Goal: Task Accomplishment & Management: Manage account settings

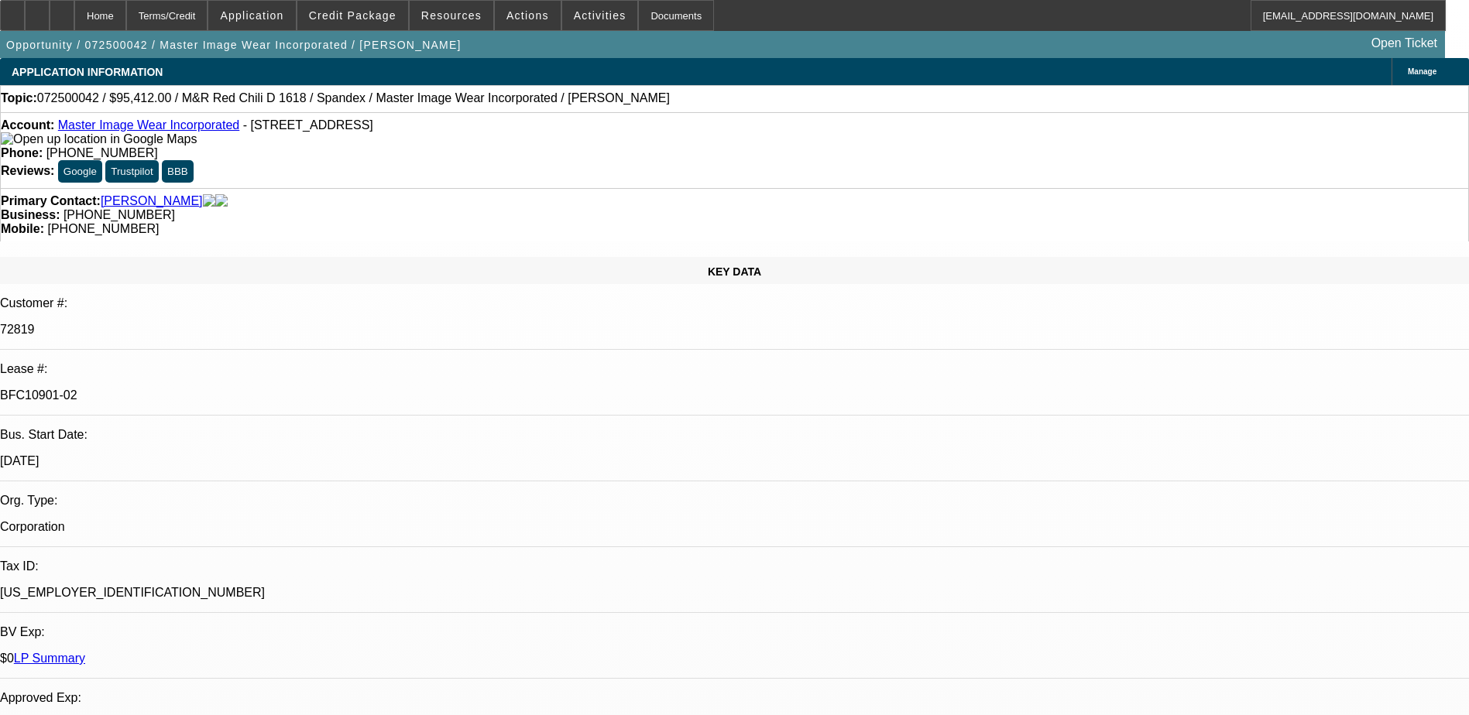
select select "0"
select select "0.1"
select select "4"
select select "0"
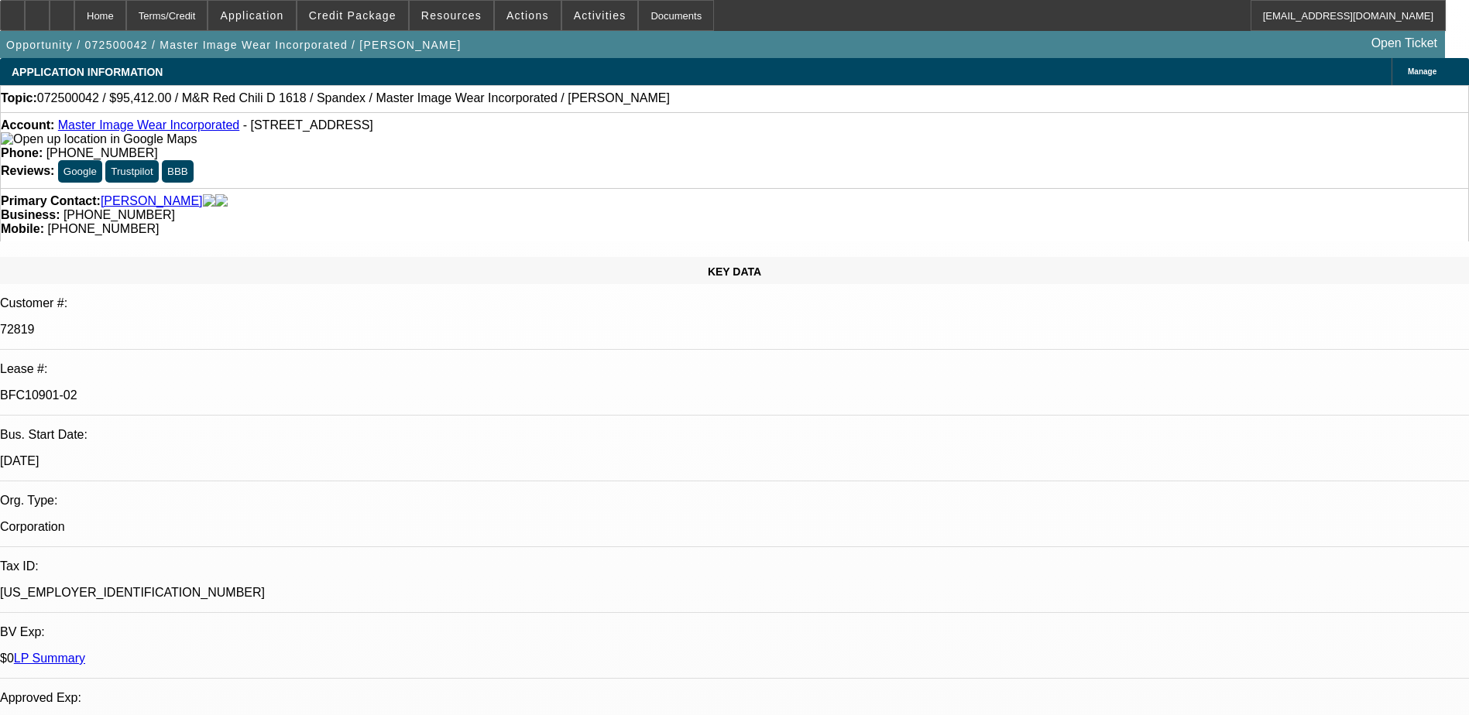
select select "0"
select select "0.1"
select select "4"
select select "0"
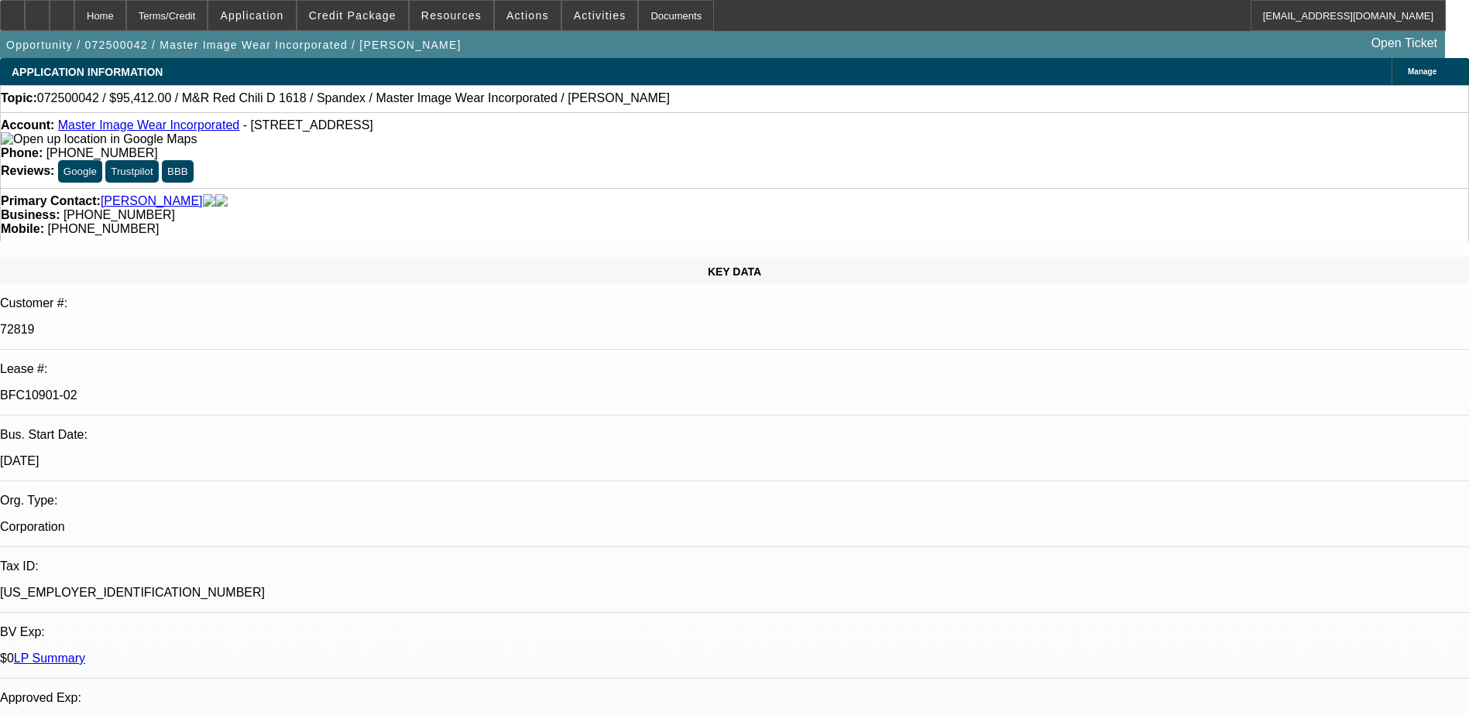
select select "3"
select select "0.1"
select select "4"
select select "0"
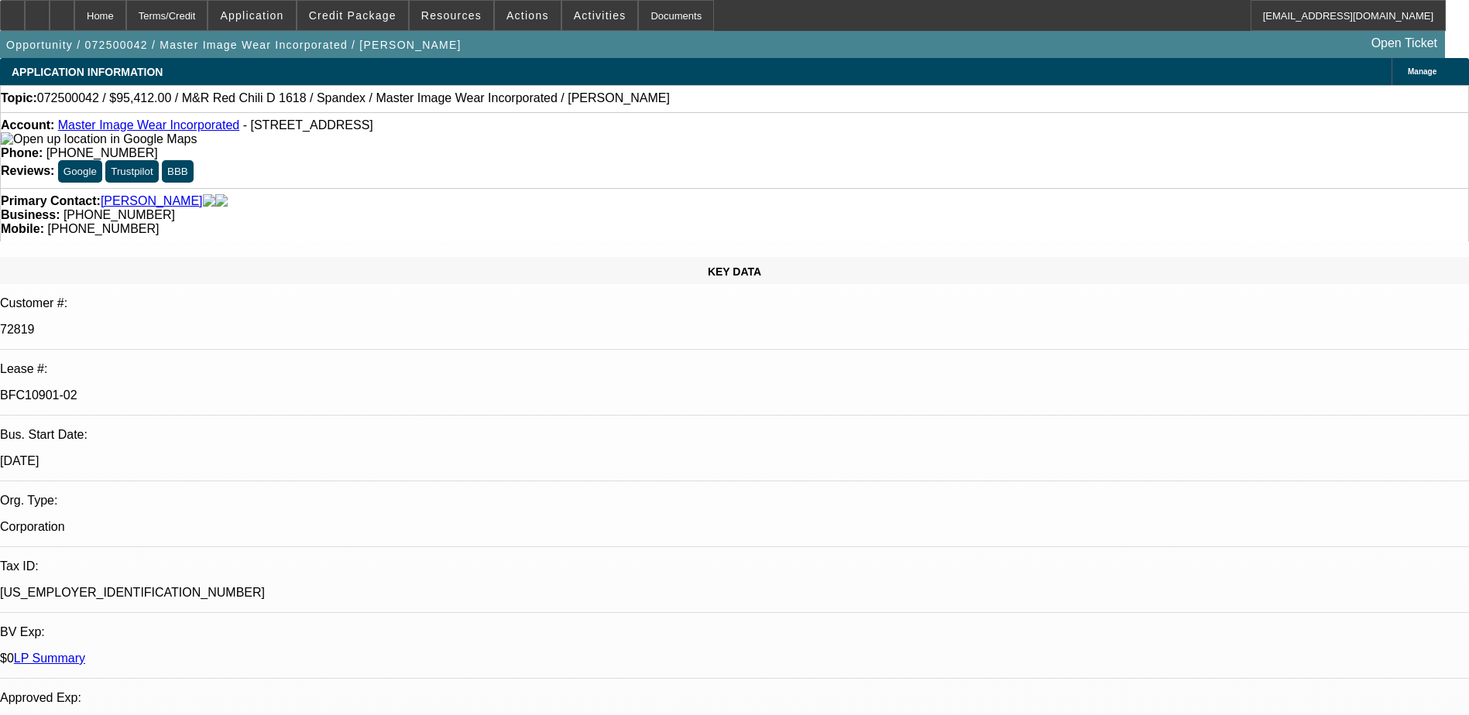
select select "3"
select select "0.1"
select select "4"
click at [180, 138] on div "Account: Master Image Wear Incorporated - 1410 Wall Ave, Ogden, UT 84404" at bounding box center [734, 132] width 1467 height 28
click at [180, 132] on link "Master Image Wear Incorporated" at bounding box center [148, 124] width 181 height 13
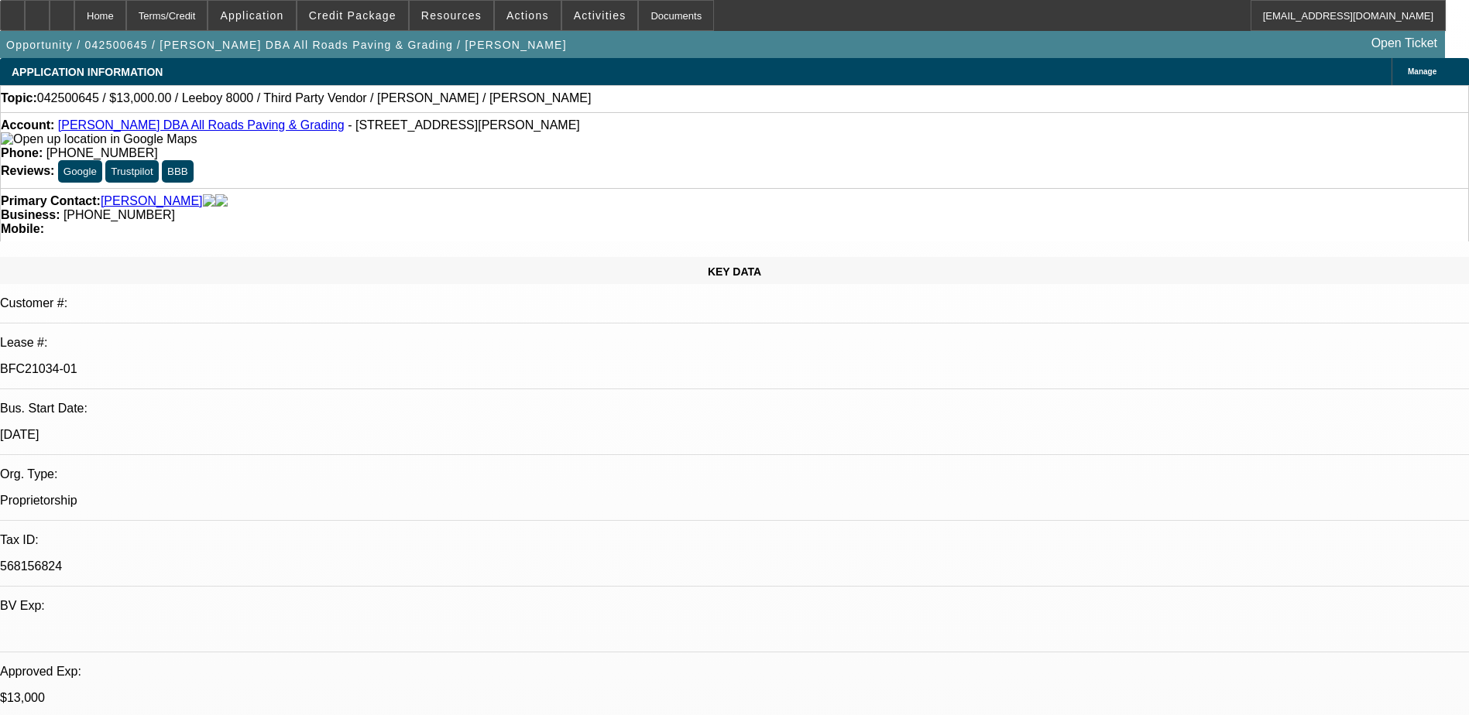
select select "0"
select select "0.1"
select select "0"
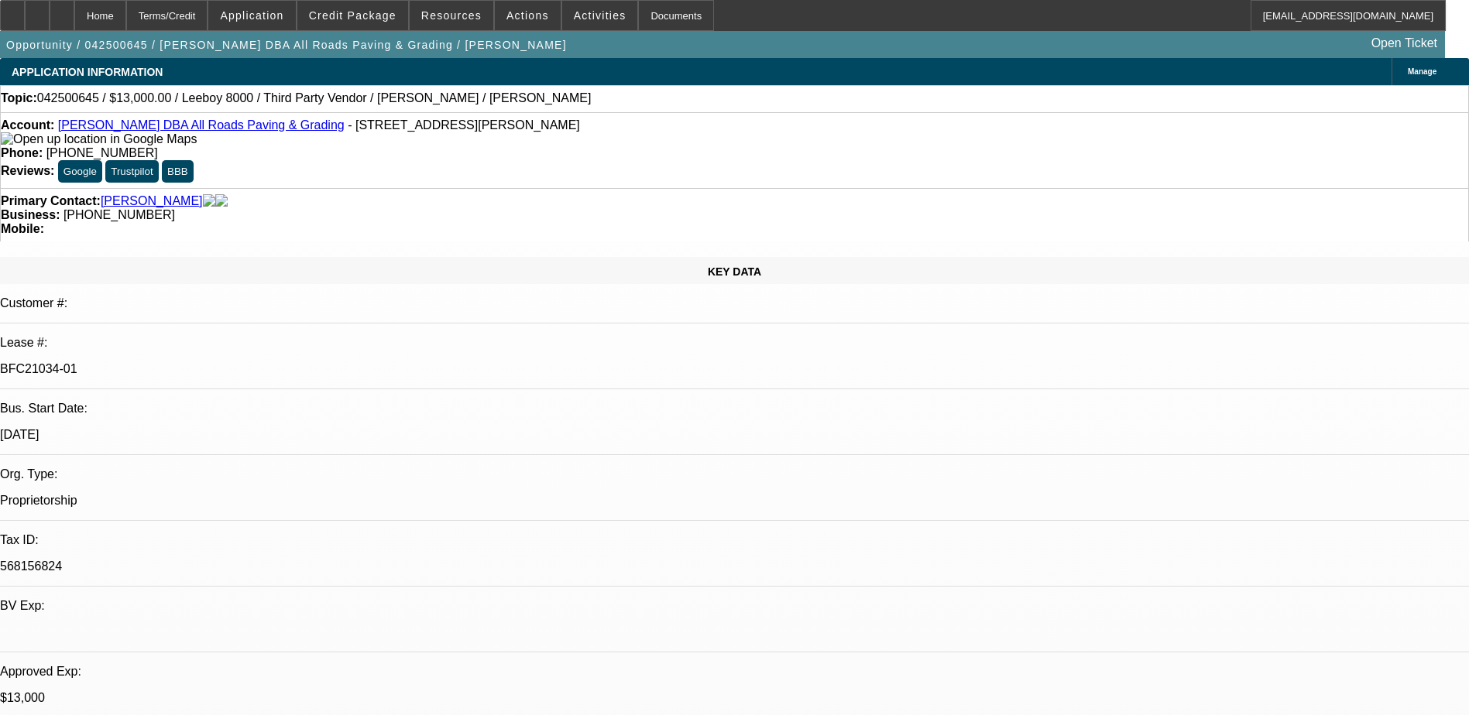
select select "0.1"
select select "0"
select select "0.1"
select select "0"
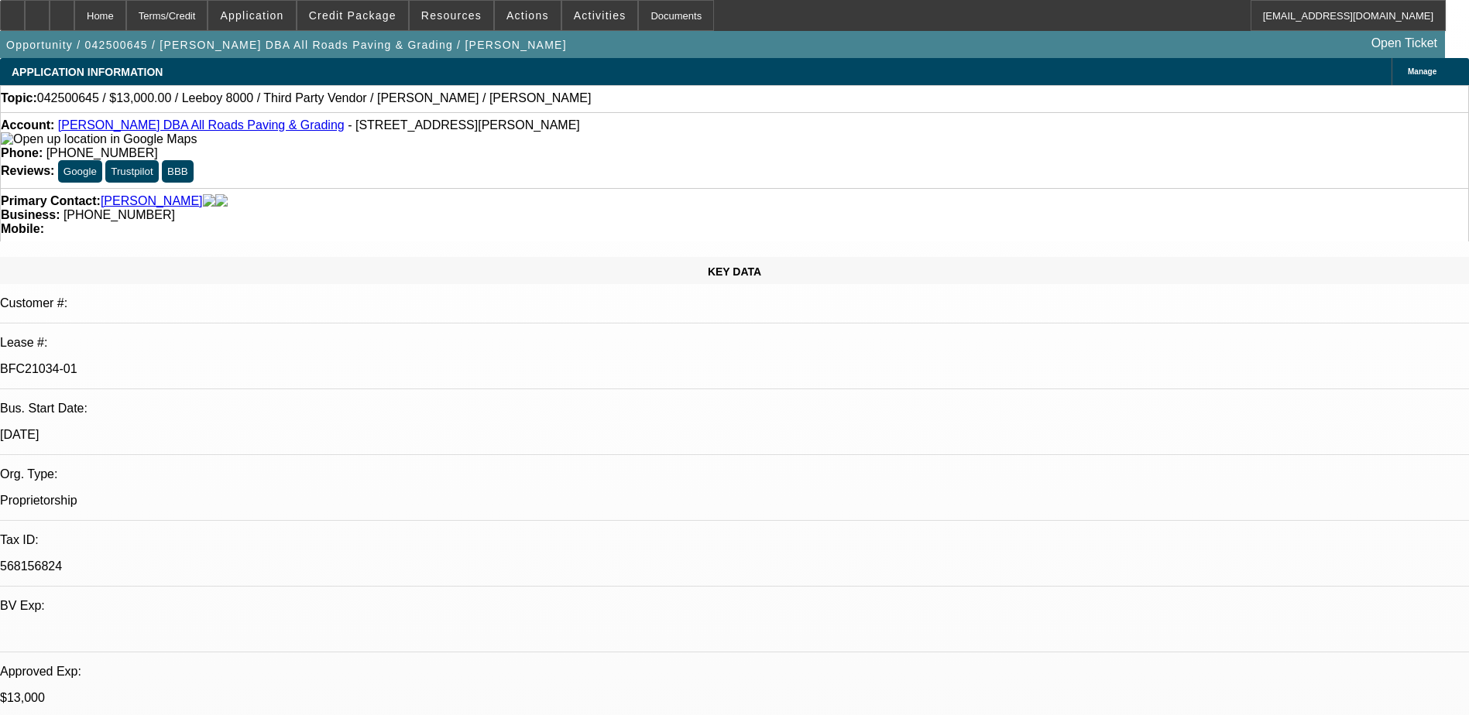
select select "0"
select select "0.1"
select select "1"
select select "3"
select select "5"
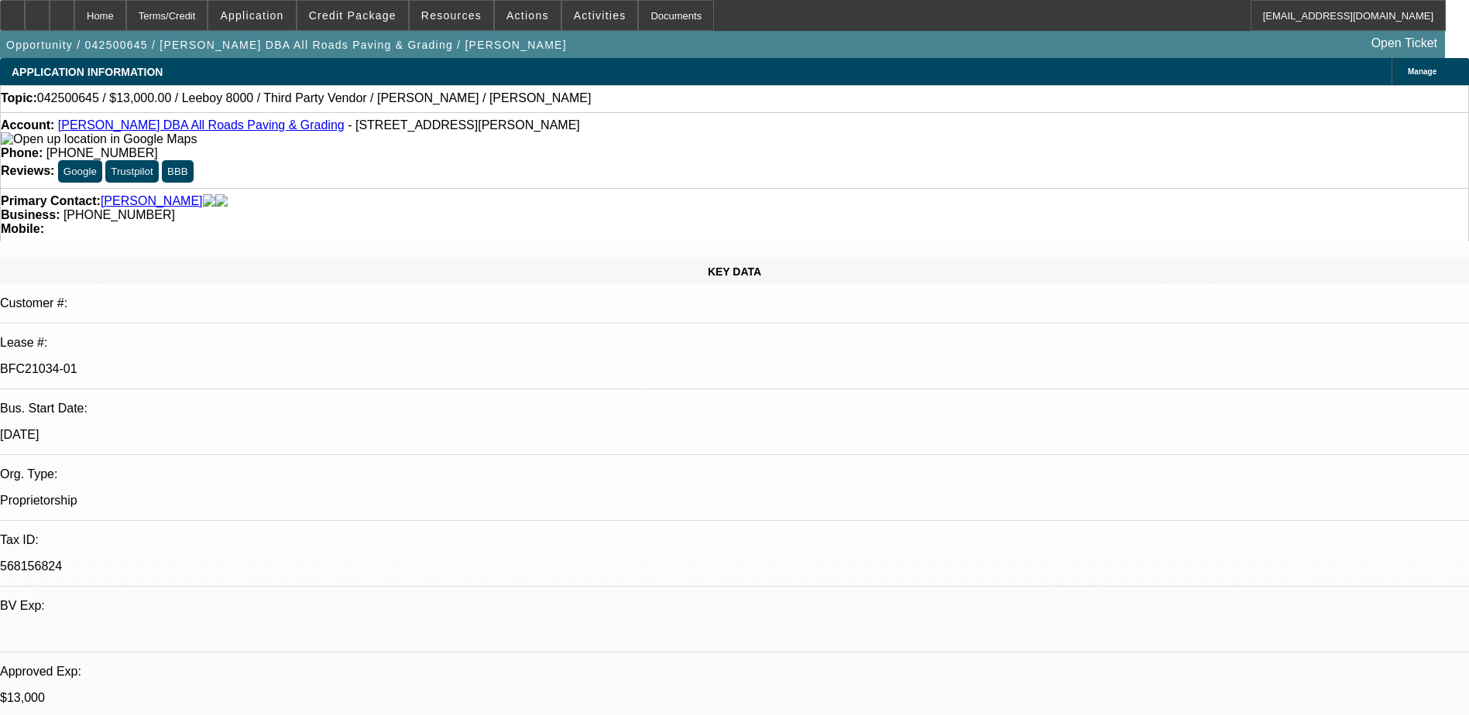
select select "1"
select select "3"
select select "5"
select select "1"
select select "3"
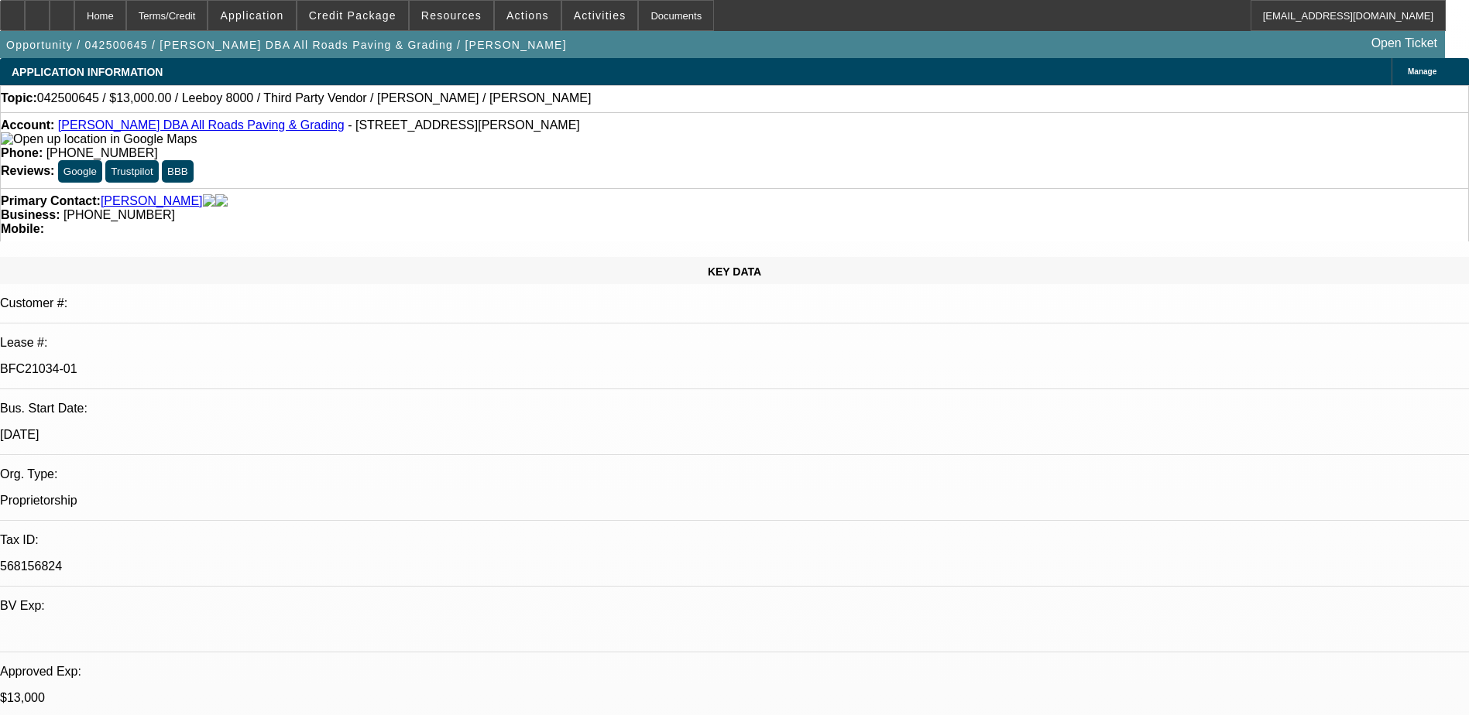
select select "5"
select select "1"
select select "3"
select select "5"
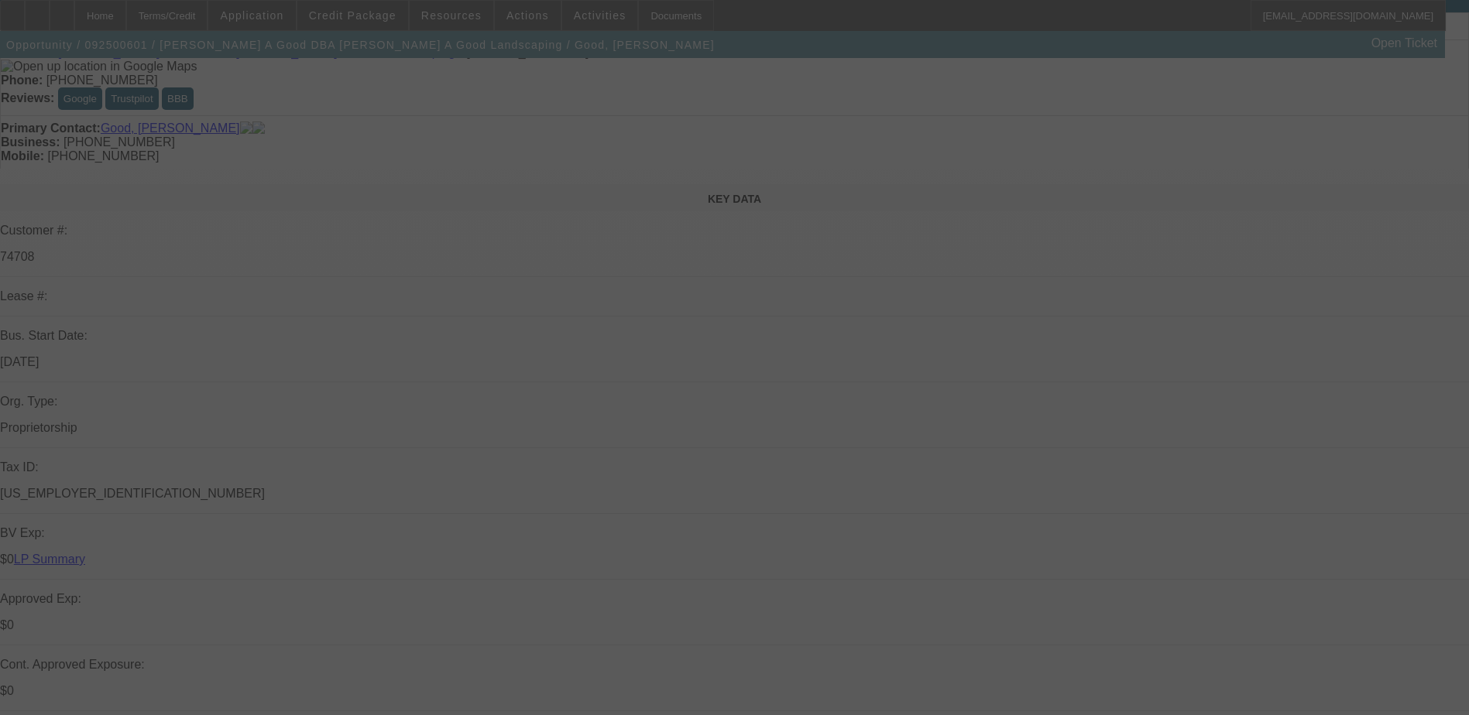
scroll to position [232, 0]
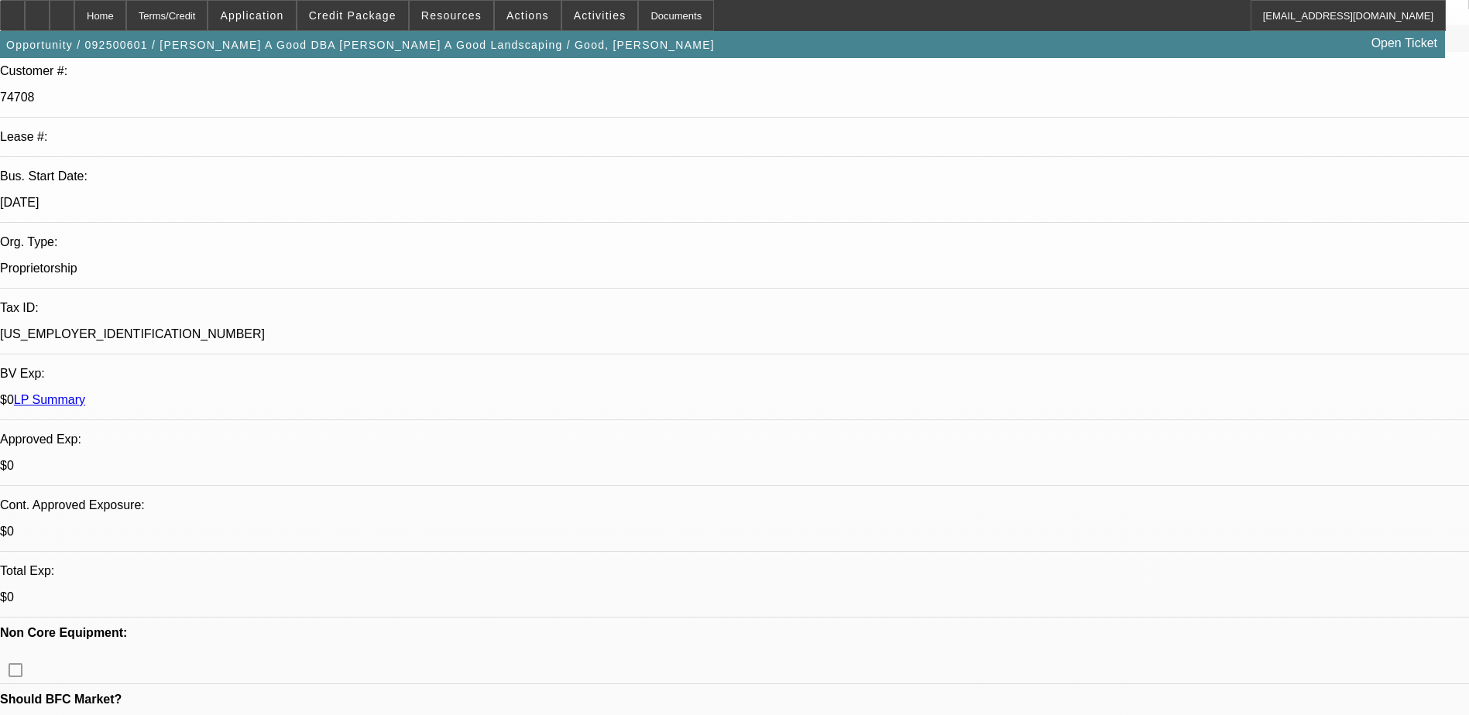
select select "0"
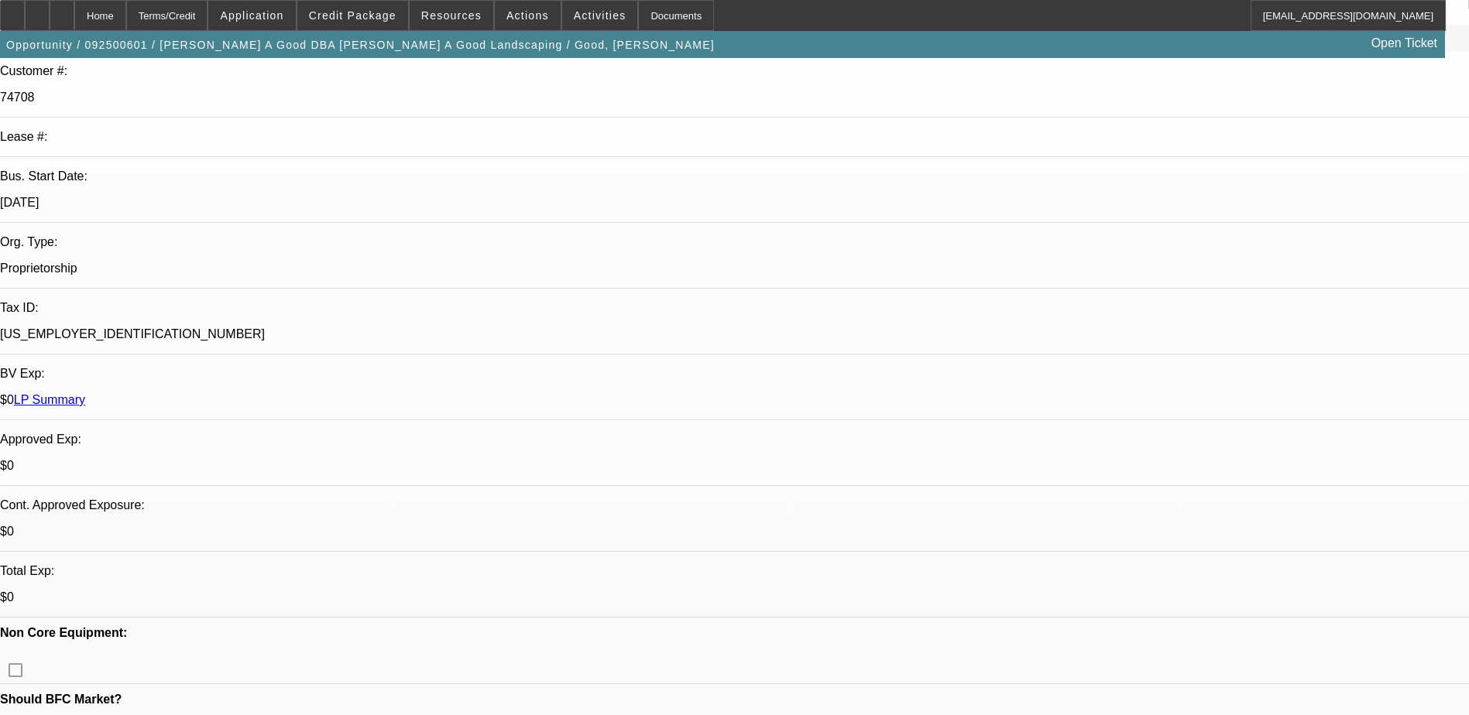
select select "0"
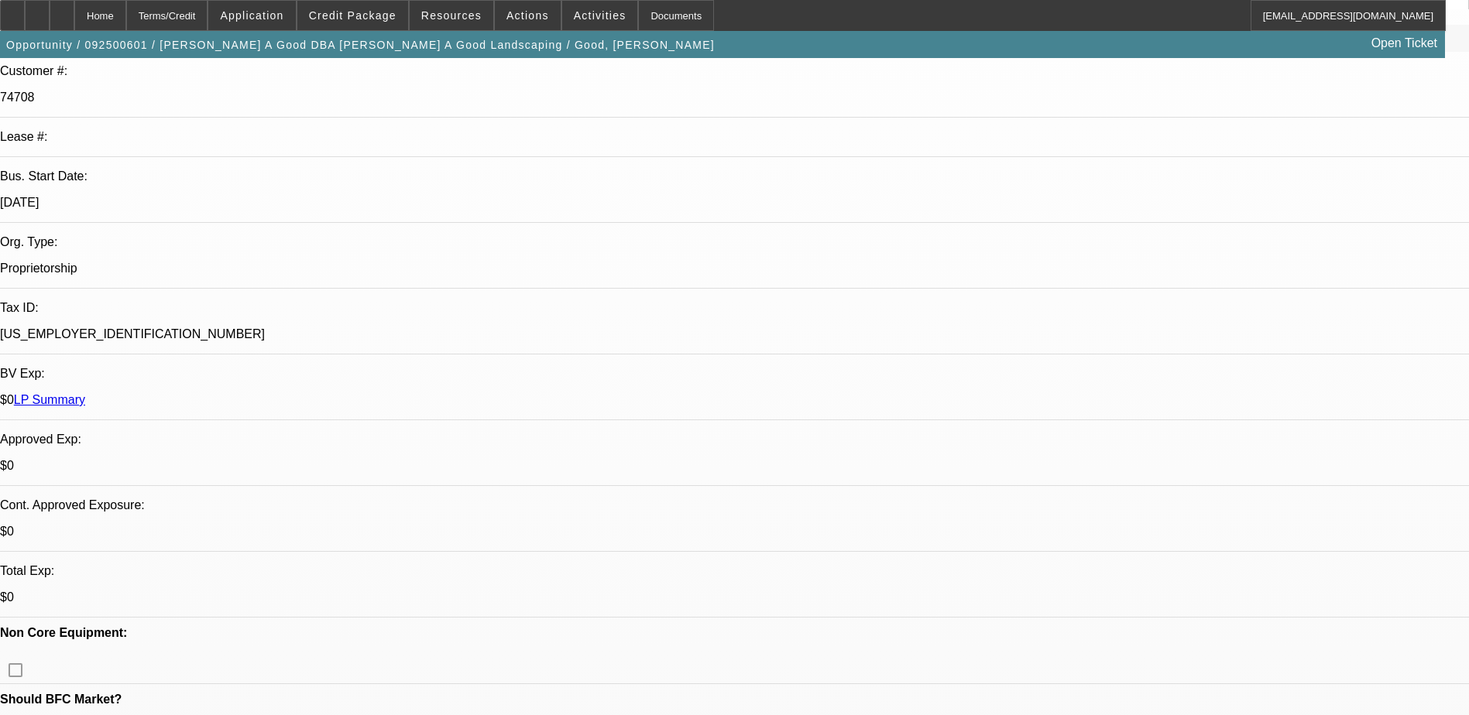
select select "0"
select select "1"
select select "3"
select select "6"
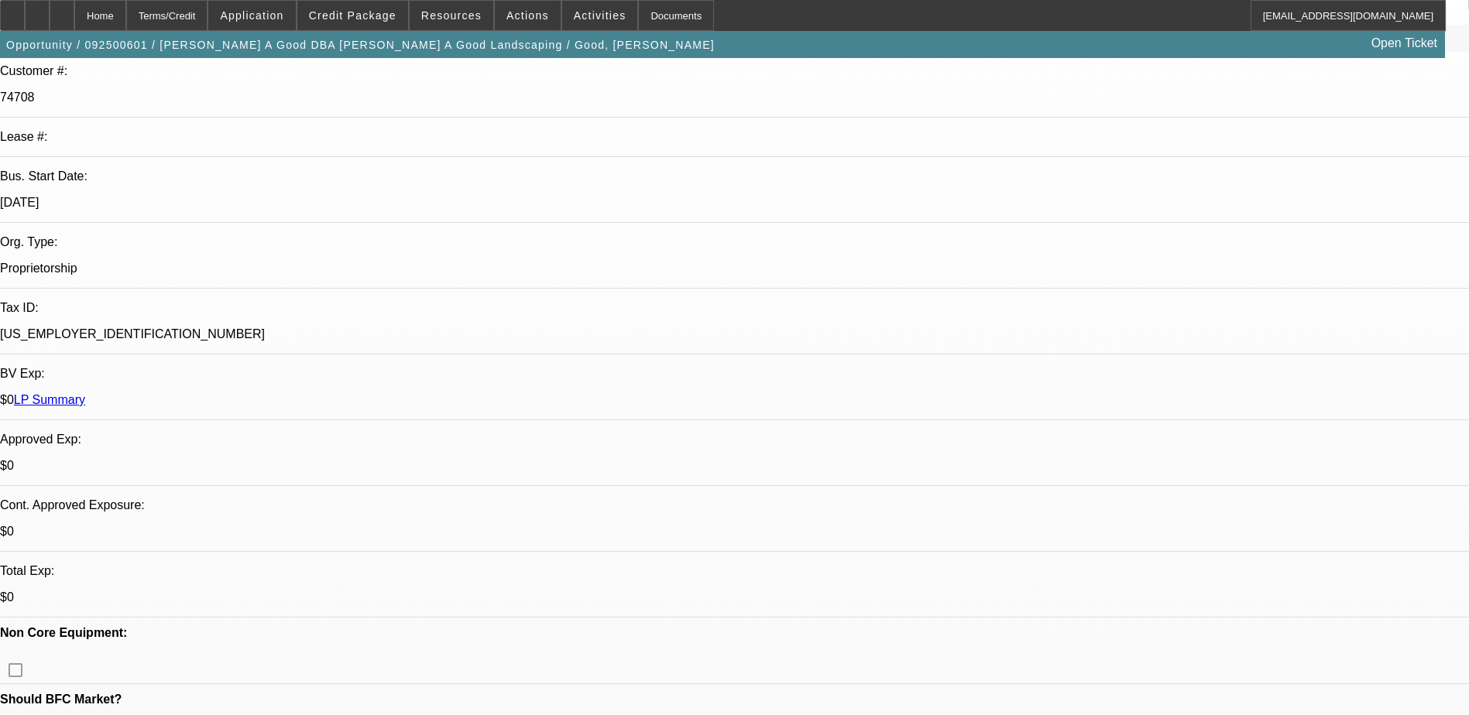
select select "1"
select select "3"
select select "6"
select select "1"
select select "3"
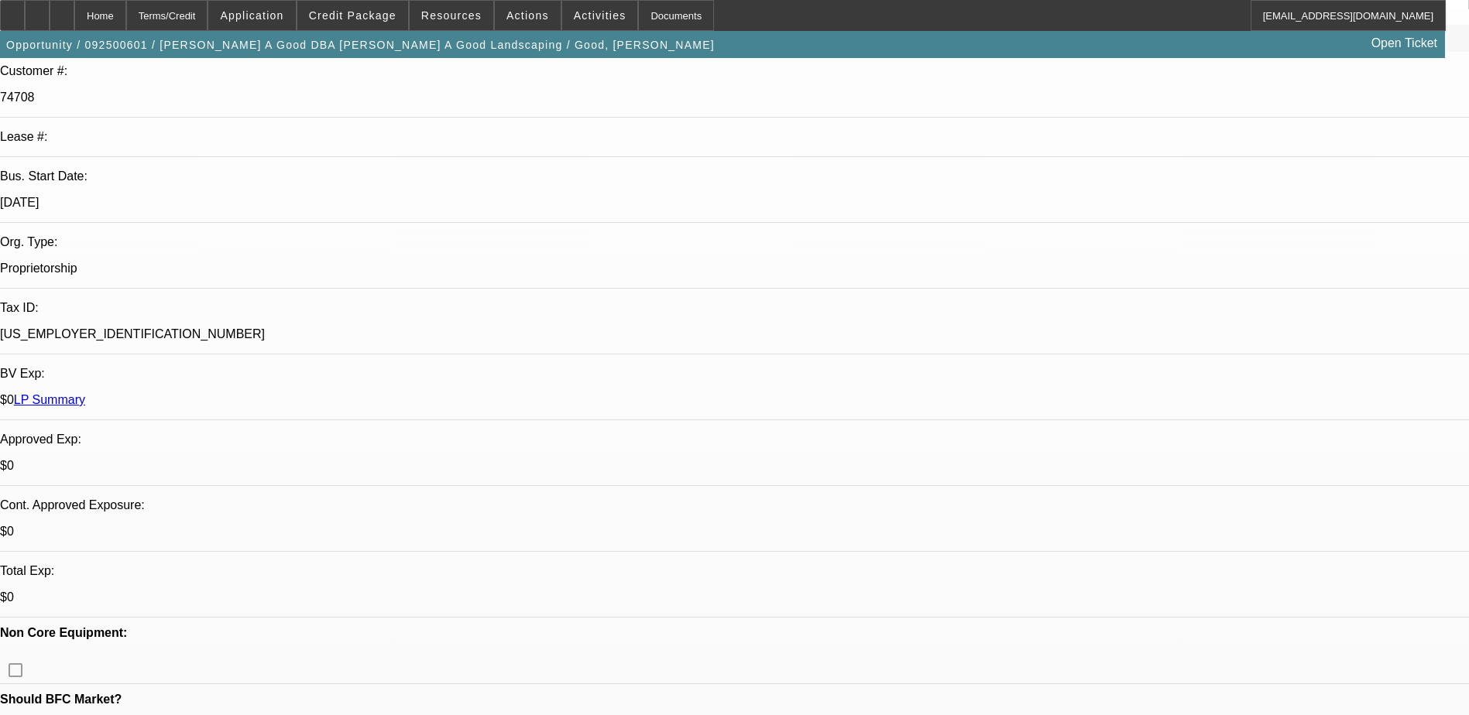
select select "2"
select select "1"
select select "3"
select select "2"
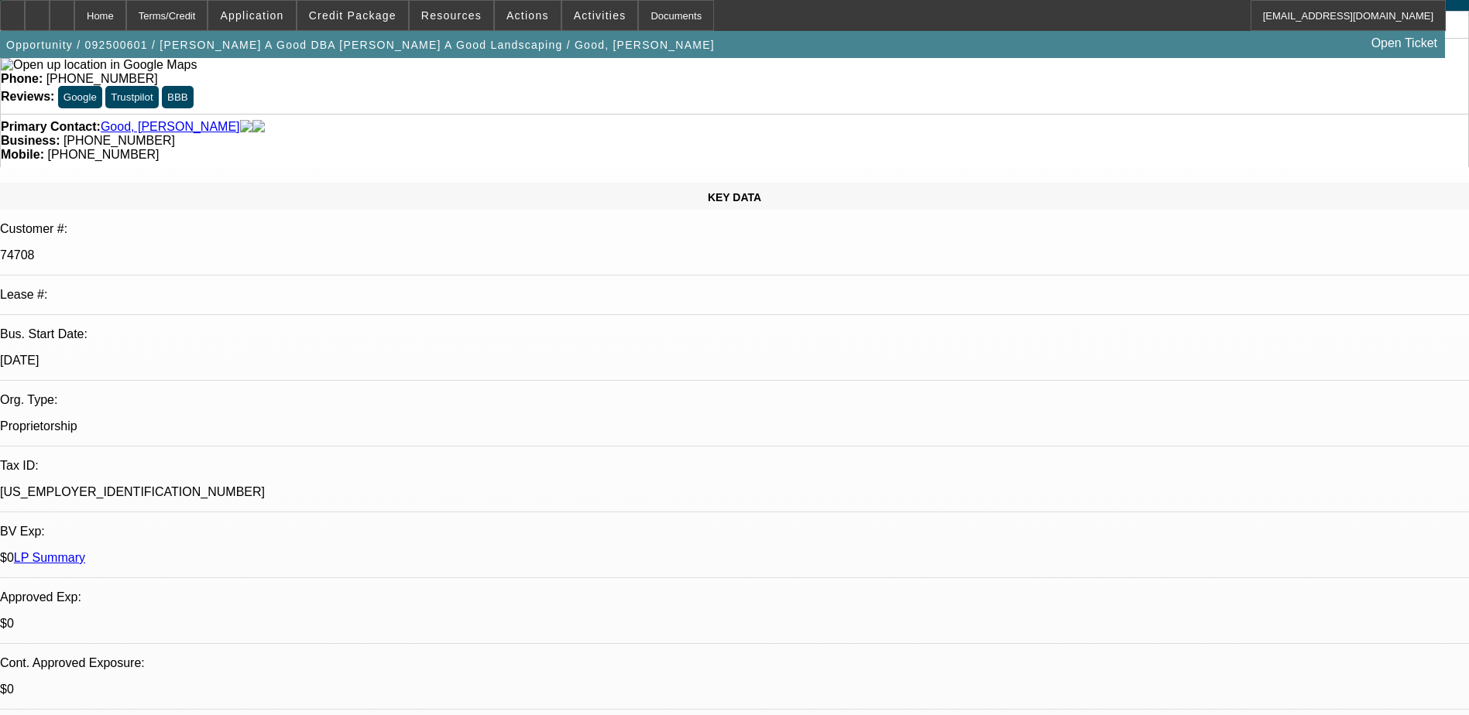
scroll to position [0, 0]
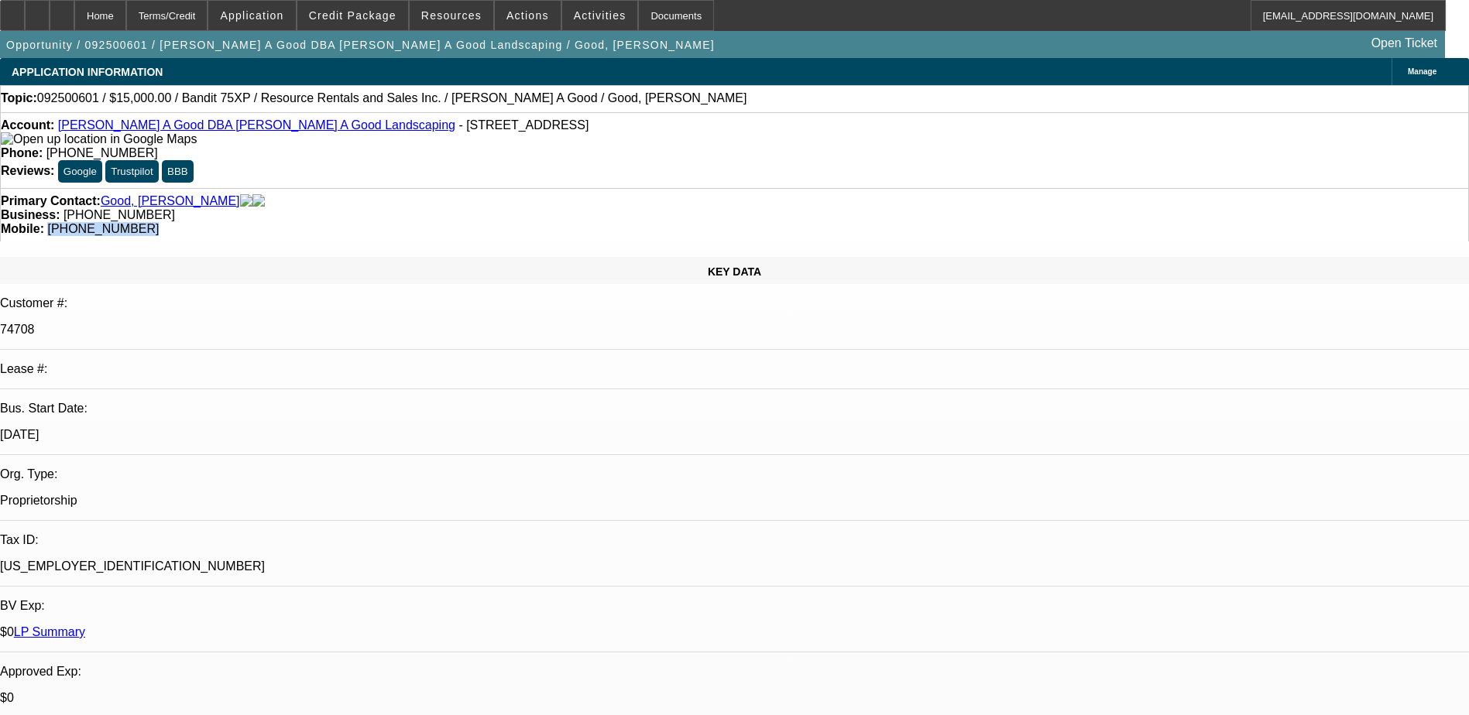
drag, startPoint x: 861, startPoint y: 176, endPoint x: 779, endPoint y: 177, distance: 82.1
click at [779, 222] on div "Mobile: (717) 821-5412" at bounding box center [734, 229] width 1467 height 14
copy span "(717) 821-5412"
click at [873, 188] on div "Primary Contact: Good, Roy Business: (717) 933-4043 Mobile: (717) 821-5412" at bounding box center [734, 214] width 1469 height 53
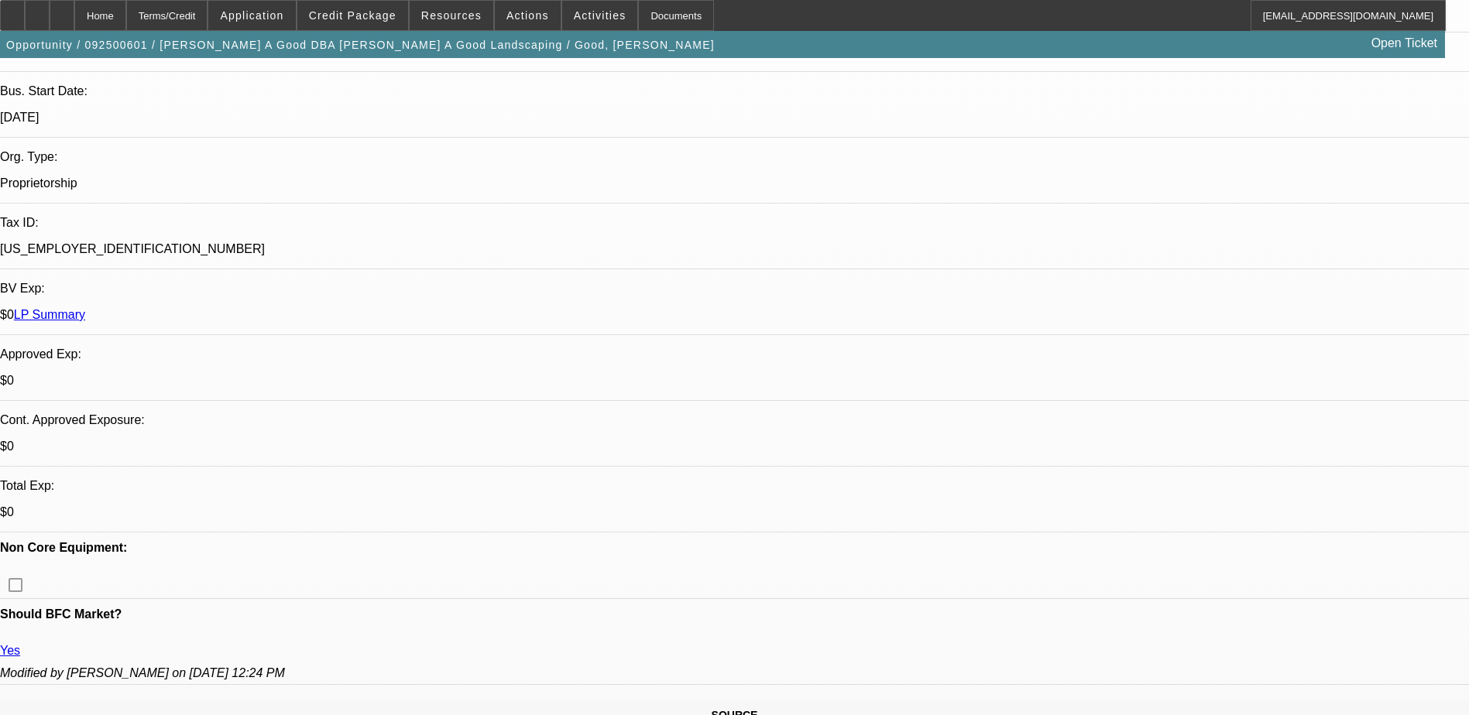
scroll to position [77, 0]
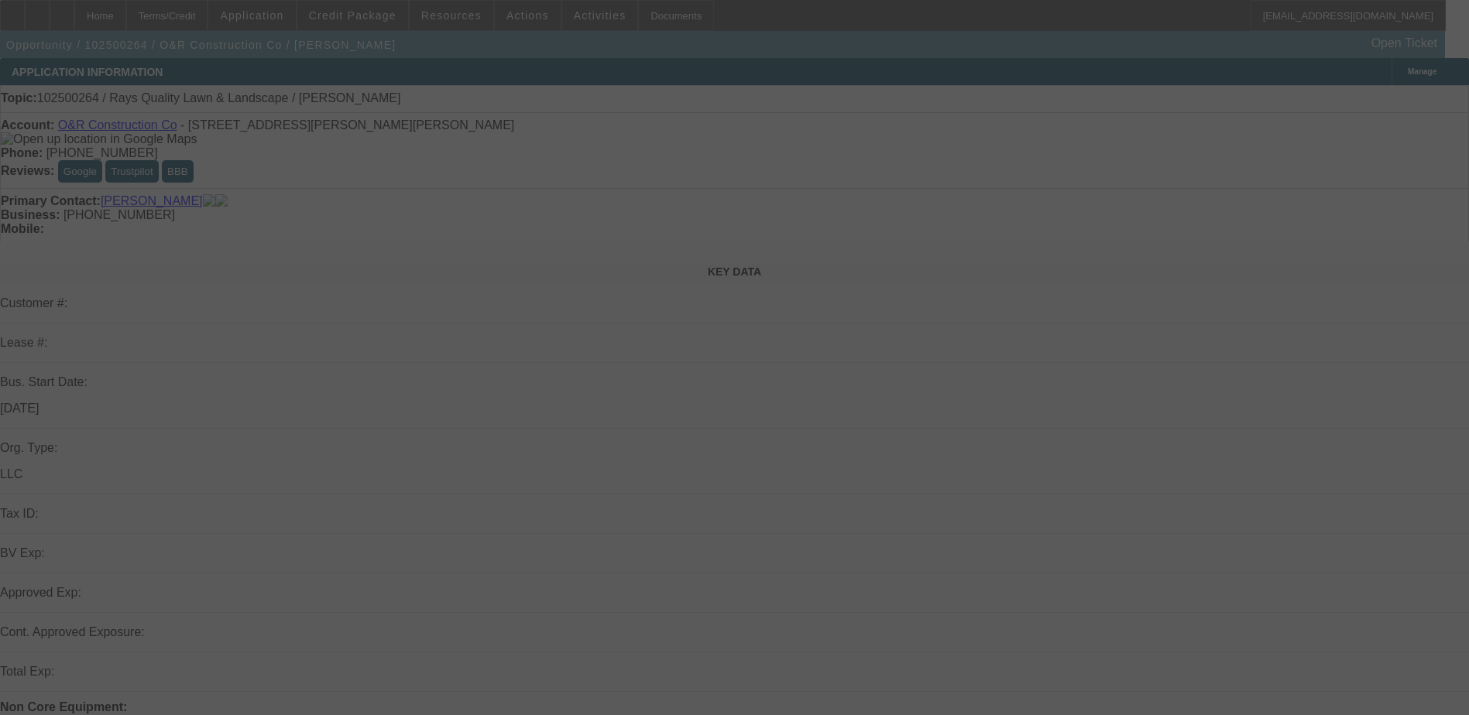
scroll to position [232, 0]
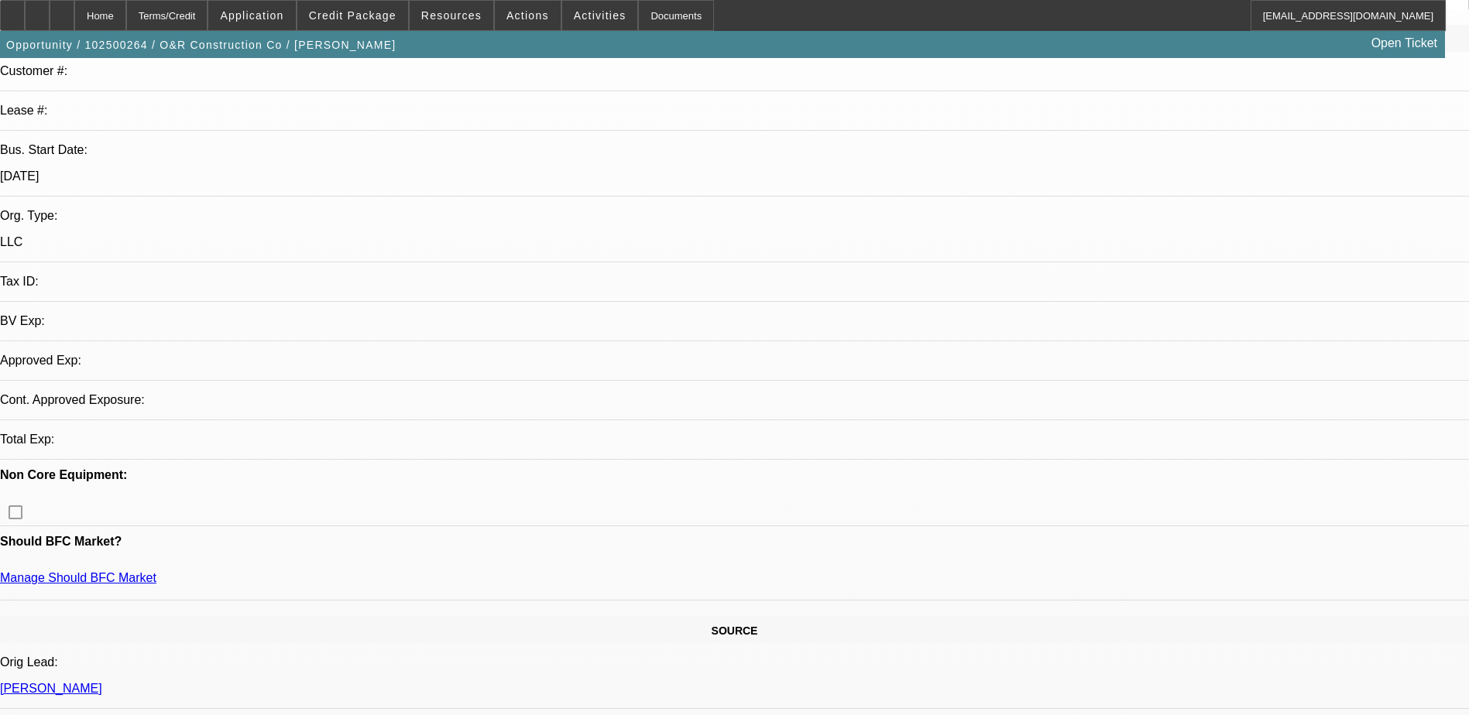
select select "0"
select select "2"
select select "0.1"
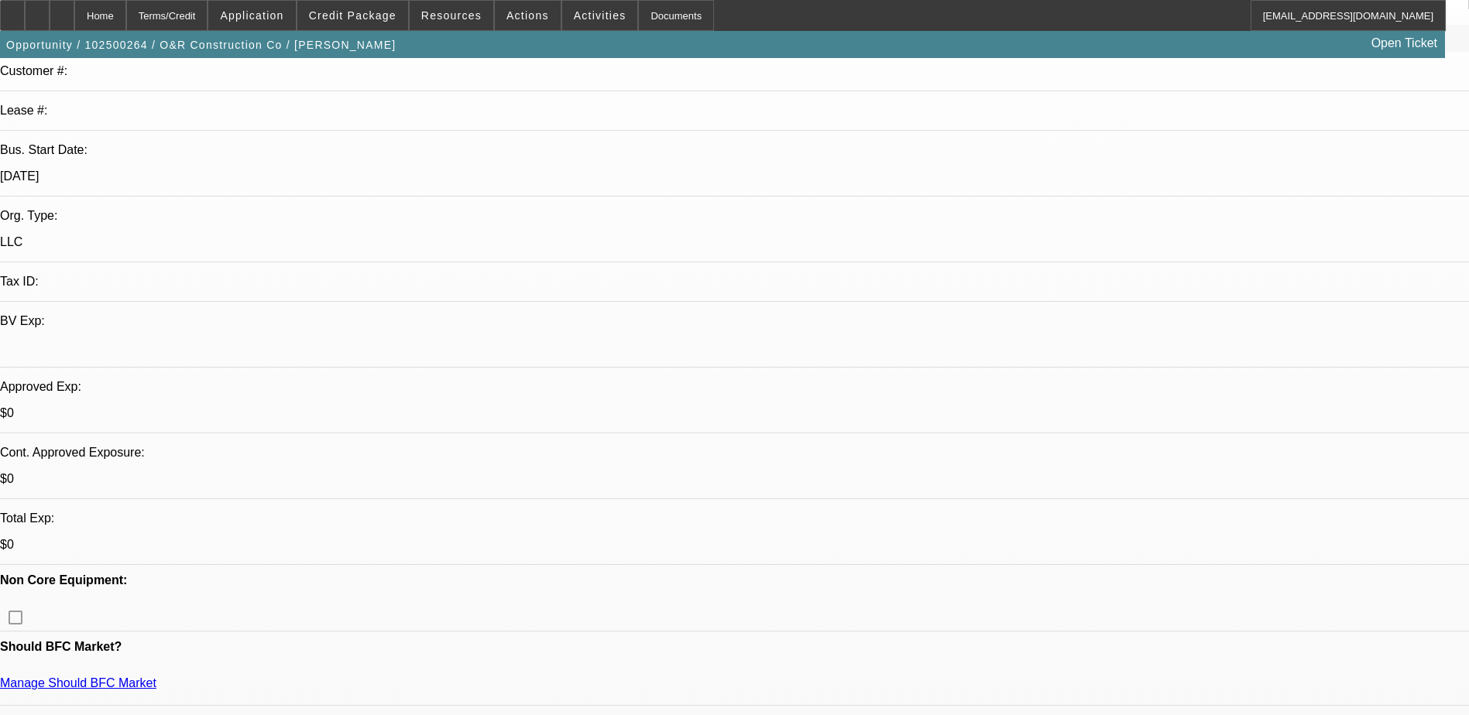
select select "1"
select select "2"
select select "4"
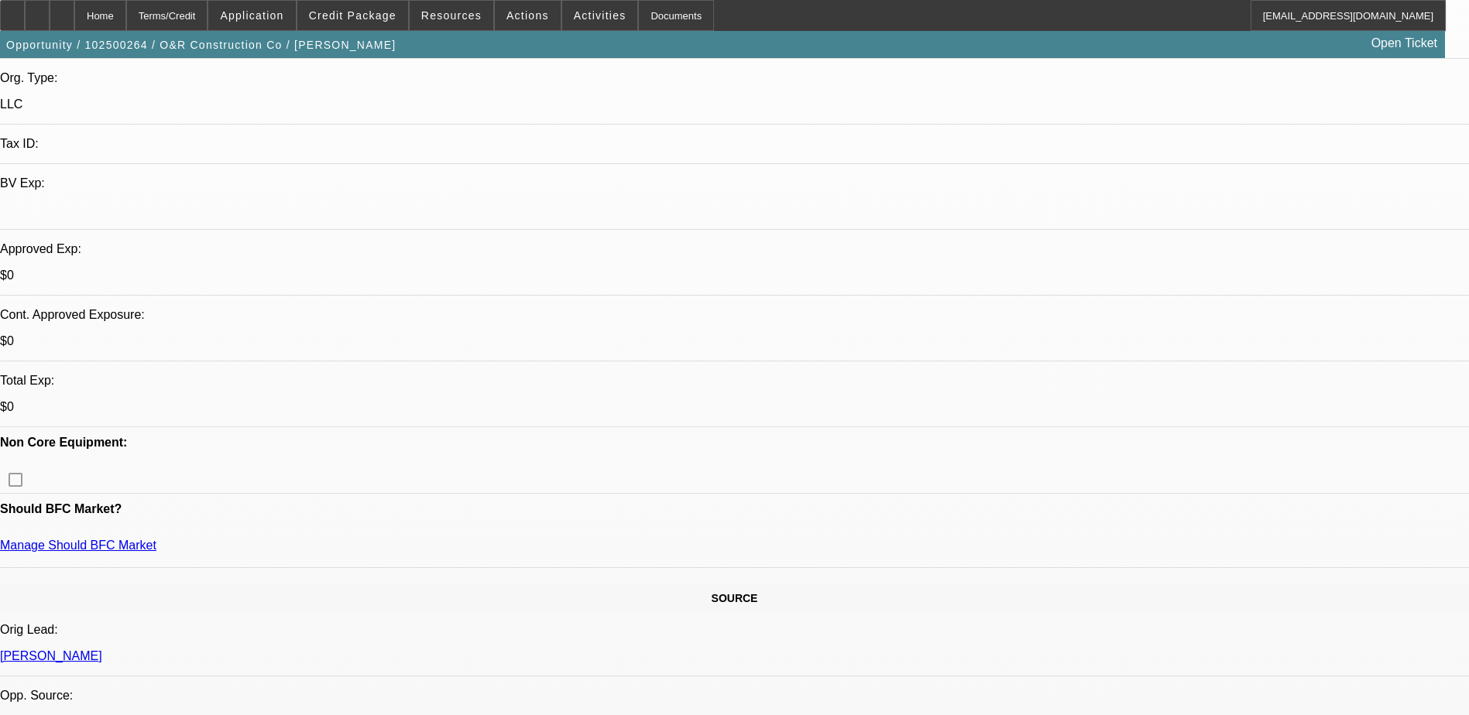
scroll to position [387, 0]
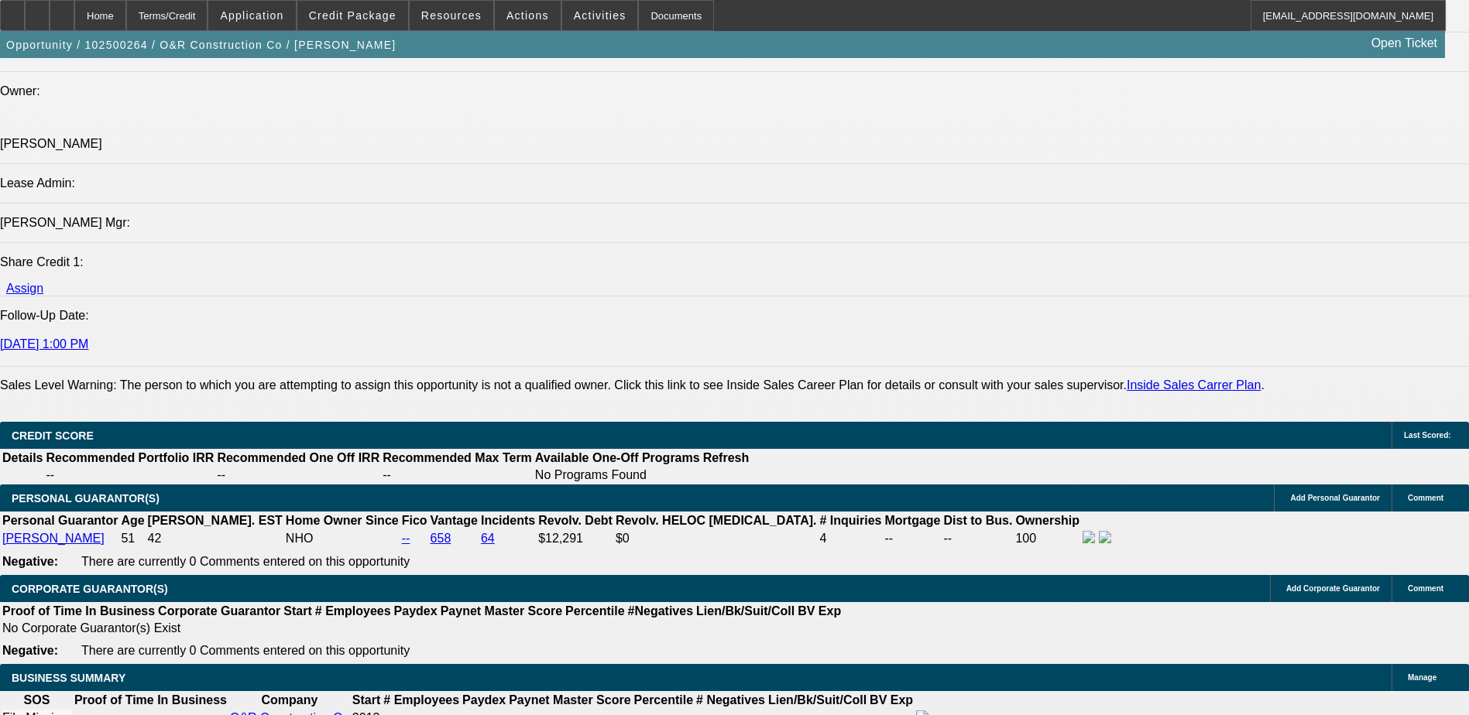
scroll to position [1703, 0]
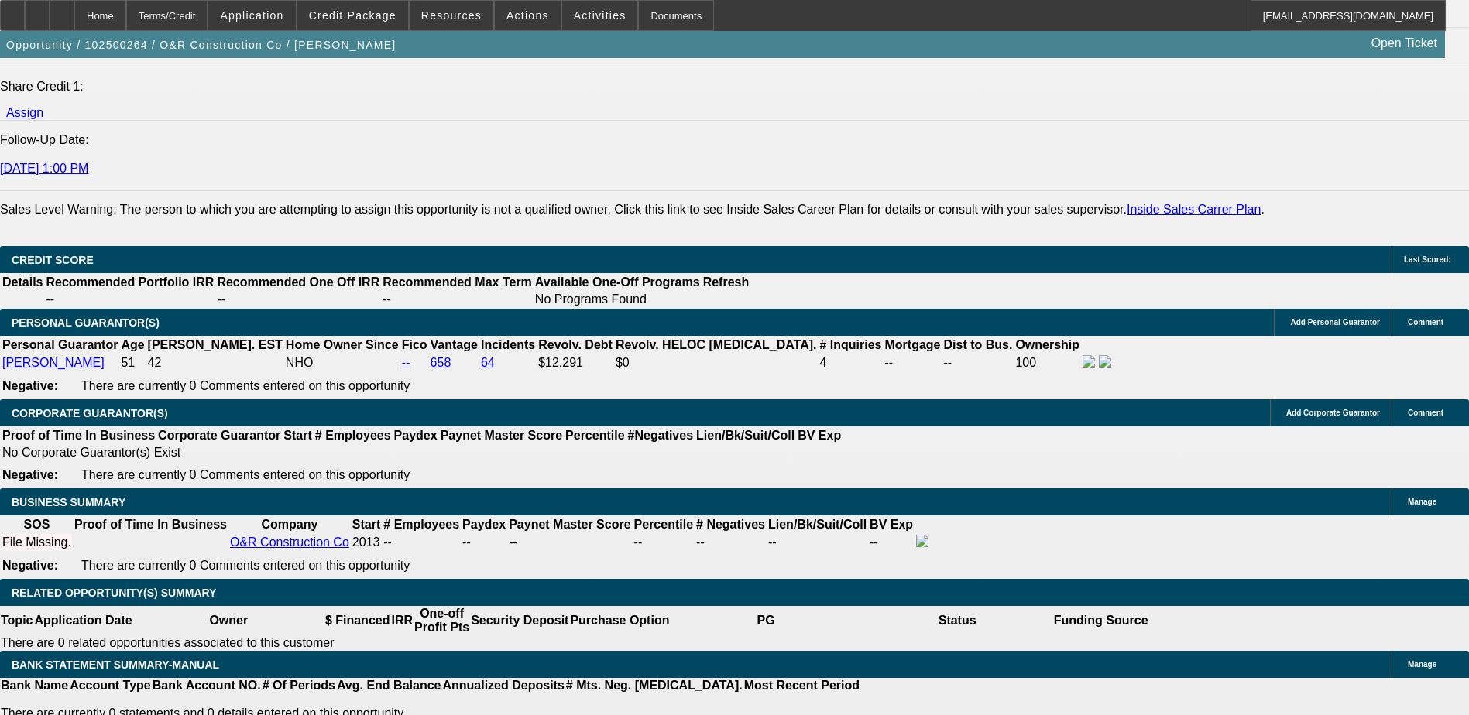
scroll to position [2090, 0]
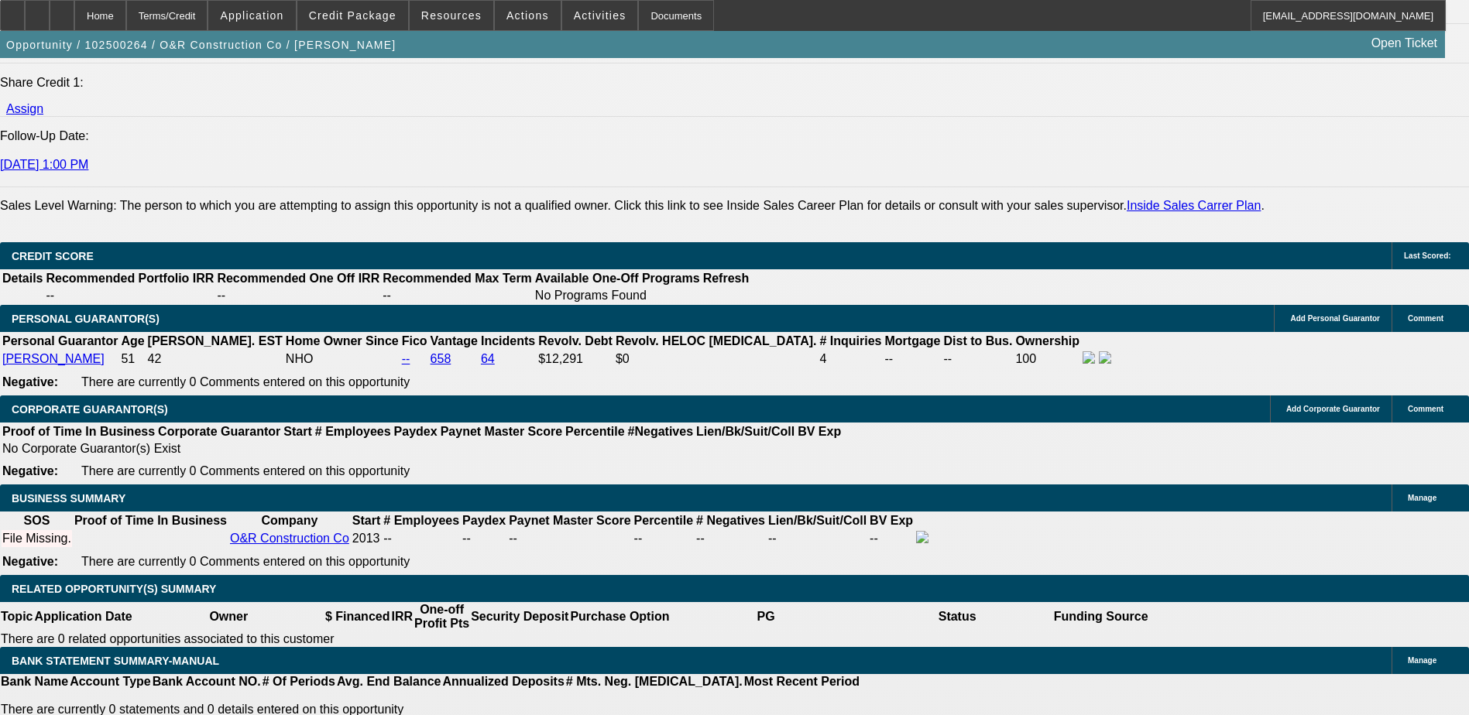
type input "UNKNOWN"
type input "60"
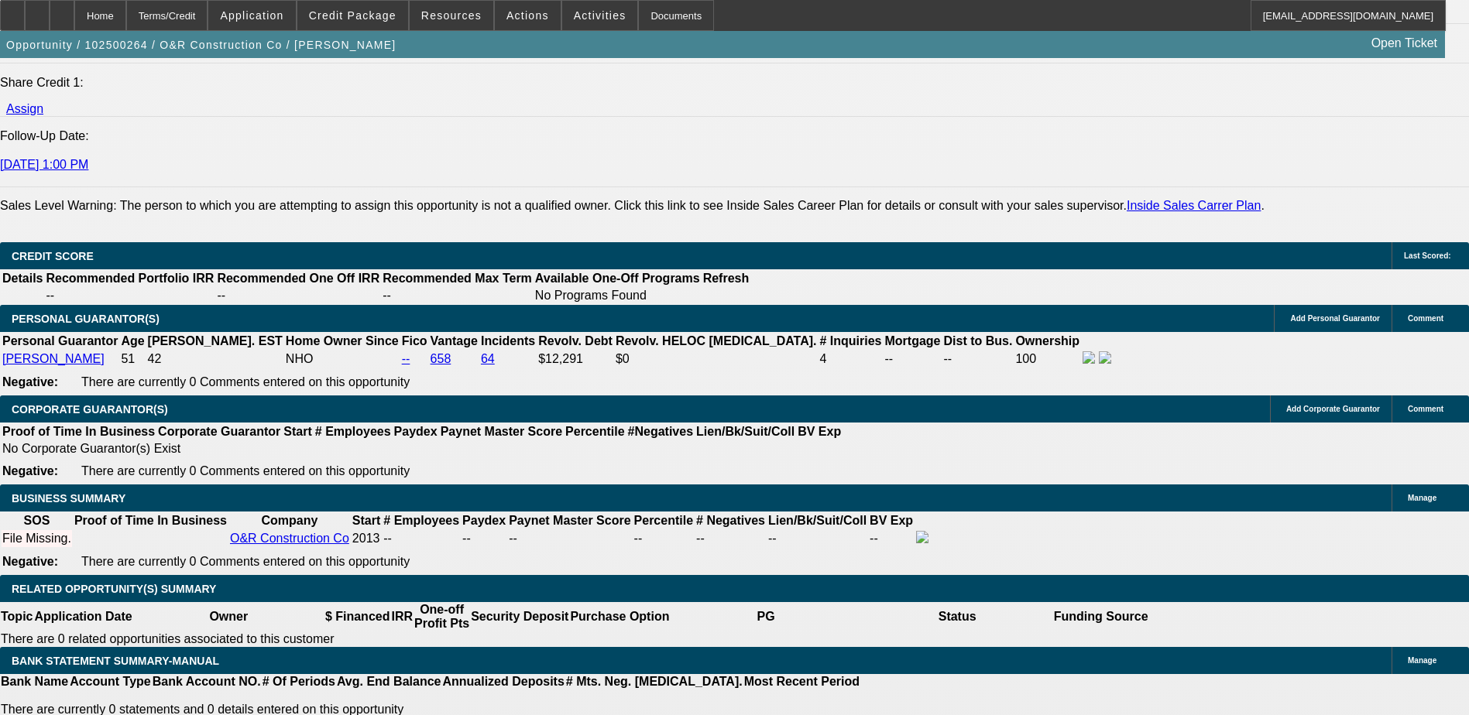
type input "$0.00"
type input "1"
type input "$3,842.22"
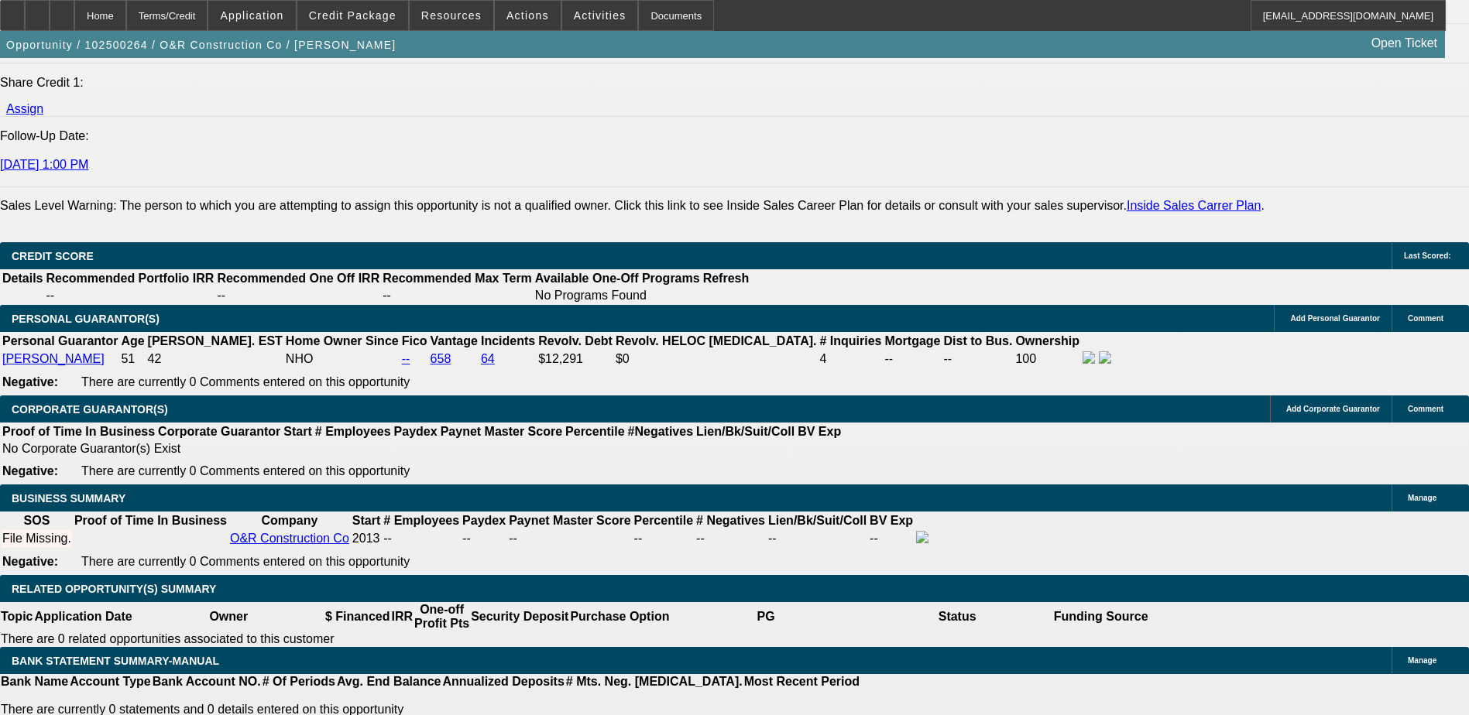
type input "$1,921.11"
type input "10"
type input "$4,775.78"
type input "$2,387.89"
type input "10"
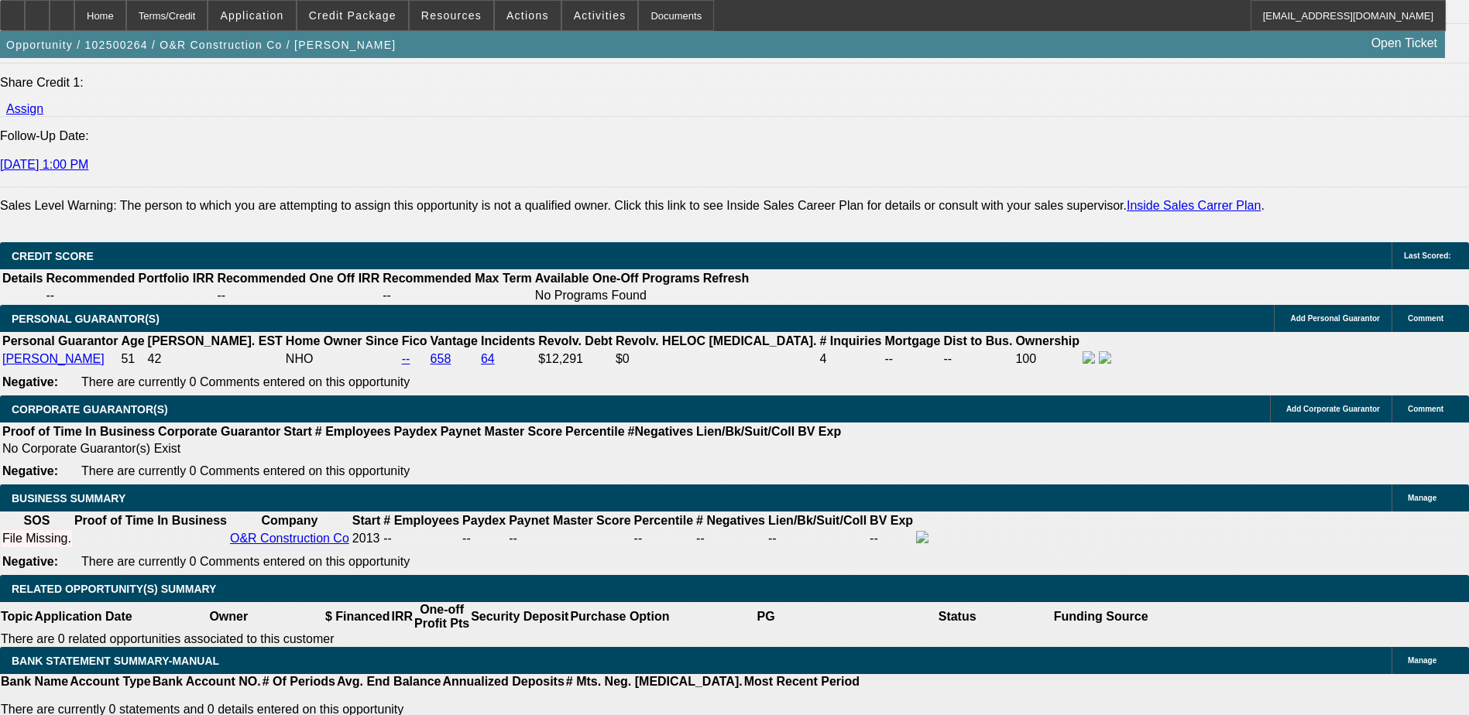
type input "$6,600.00"
type input "$4,495.32"
type input "$2,247.66"
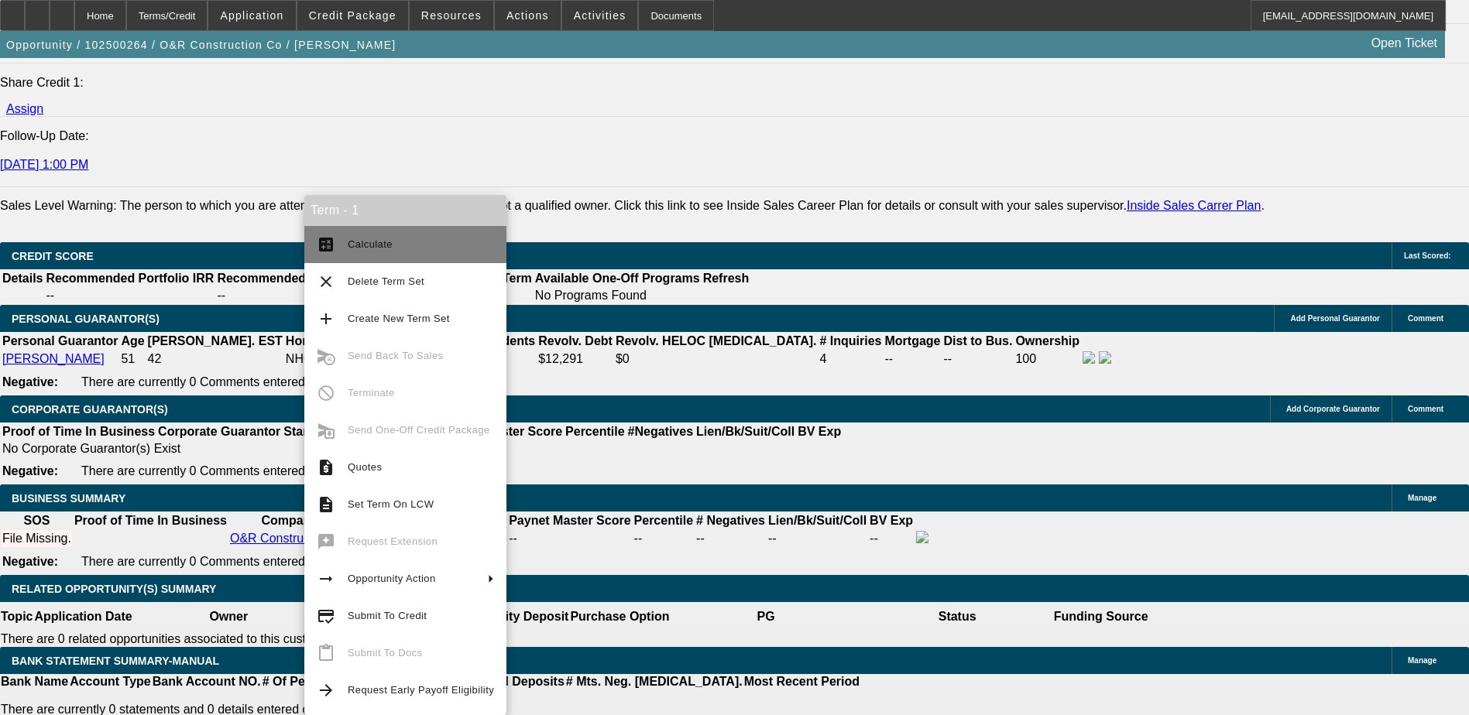
click at [380, 248] on span "Calculate" at bounding box center [370, 244] width 45 height 12
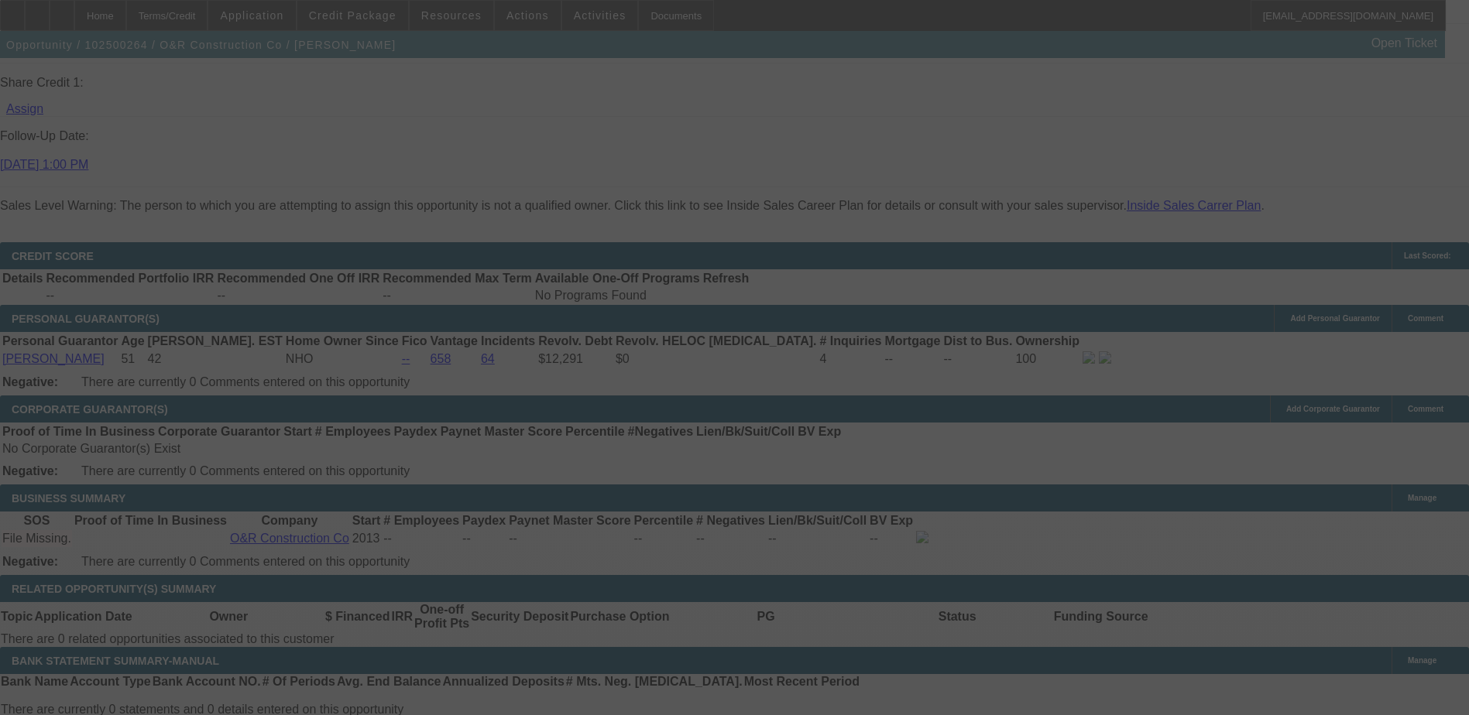
select select "0"
select select "2"
select select "0.1"
select select "4"
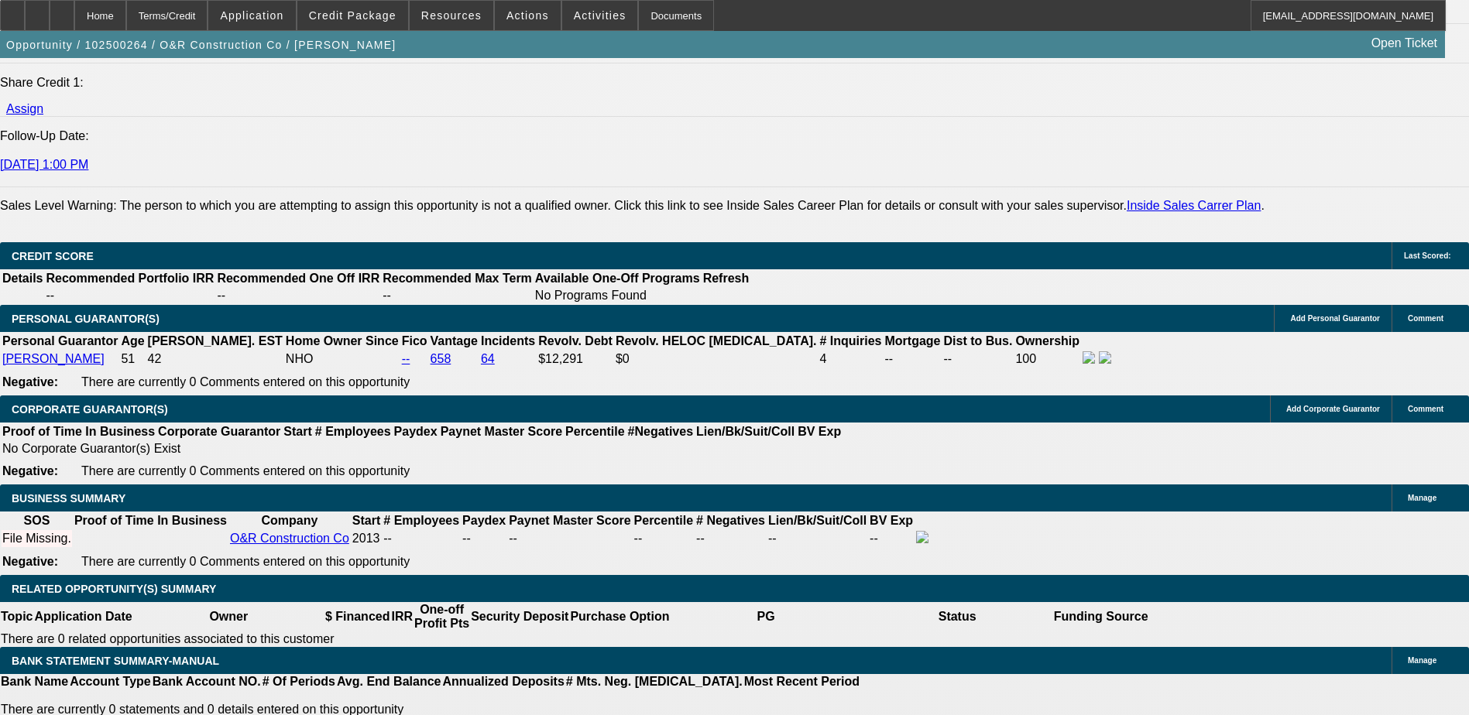
type input "UNKNOWN"
type input "1"
type input "$3,616.60"
type input "$1,808.30"
type input "10"
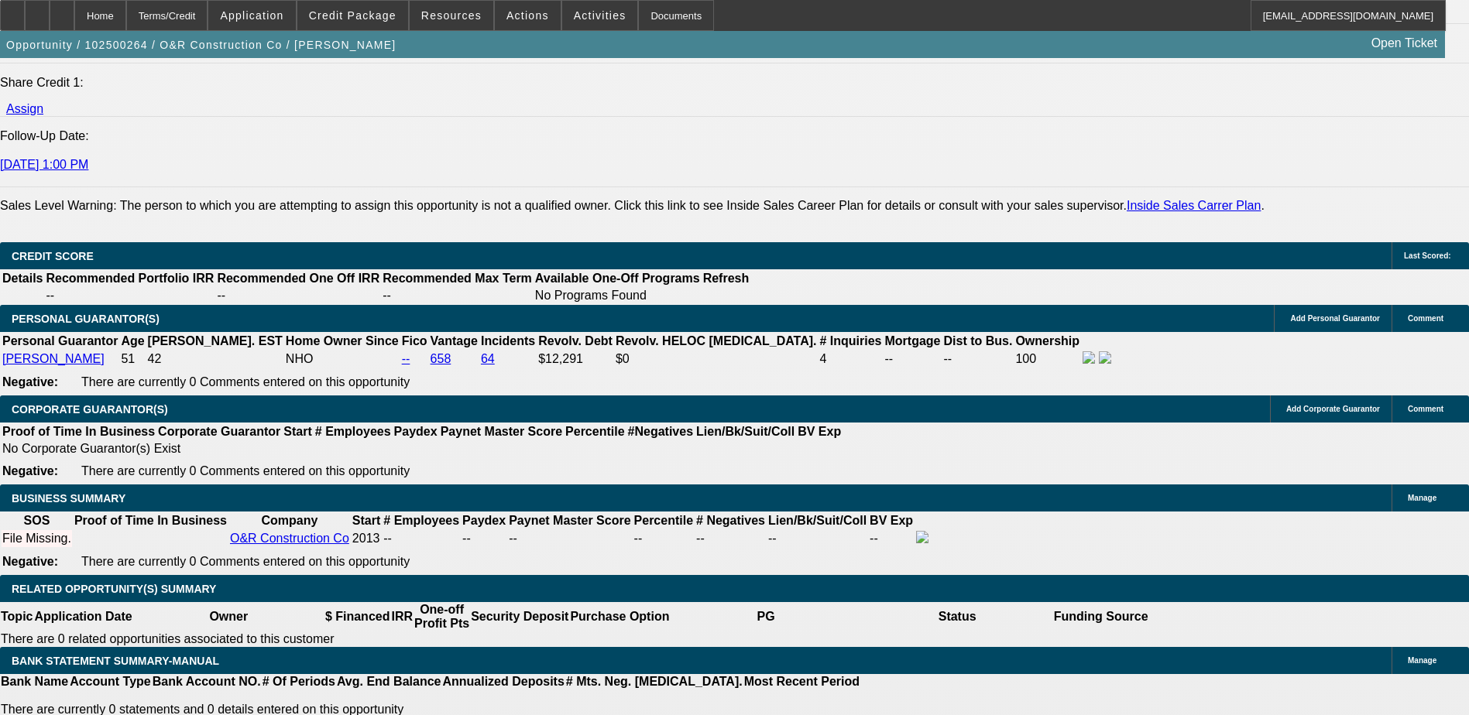
type input "$4,495.32"
type input "$2,247.66"
type input "1"
type input "$3,616.60"
type input "$1,808.30"
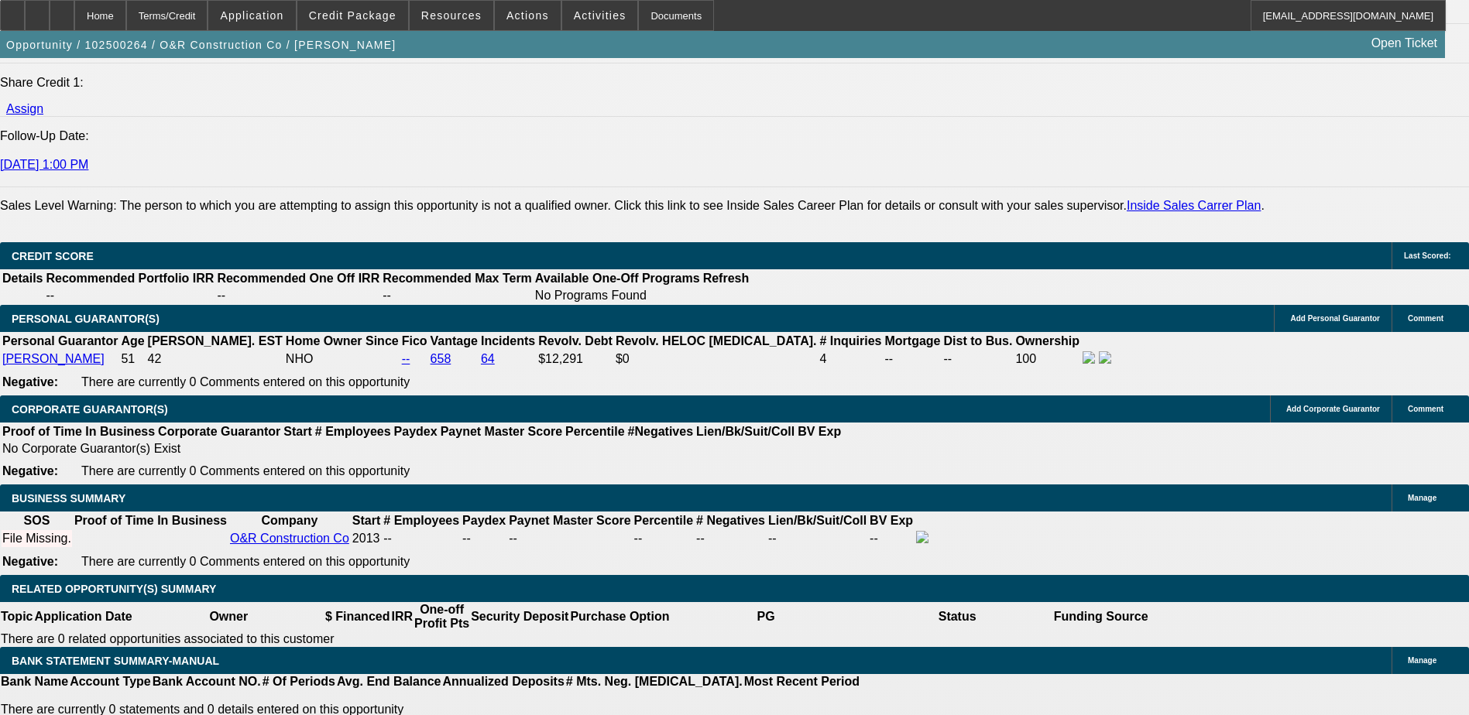
type input "10"
type input "$4,495.32"
type input "$2,247.66"
type input "6600"
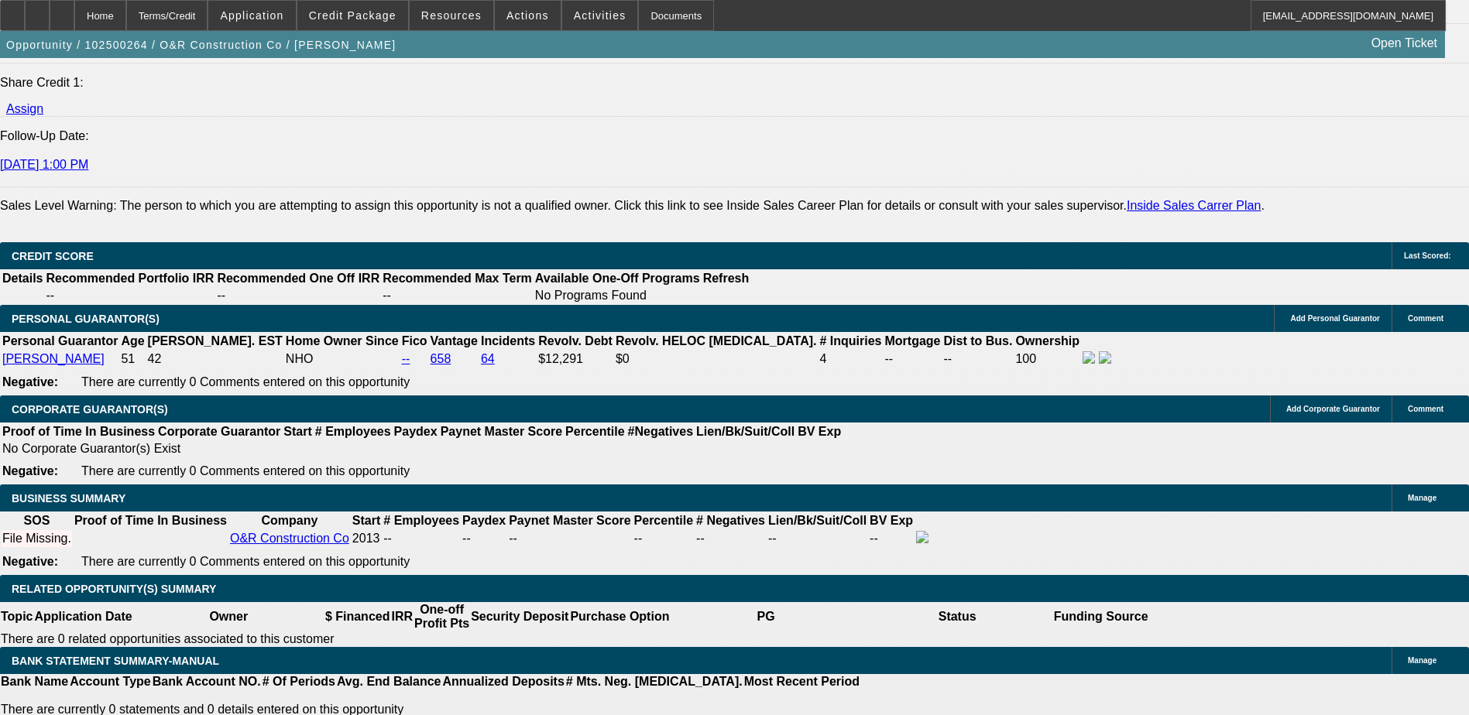
type input "$4,775.78"
type input "$2,387.89"
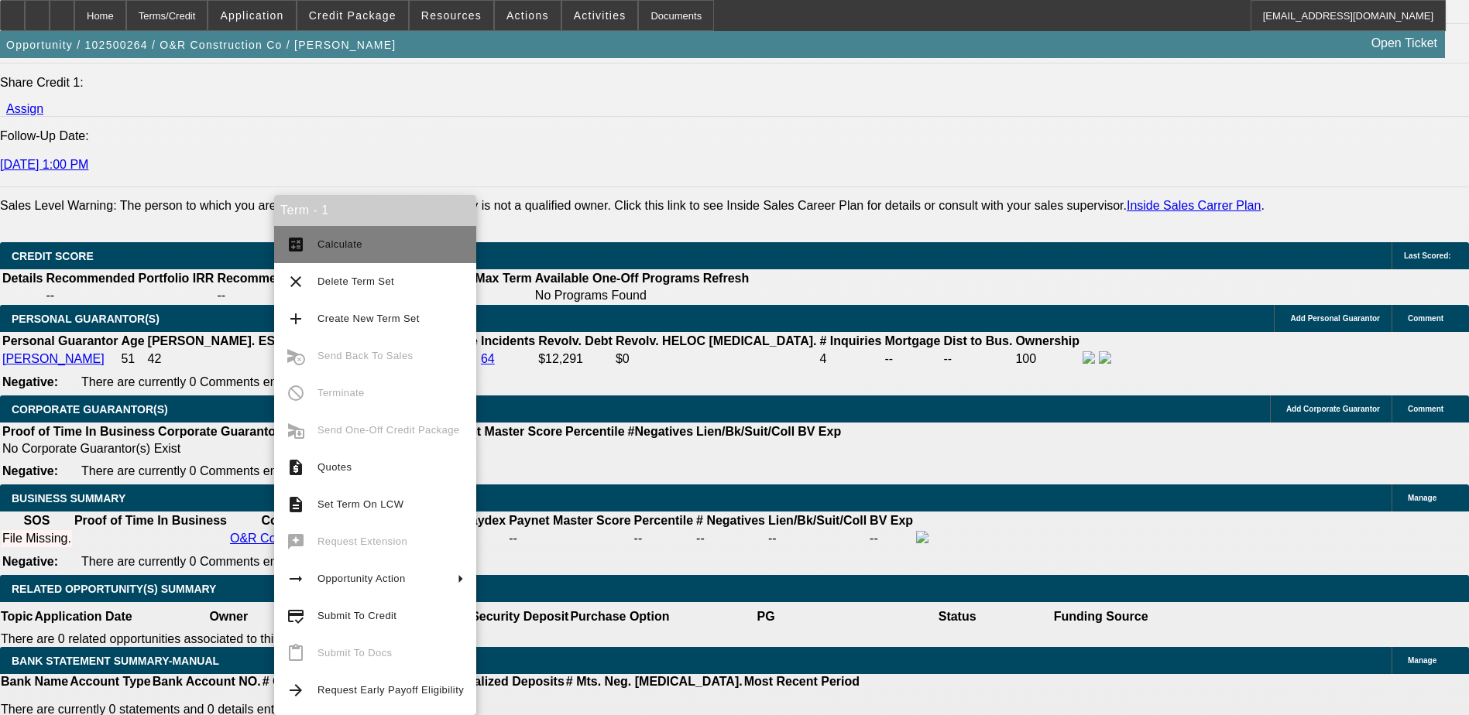
click at [301, 257] on button "calculate Calculate" at bounding box center [375, 244] width 202 height 37
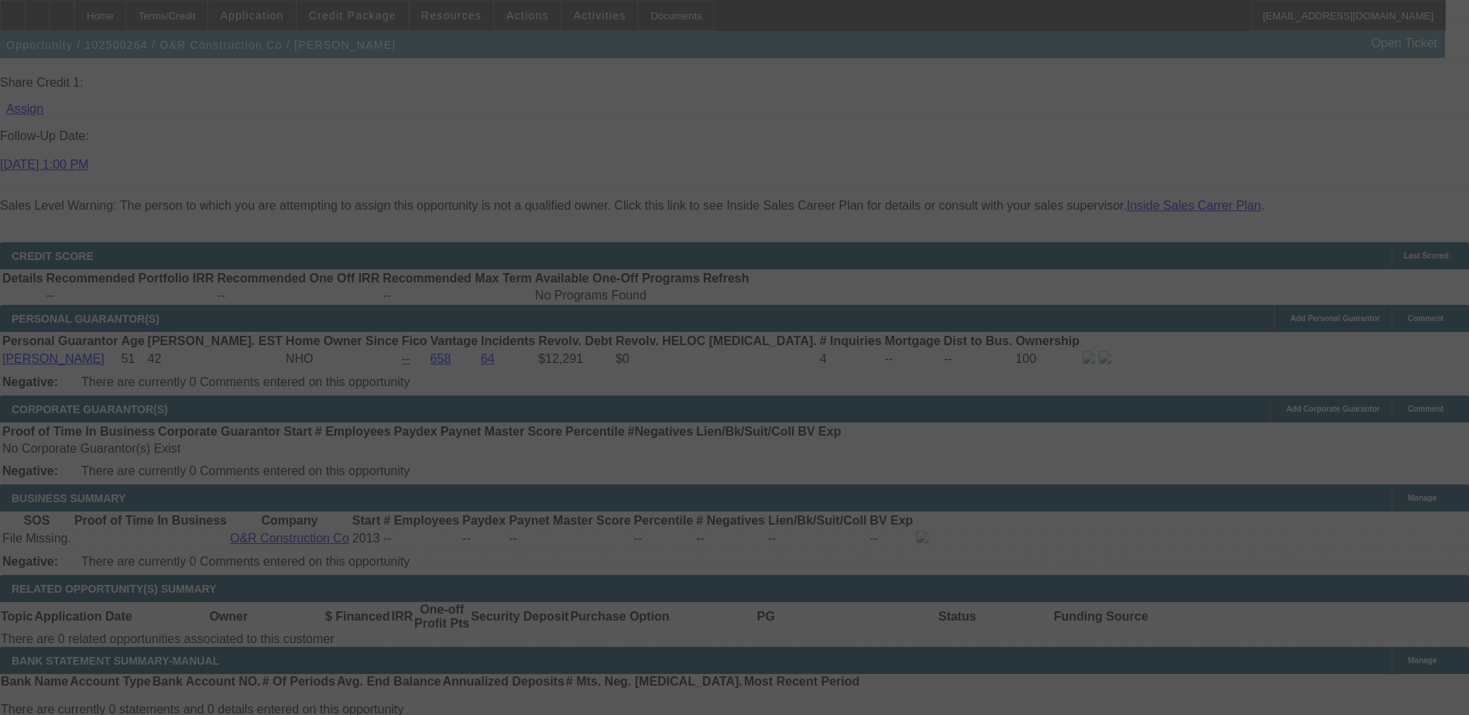
scroll to position [0, 0]
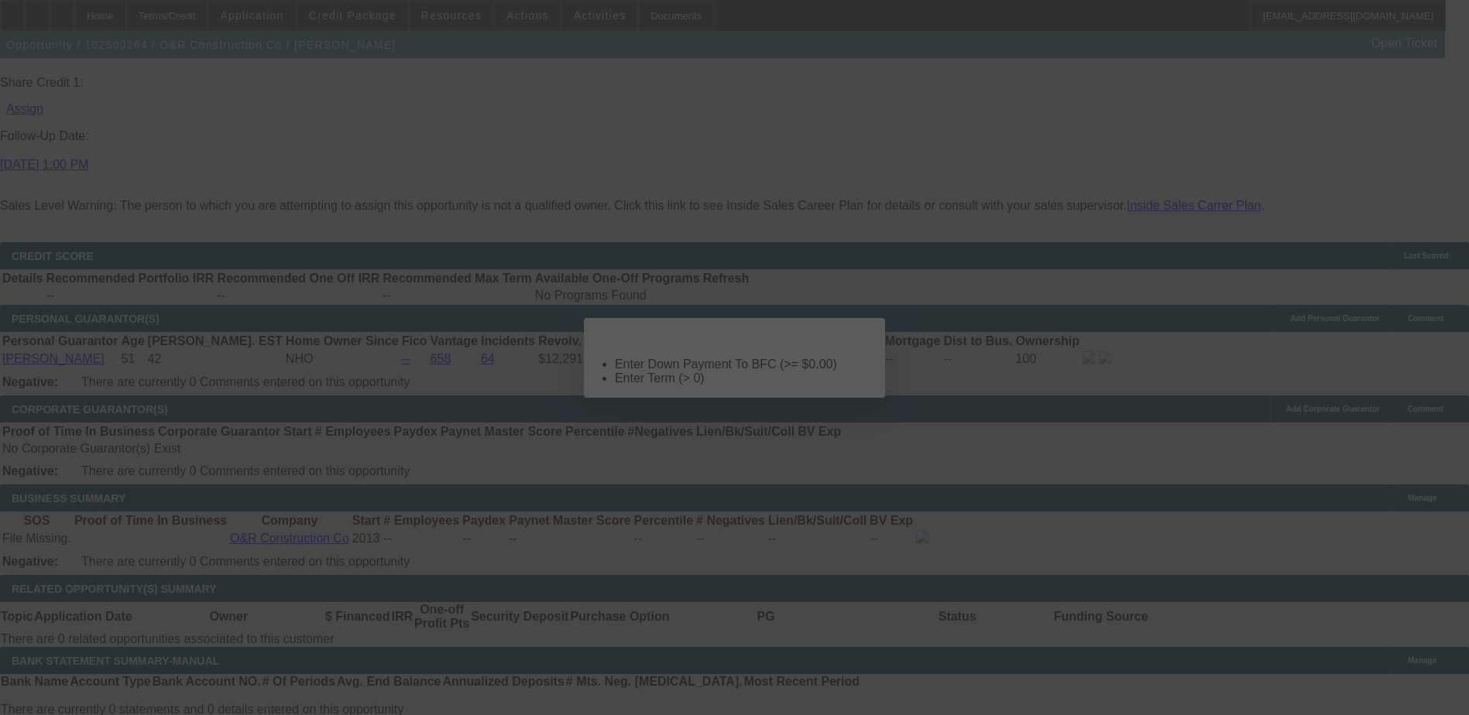
select select "0"
select select "2"
select select "0.1"
select select "4"
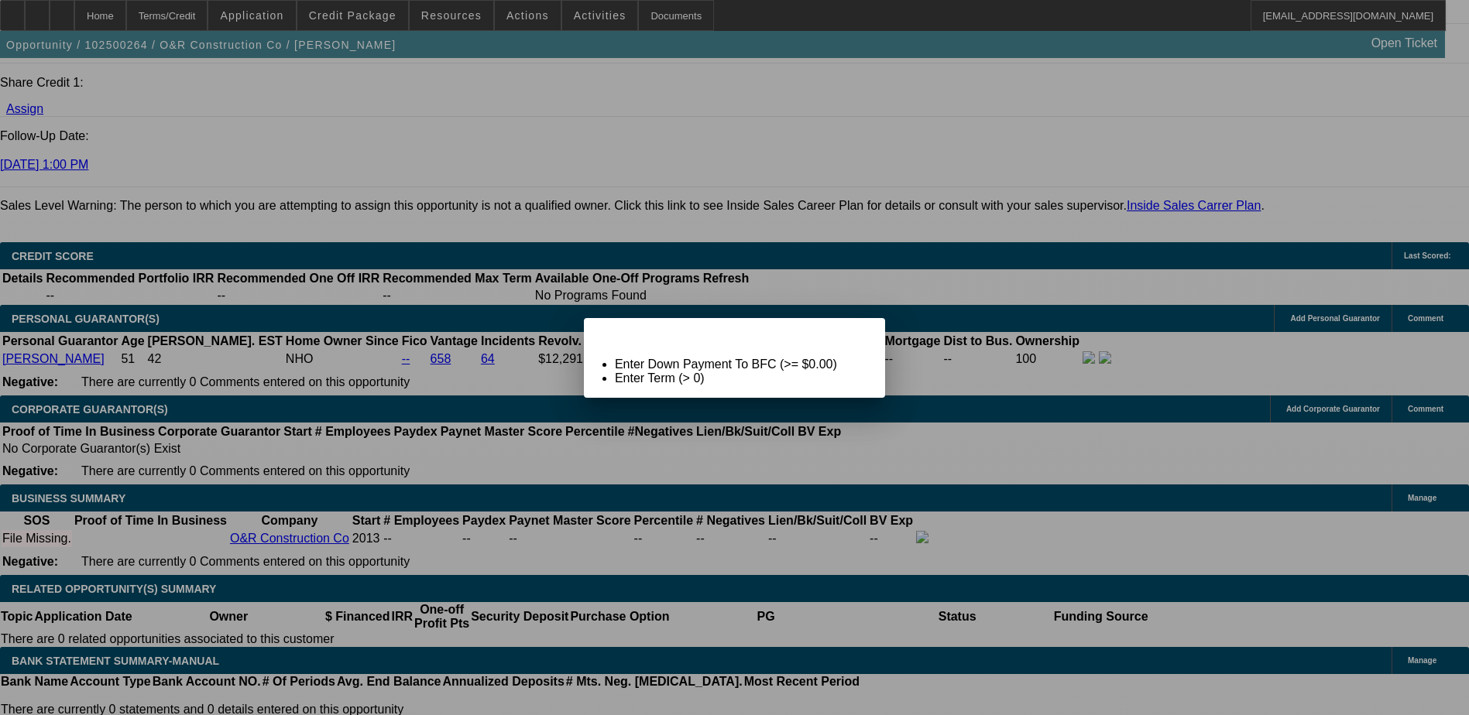
click at [855, 336] on span "Close" at bounding box center [865, 331] width 21 height 9
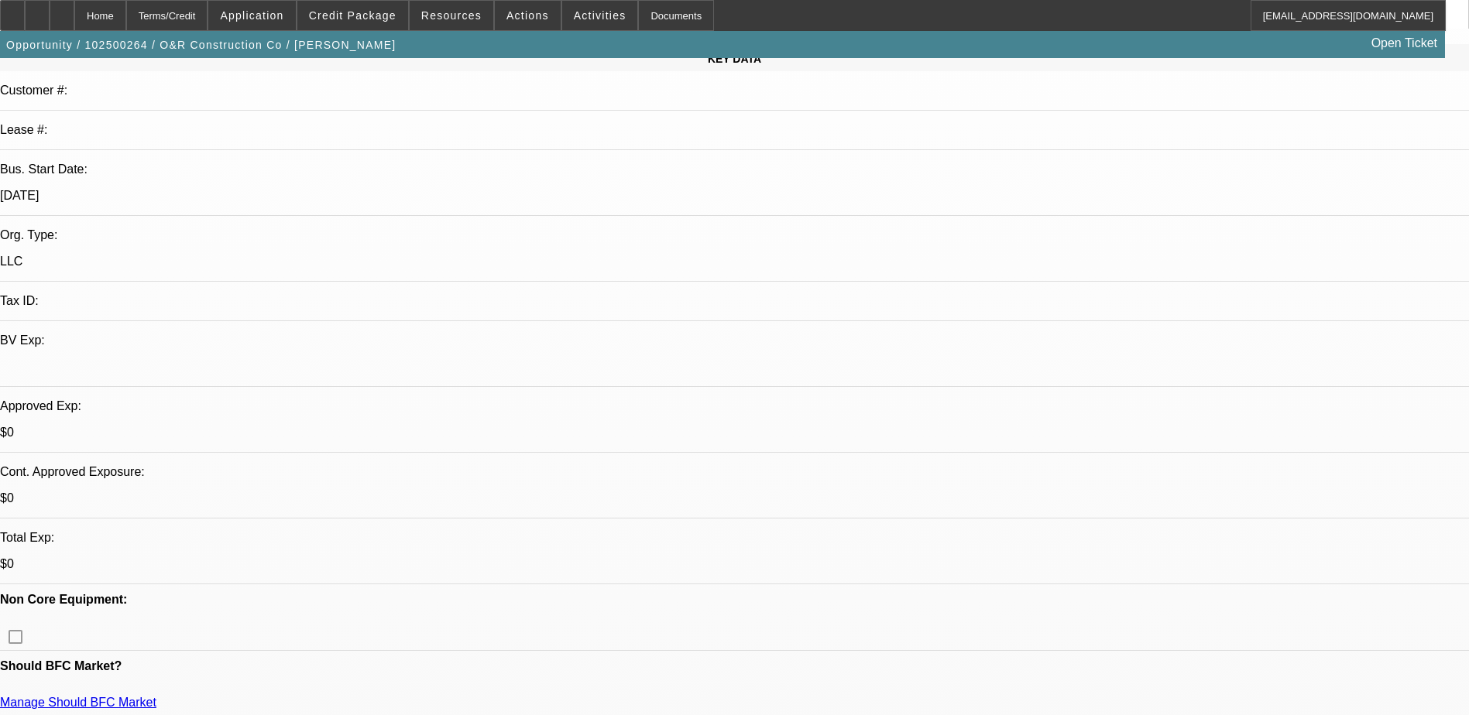
scroll to position [77, 0]
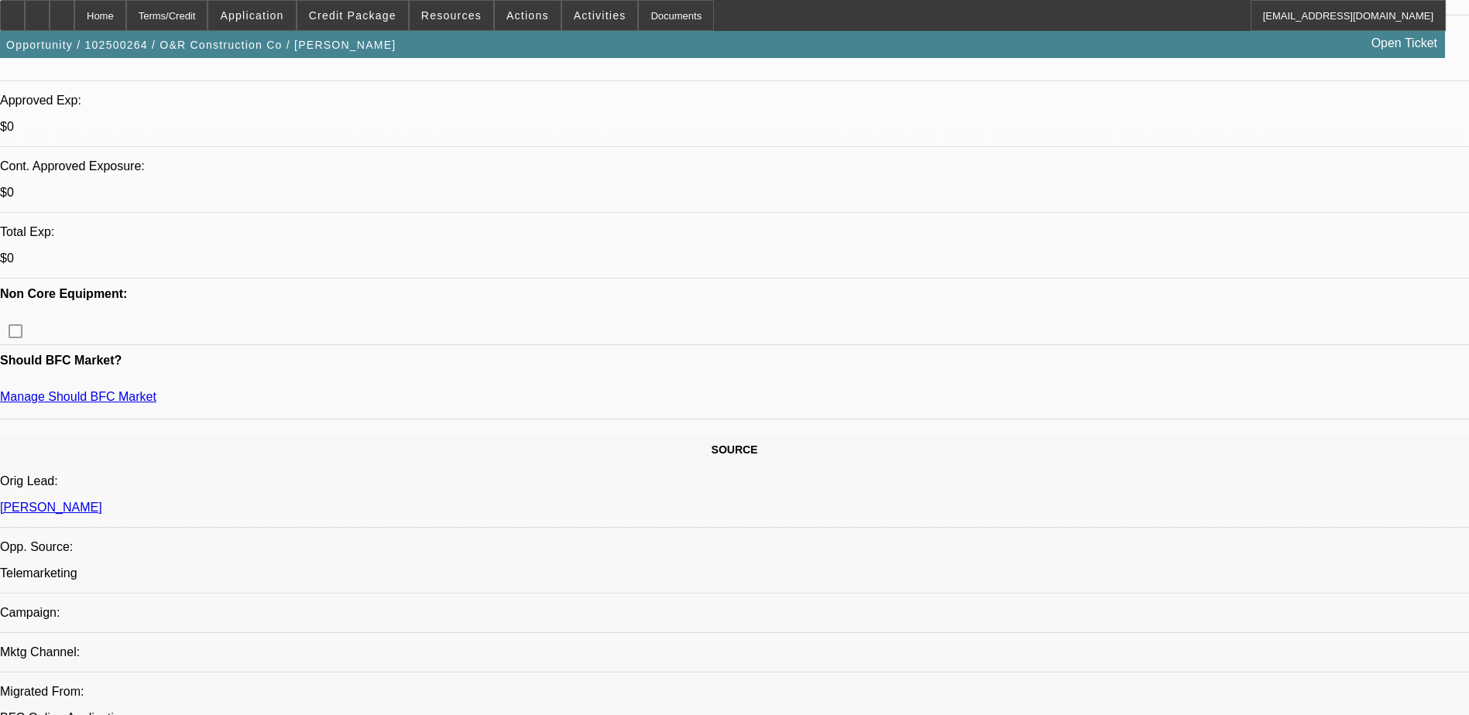
scroll to position [387, 0]
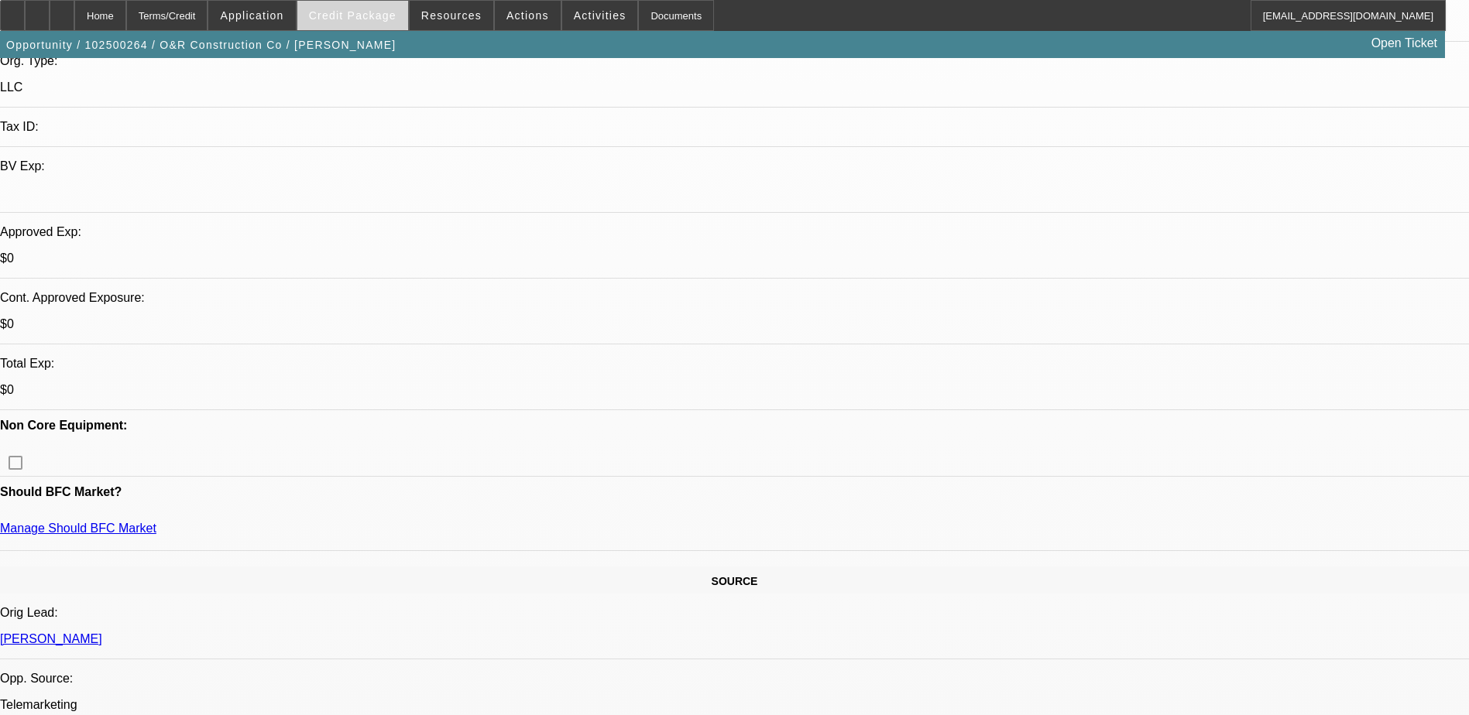
click at [405, 13] on span at bounding box center [352, 15] width 111 height 37
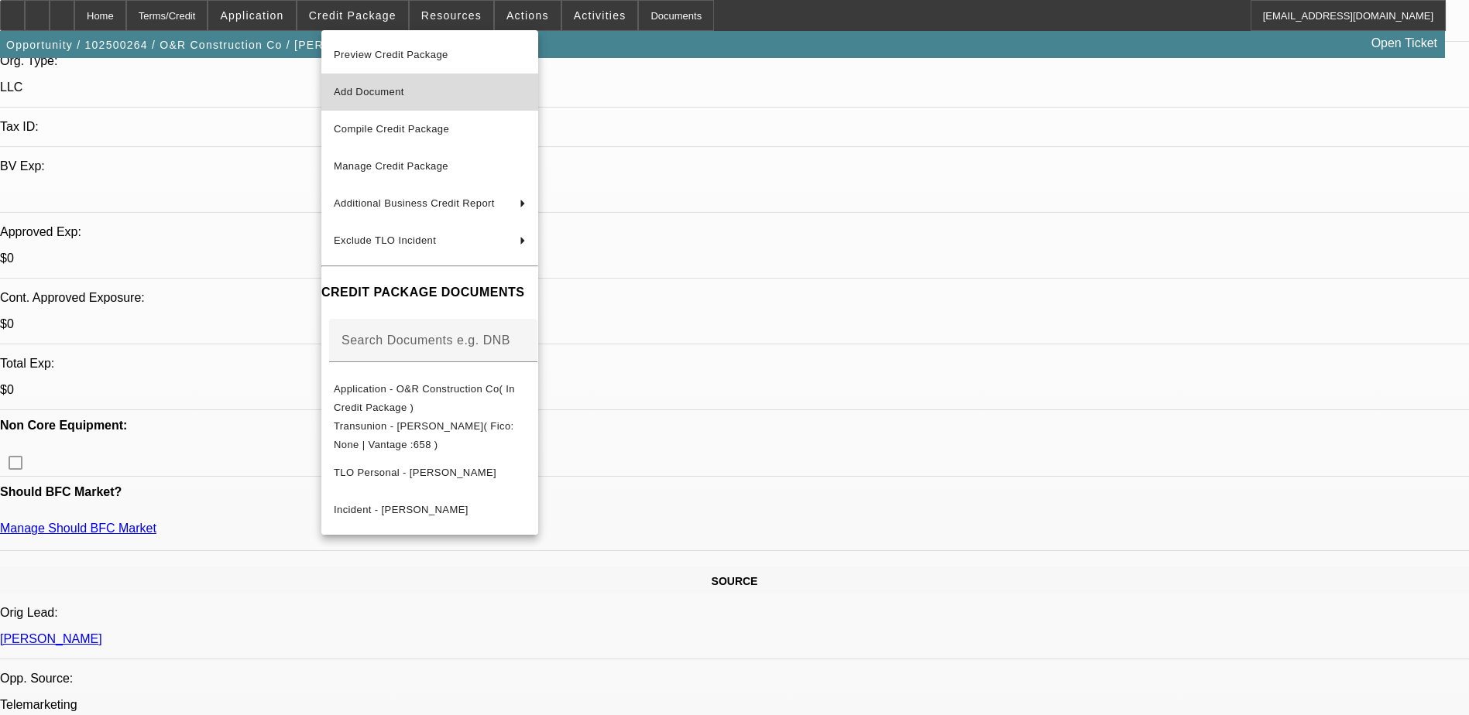
click at [457, 97] on span "Add Document" at bounding box center [430, 92] width 192 height 19
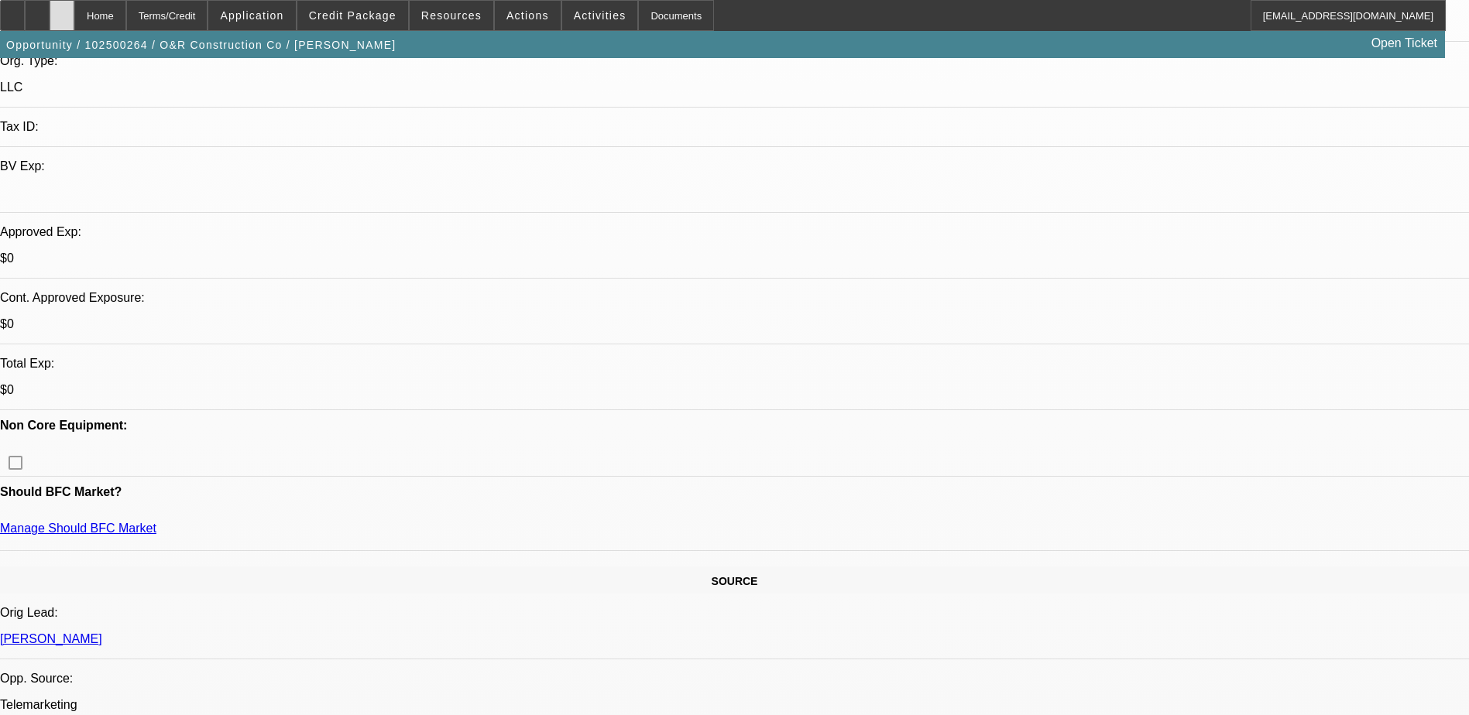
click at [74, 10] on div at bounding box center [62, 15] width 25 height 31
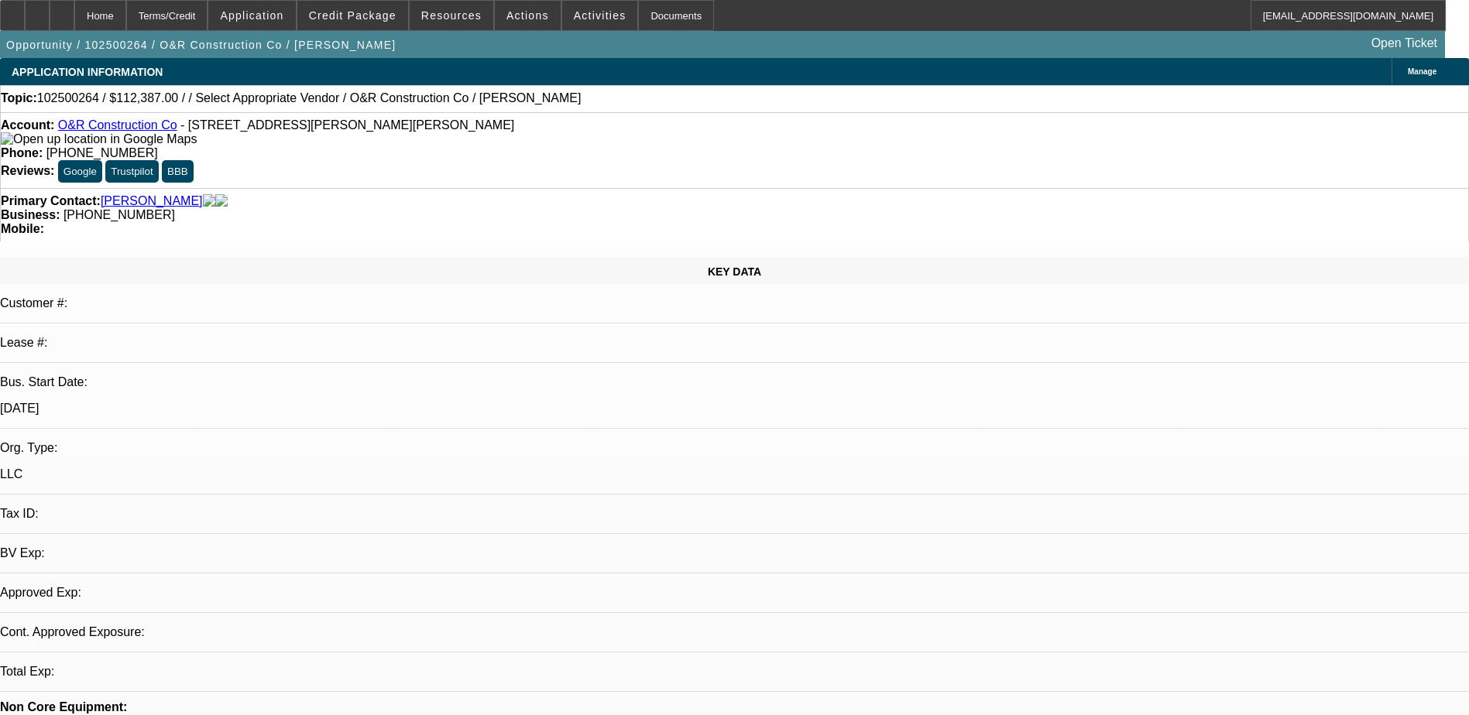
select select "0"
select select "2"
select select "0.1"
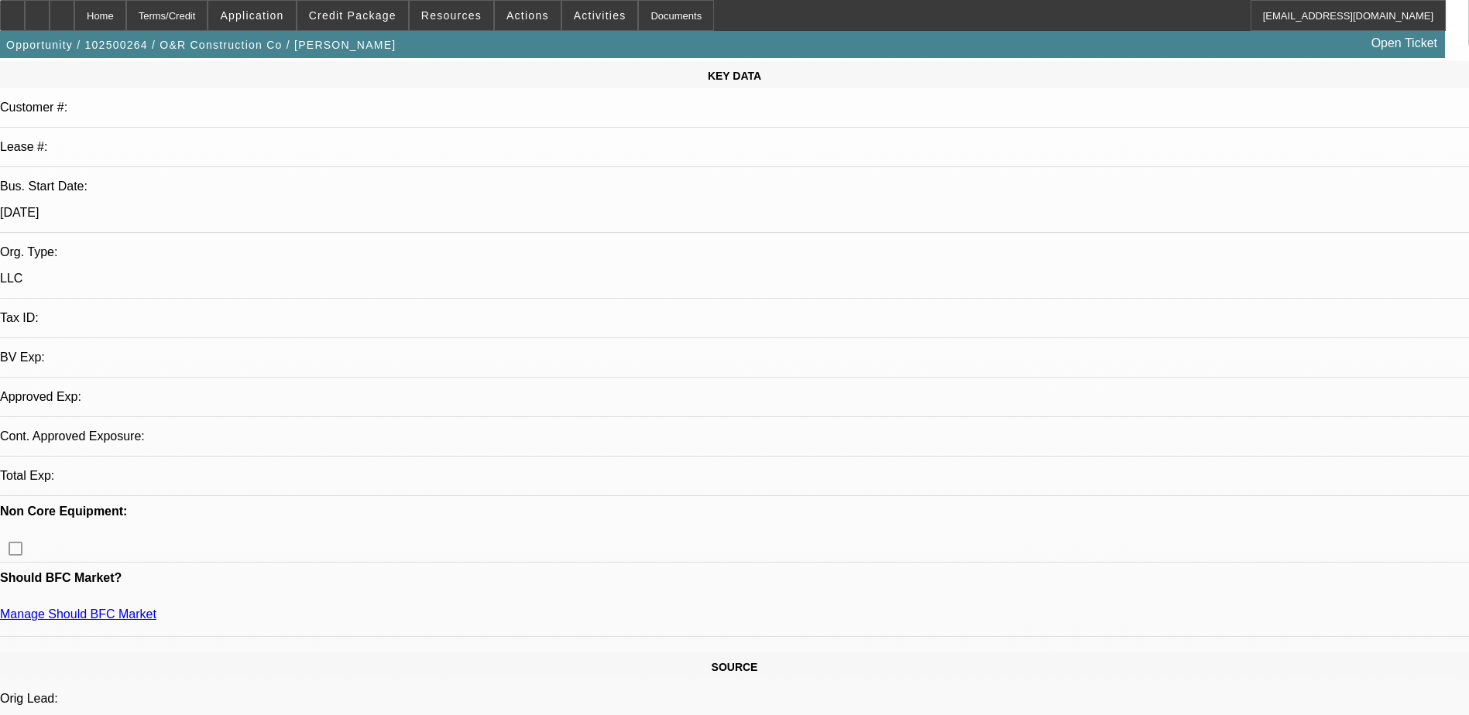
select select "1"
select select "2"
select select "4"
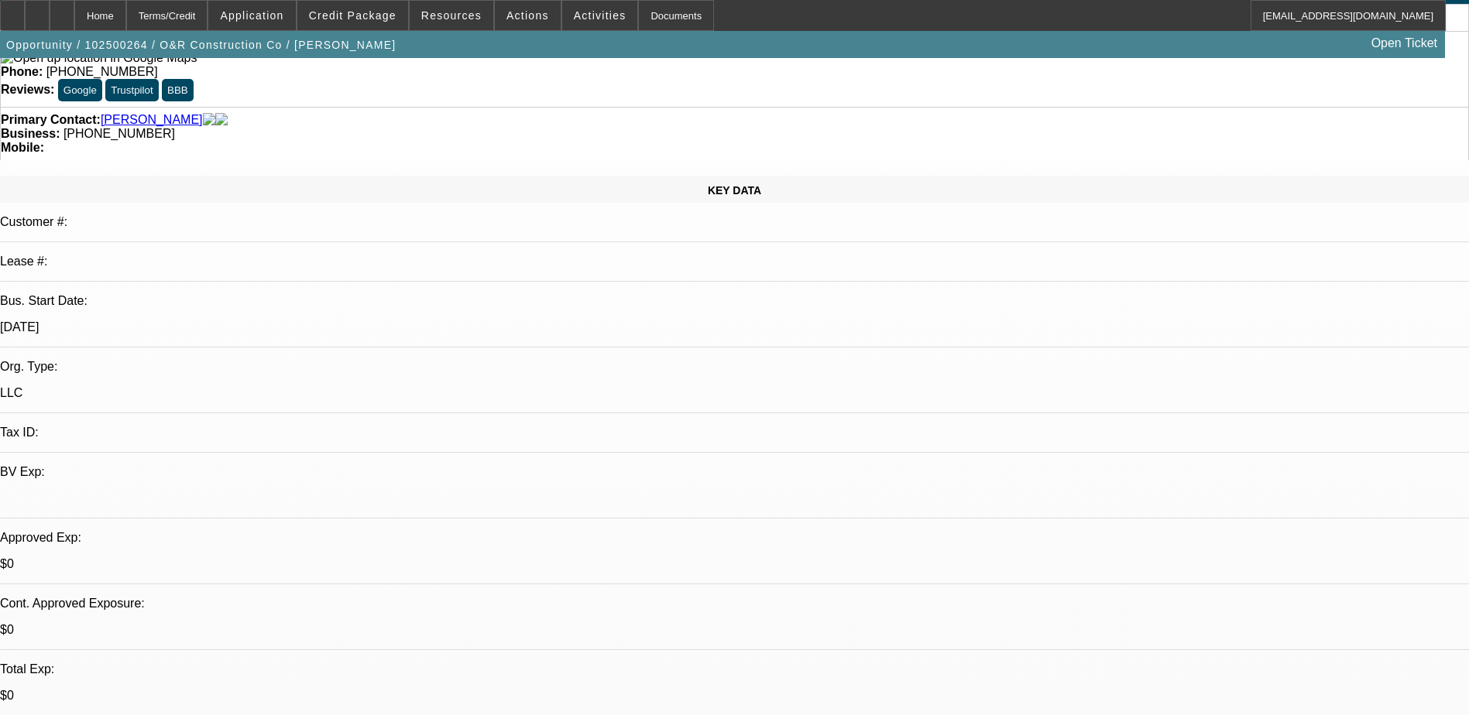
scroll to position [310, 0]
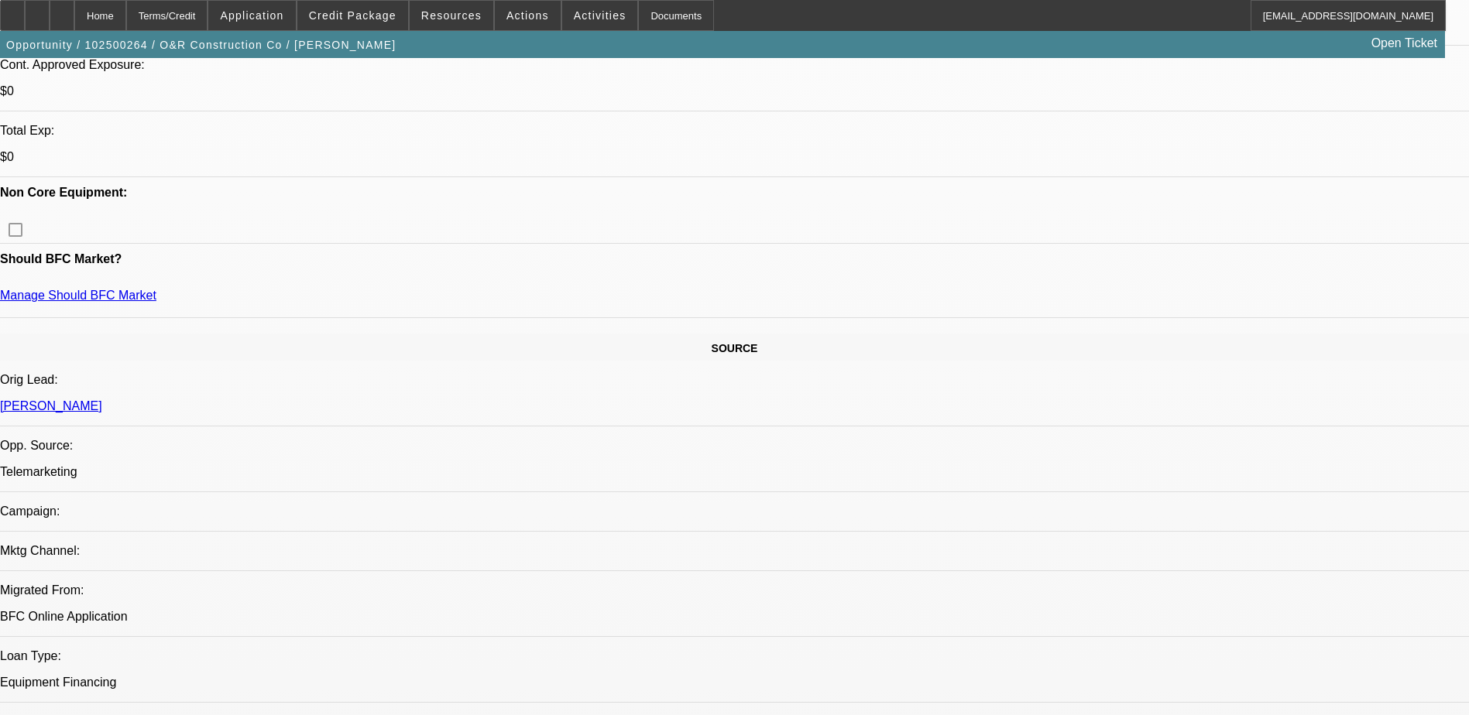
scroll to position [465, 0]
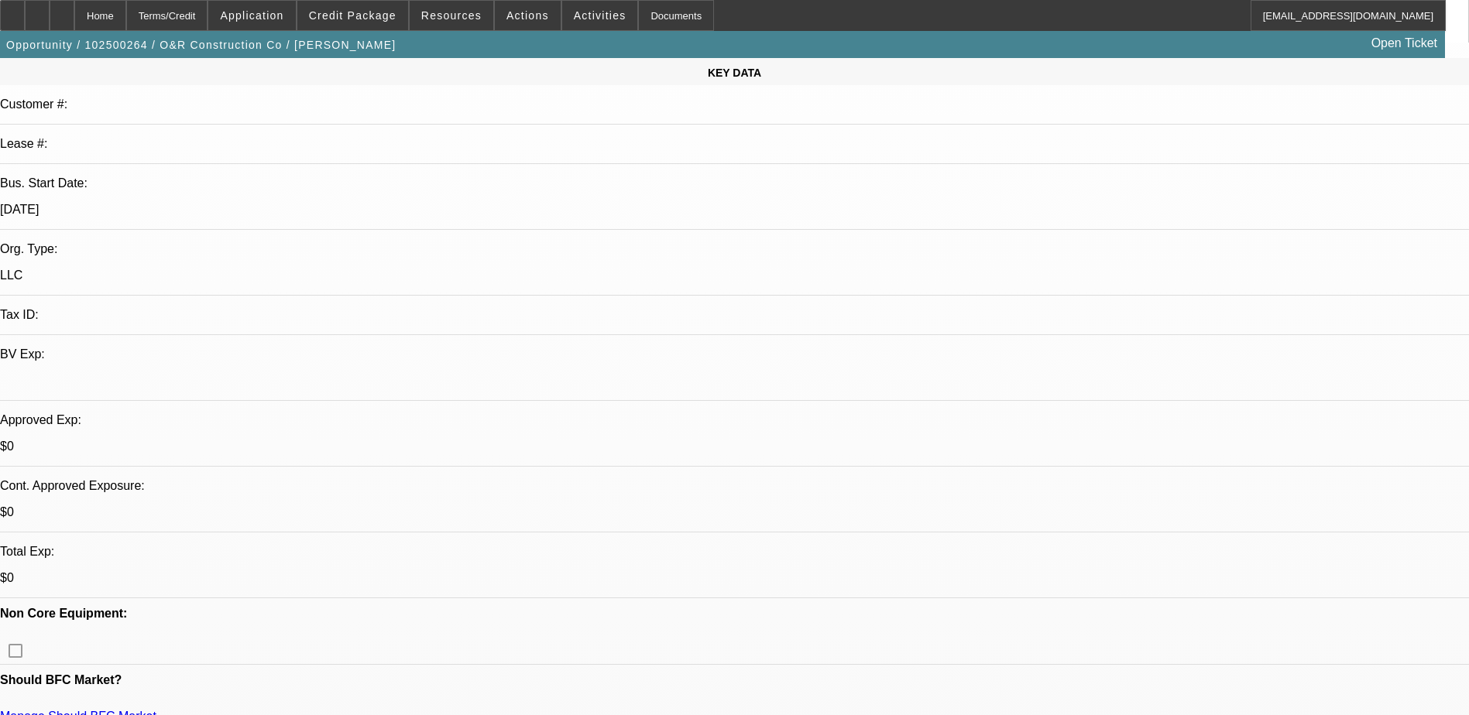
scroll to position [0, 0]
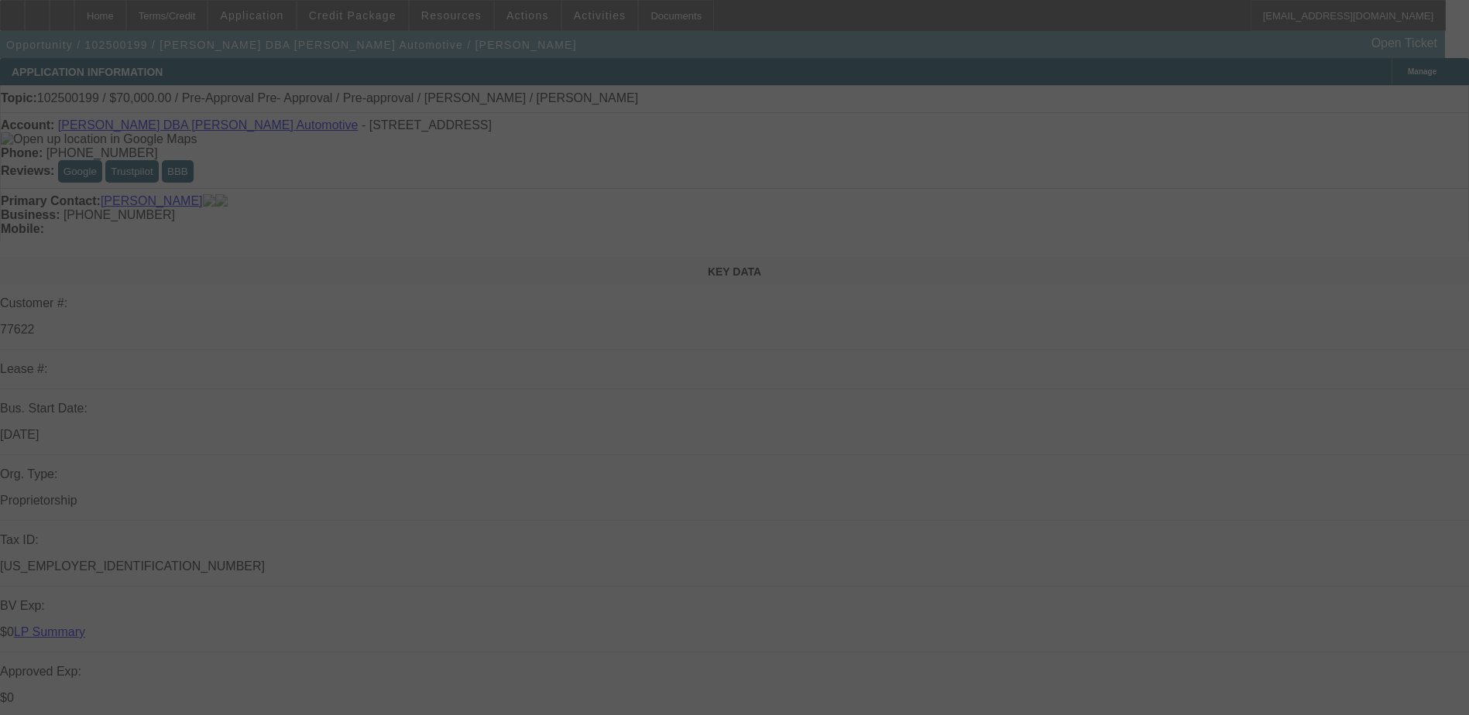
select select "0"
select select "0.1"
select select "0"
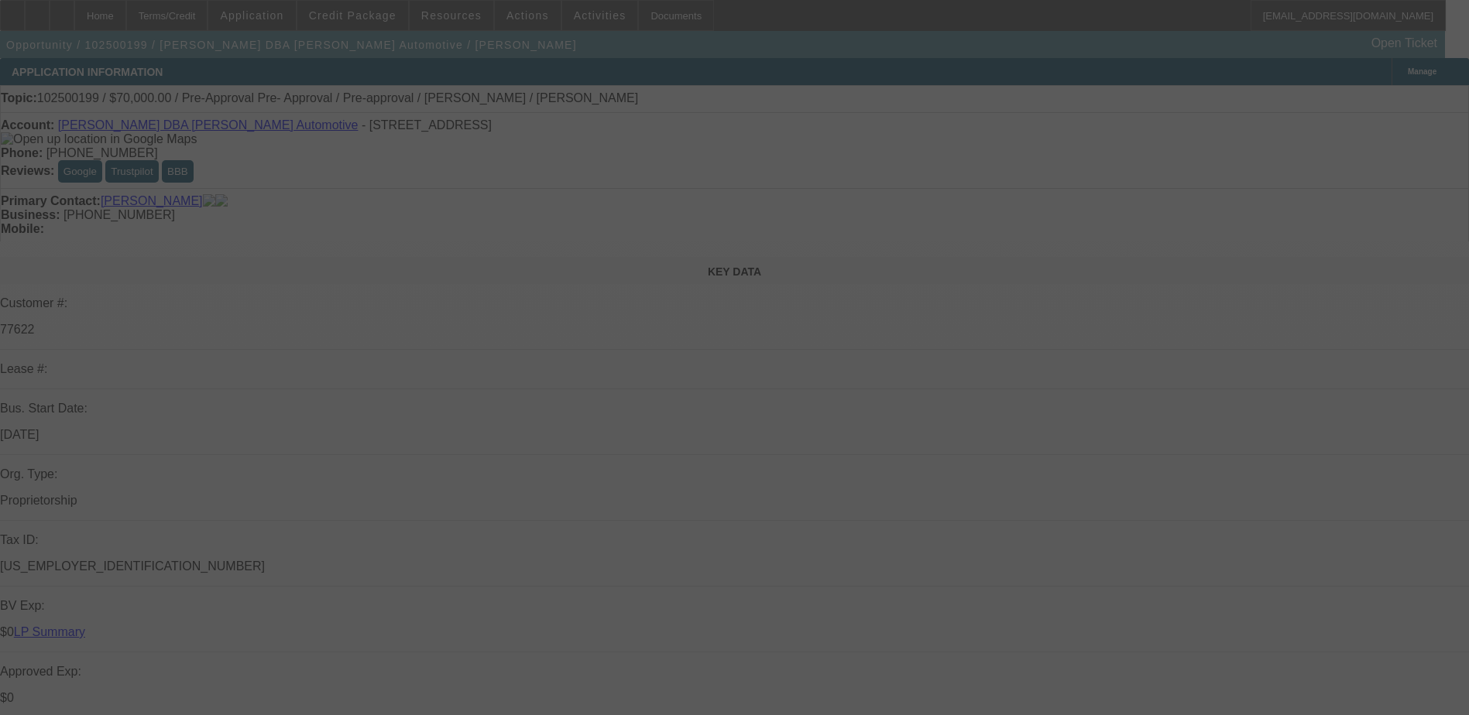
select select "0.1"
select select "0"
select select "0.1"
select select "0"
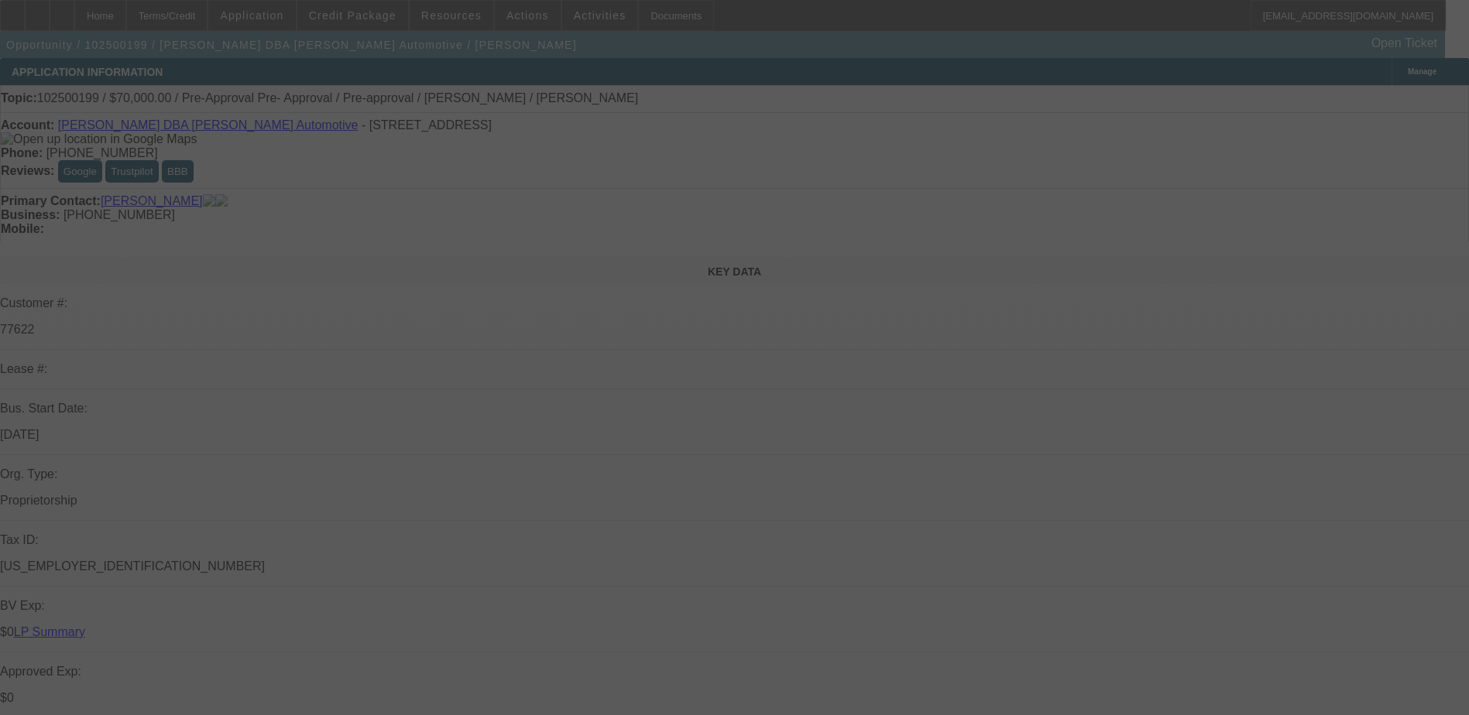
select select "2"
select select "0.1"
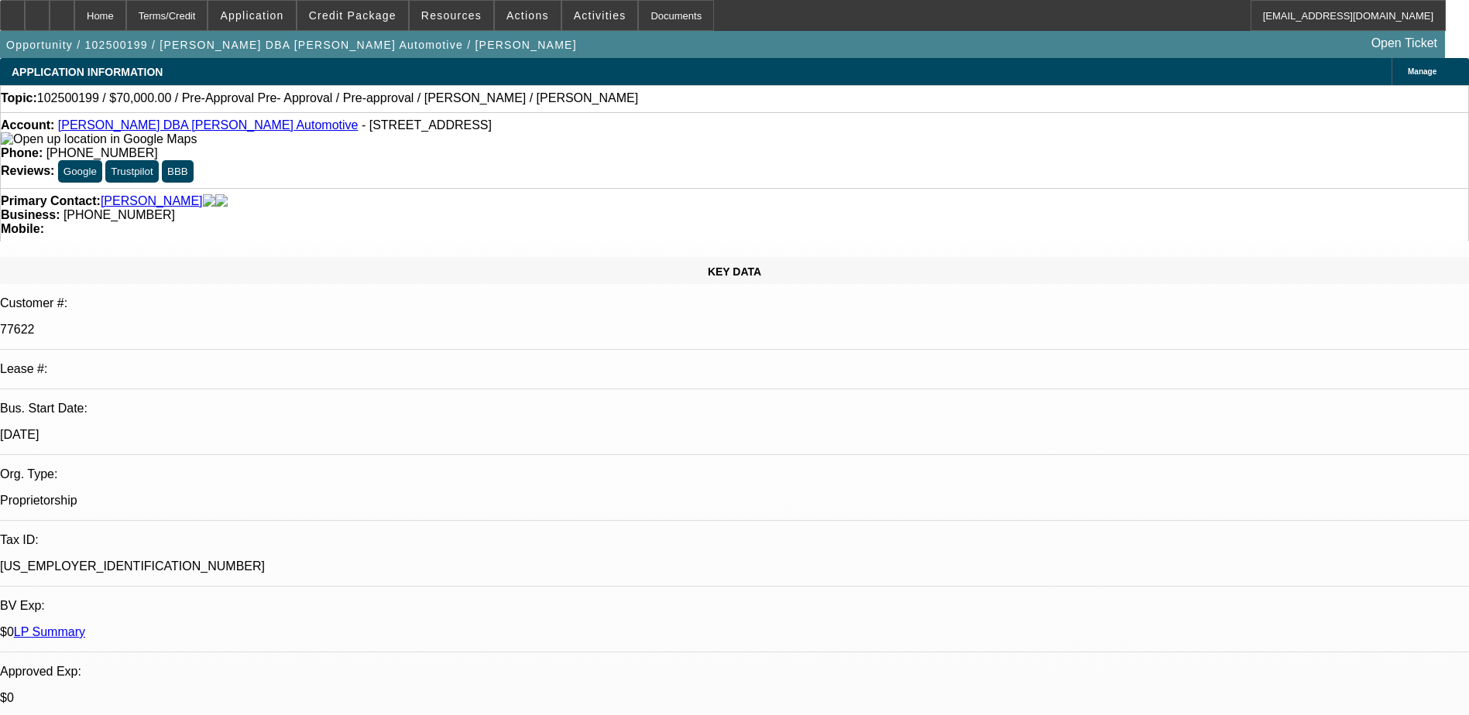
select select "1"
select select "4"
select select "1"
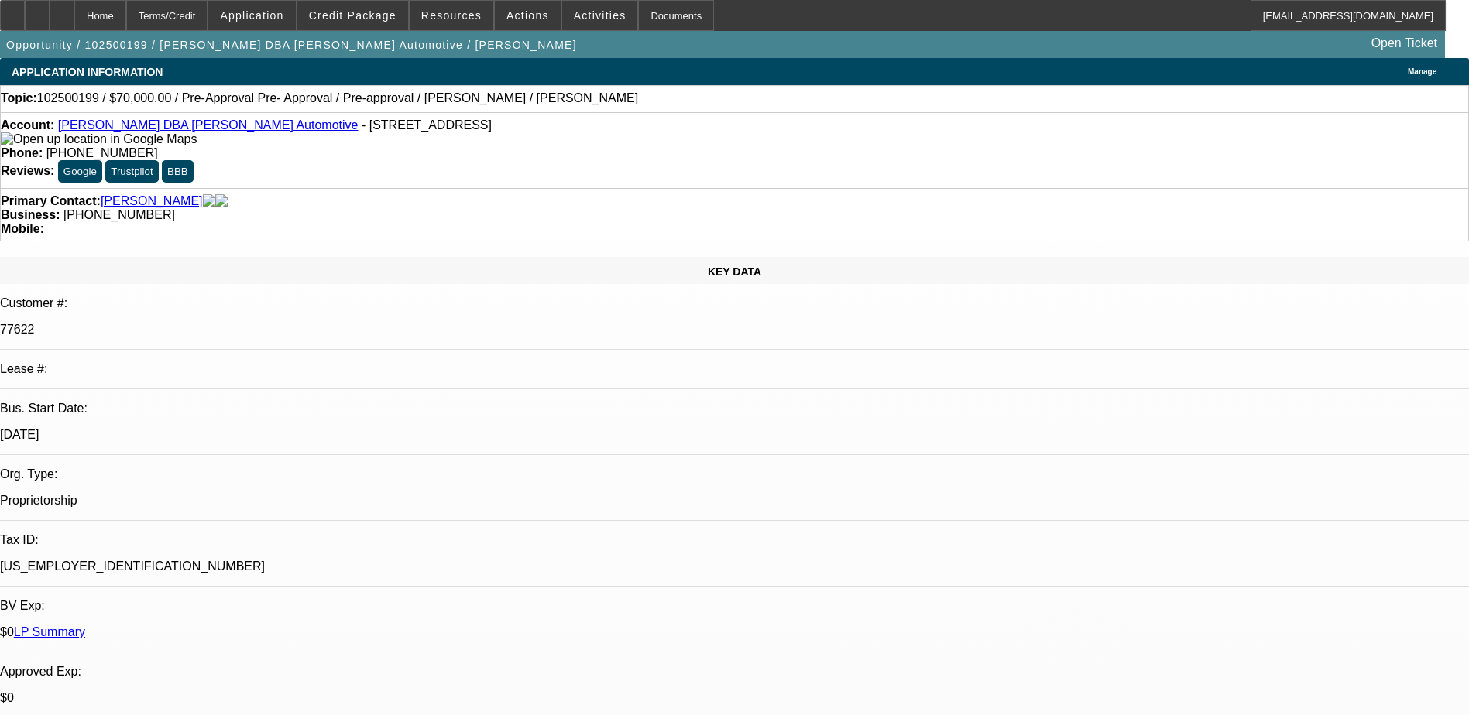
select select "4"
select select "1"
select select "3"
select select "4"
select select "1"
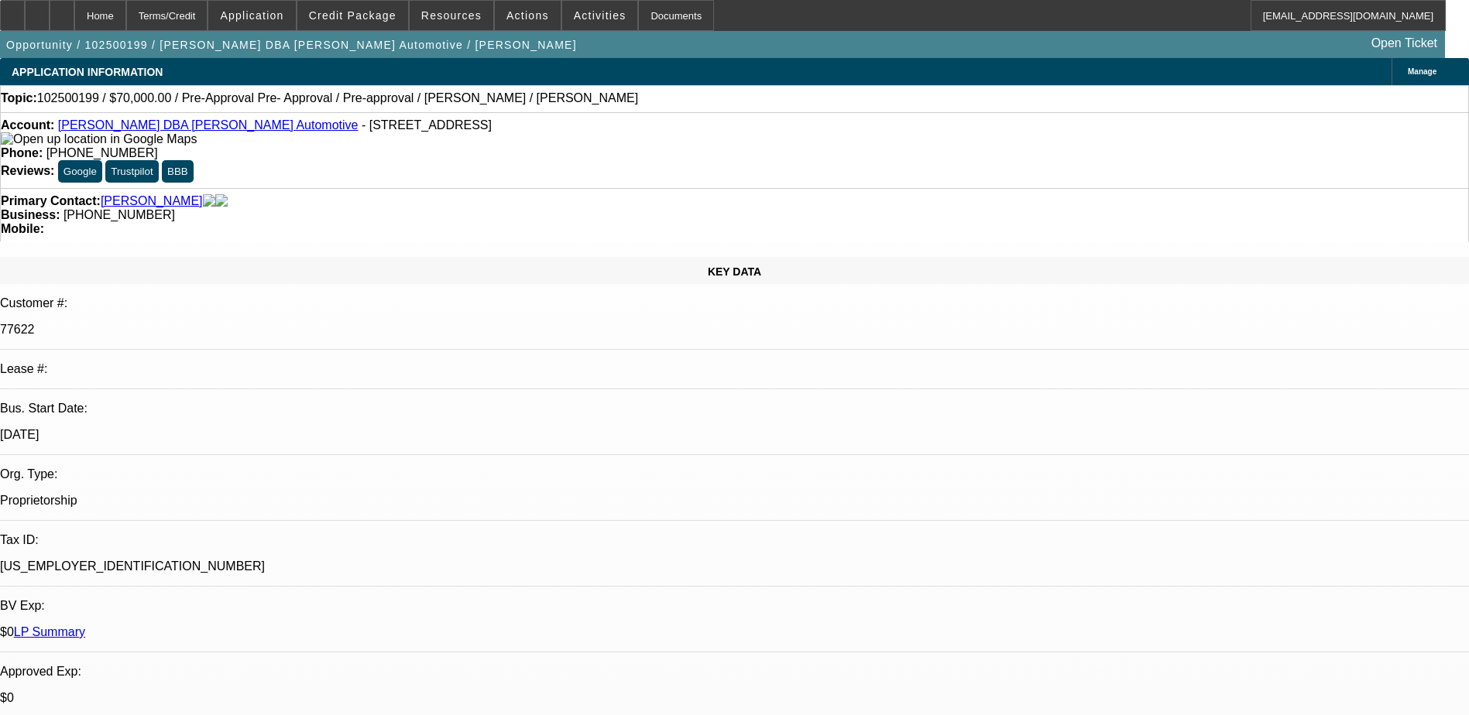
select select "2"
select select "4"
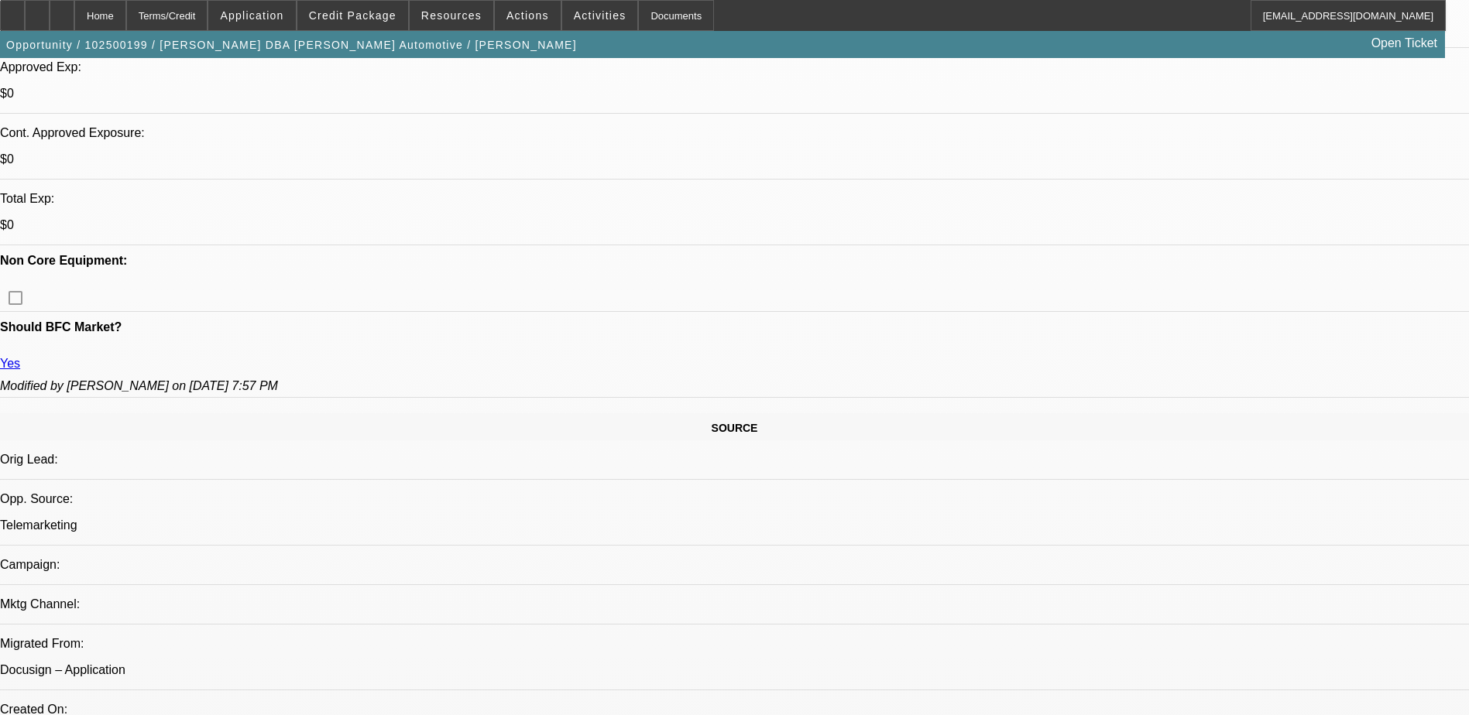
scroll to position [852, 0]
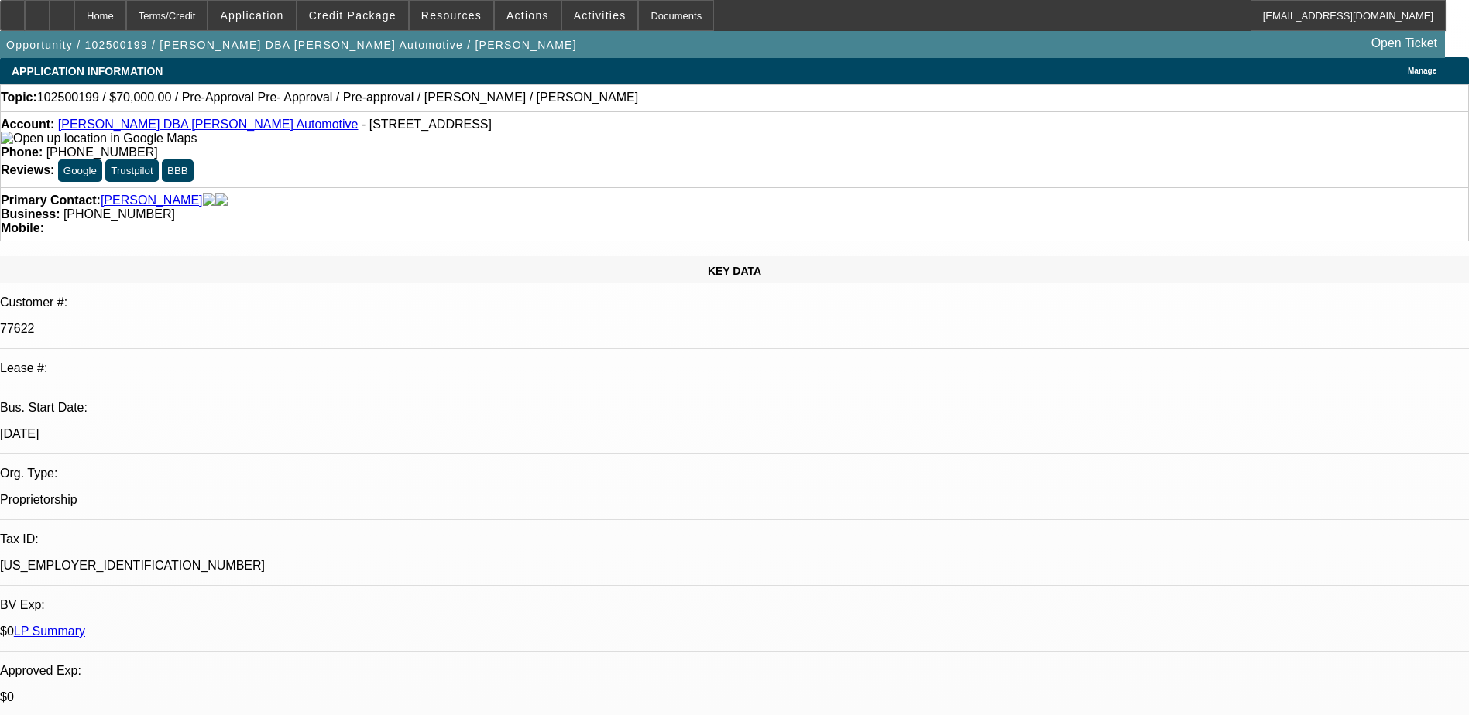
scroll to position [0, 0]
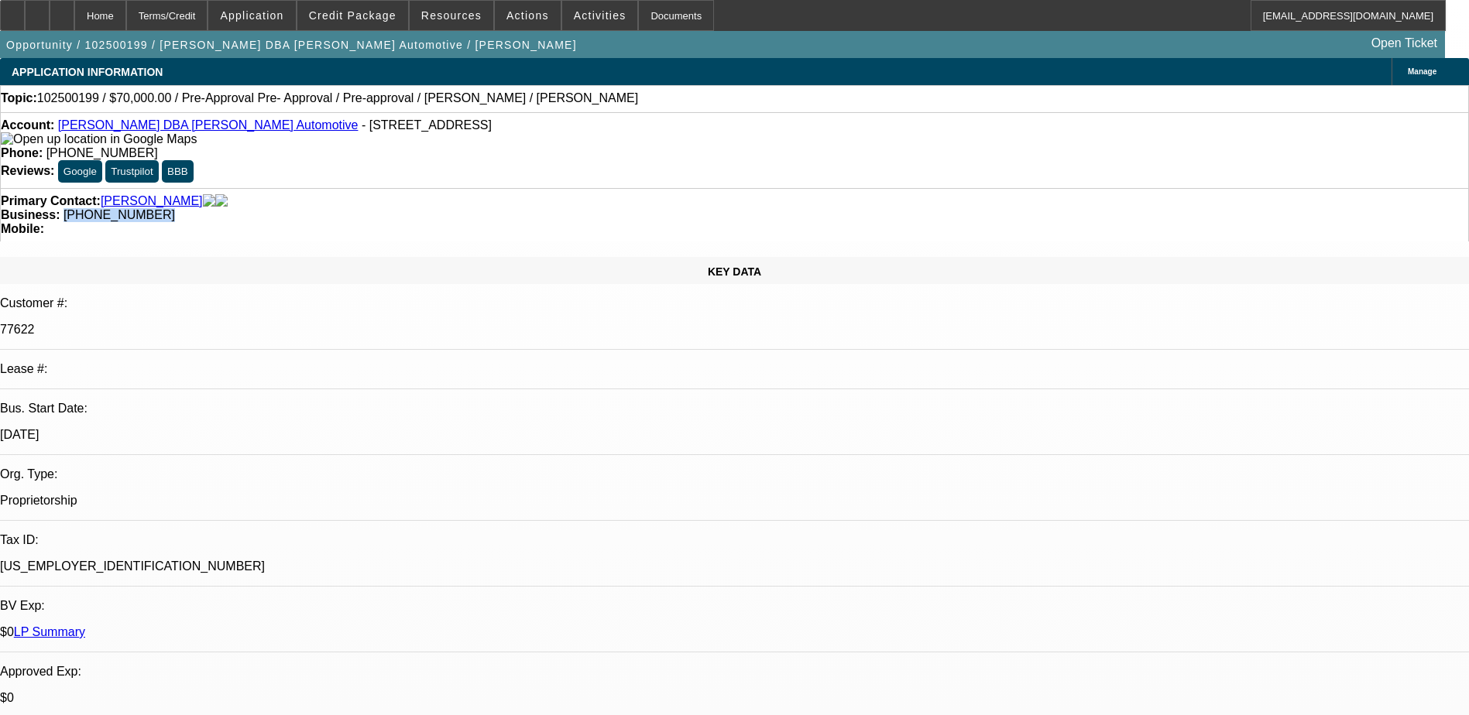
drag, startPoint x: 642, startPoint y: 179, endPoint x: 553, endPoint y: 201, distance: 91.8
click at [553, 201] on div "Primary Contact: Goldston, Christopher Business: (919) 219-1284 Mobile:" at bounding box center [734, 214] width 1469 height 53
copy span "(919) 219-1284"
click at [553, 201] on div "Primary Contact: Goldston, Christopher Business: (919) 219-1284 Mobile:" at bounding box center [734, 214] width 1469 height 53
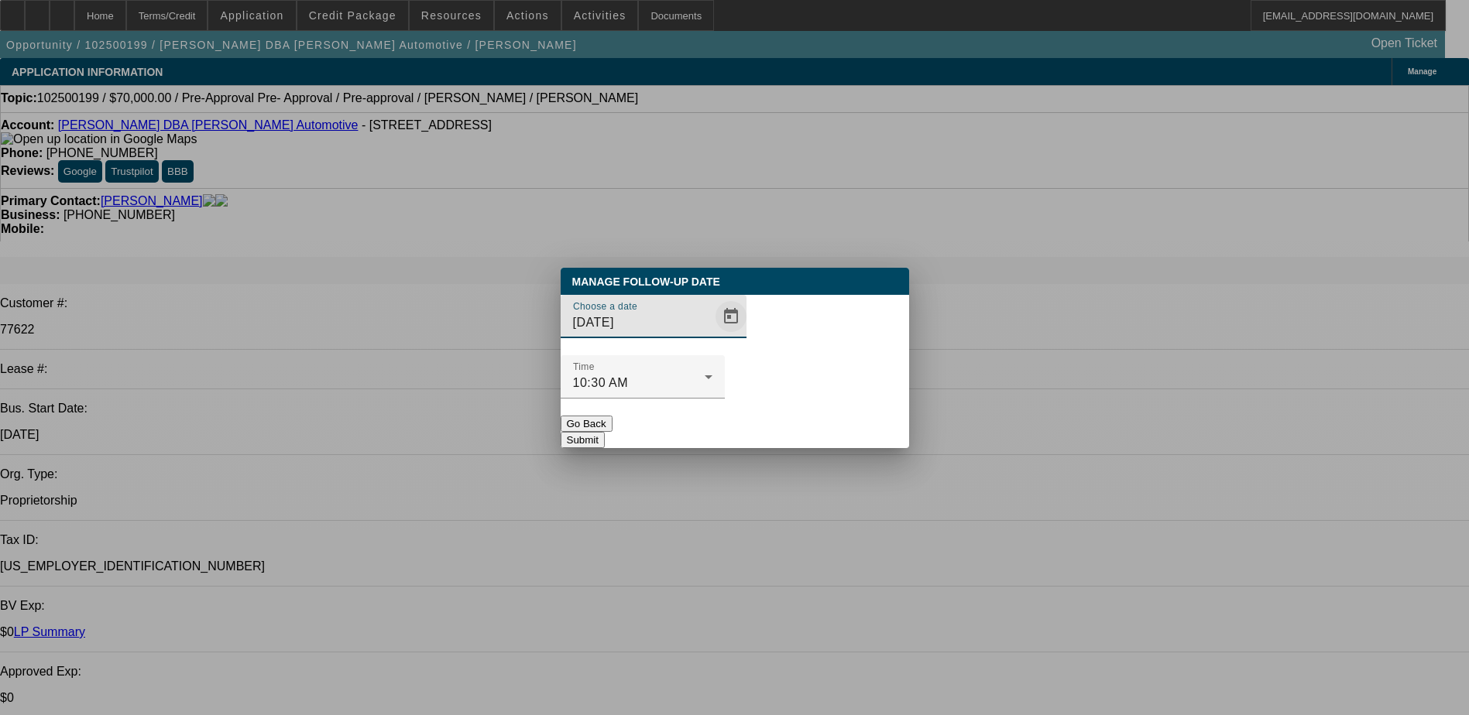
click at [712, 335] on span "Open calendar" at bounding box center [730, 316] width 37 height 37
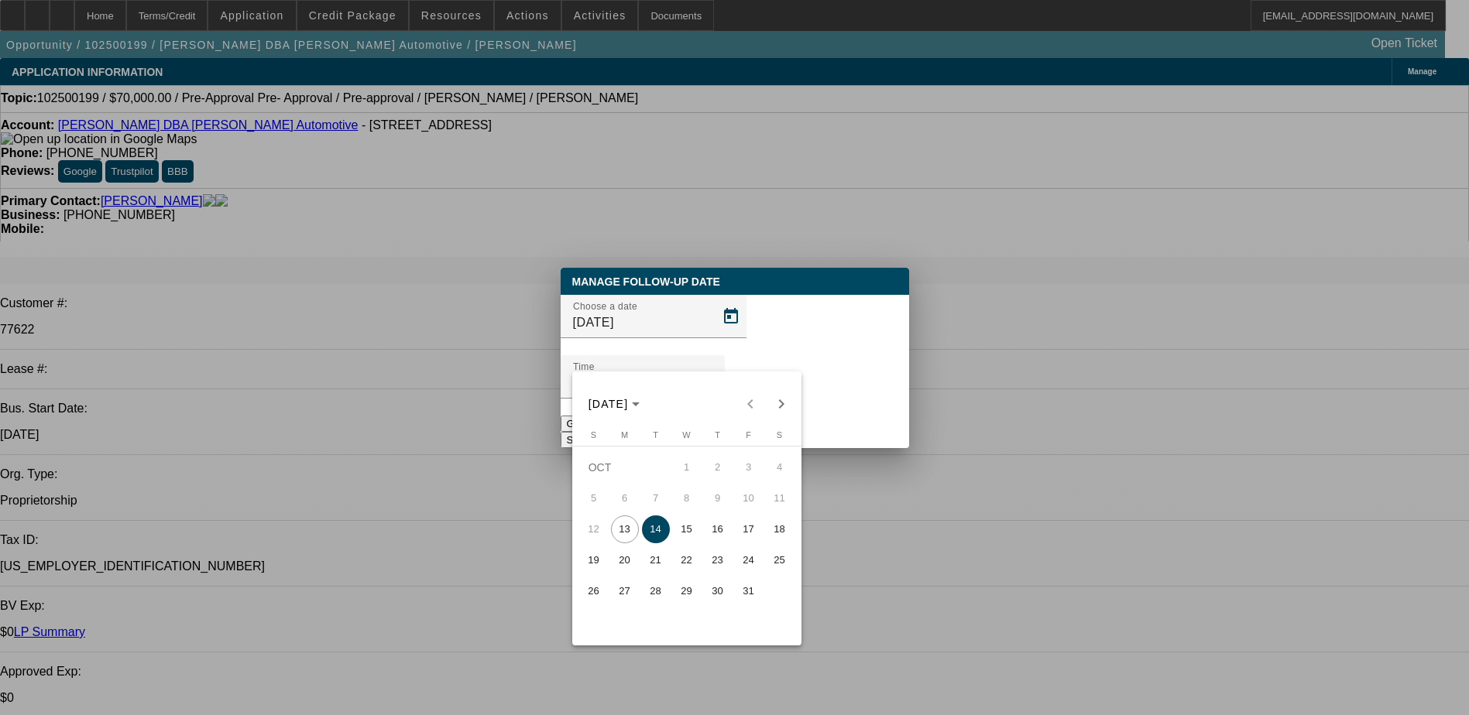
click at [756, 541] on span "17" at bounding box center [749, 530] width 28 height 28
type input "10/17/2025"
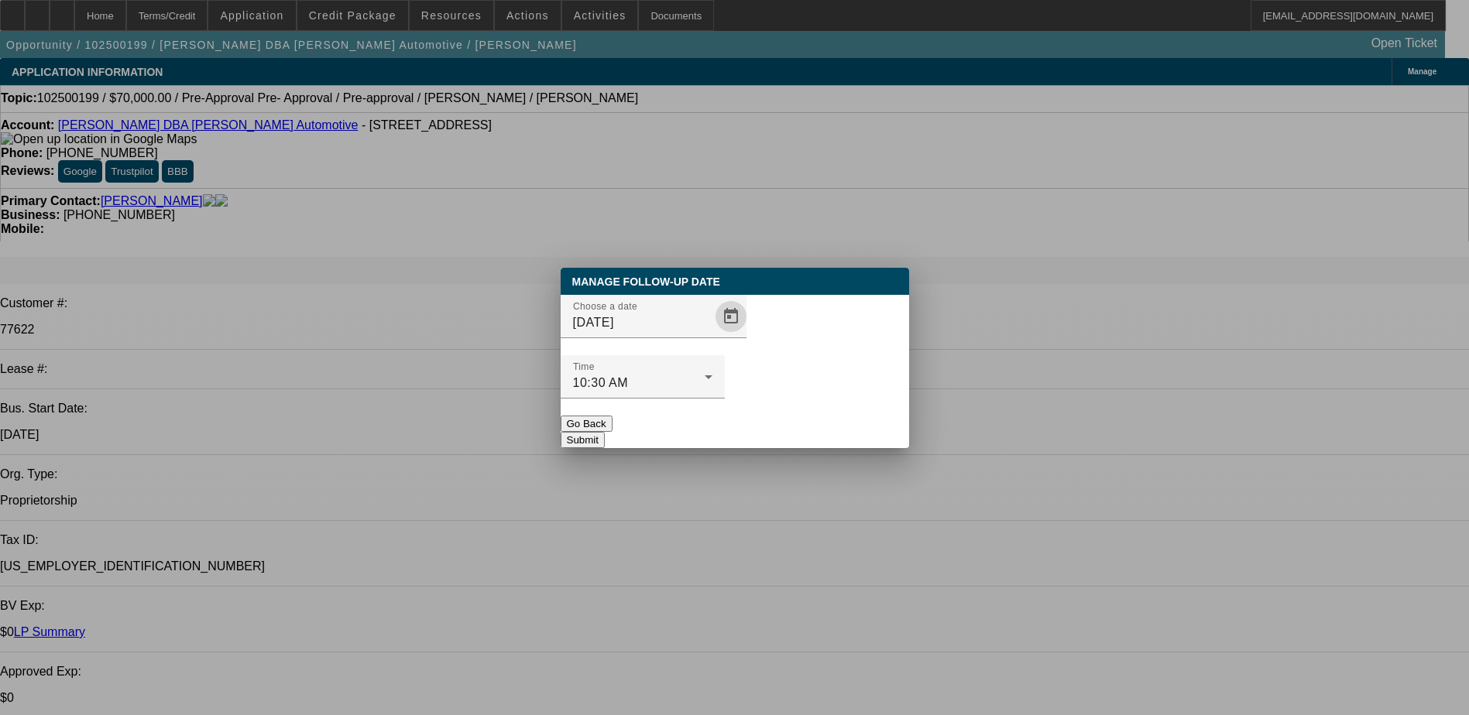
click at [605, 432] on button "Submit" at bounding box center [583, 440] width 44 height 16
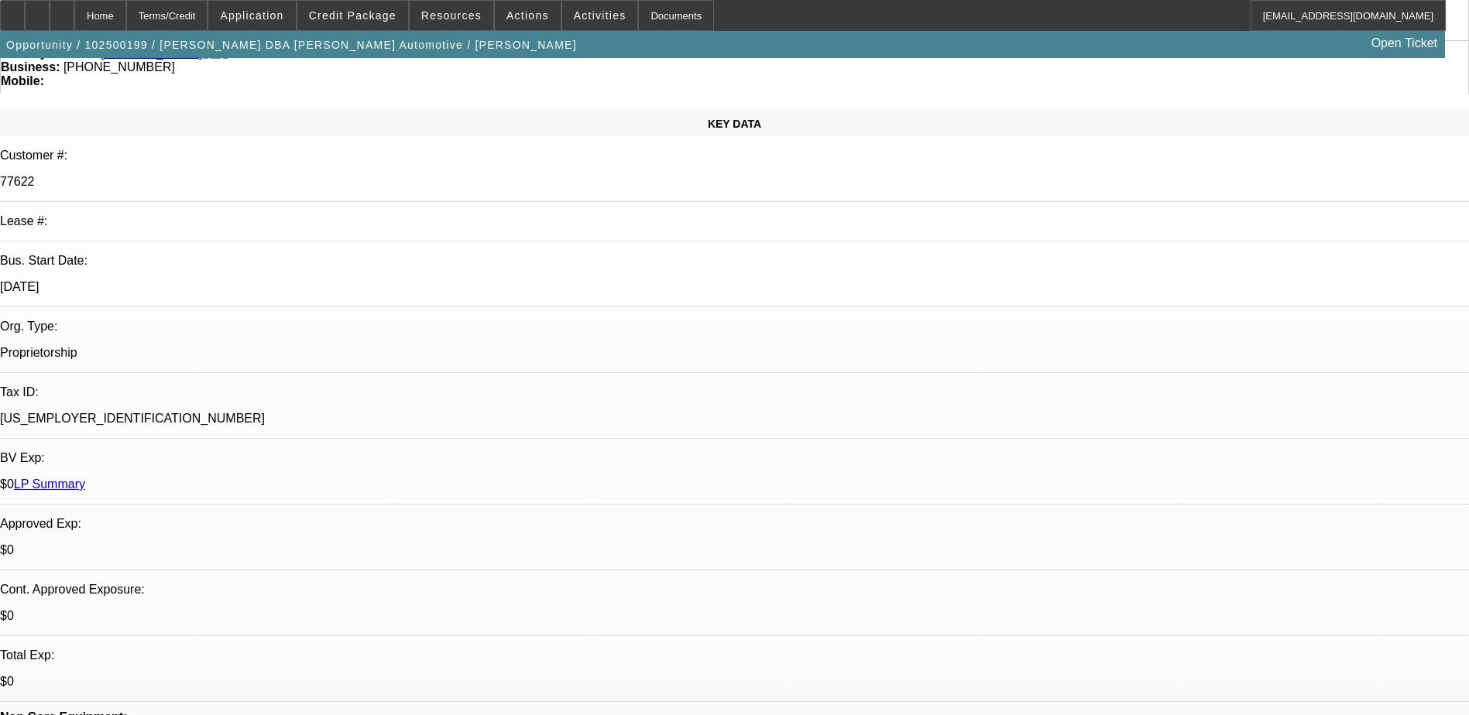
scroll to position [465, 0]
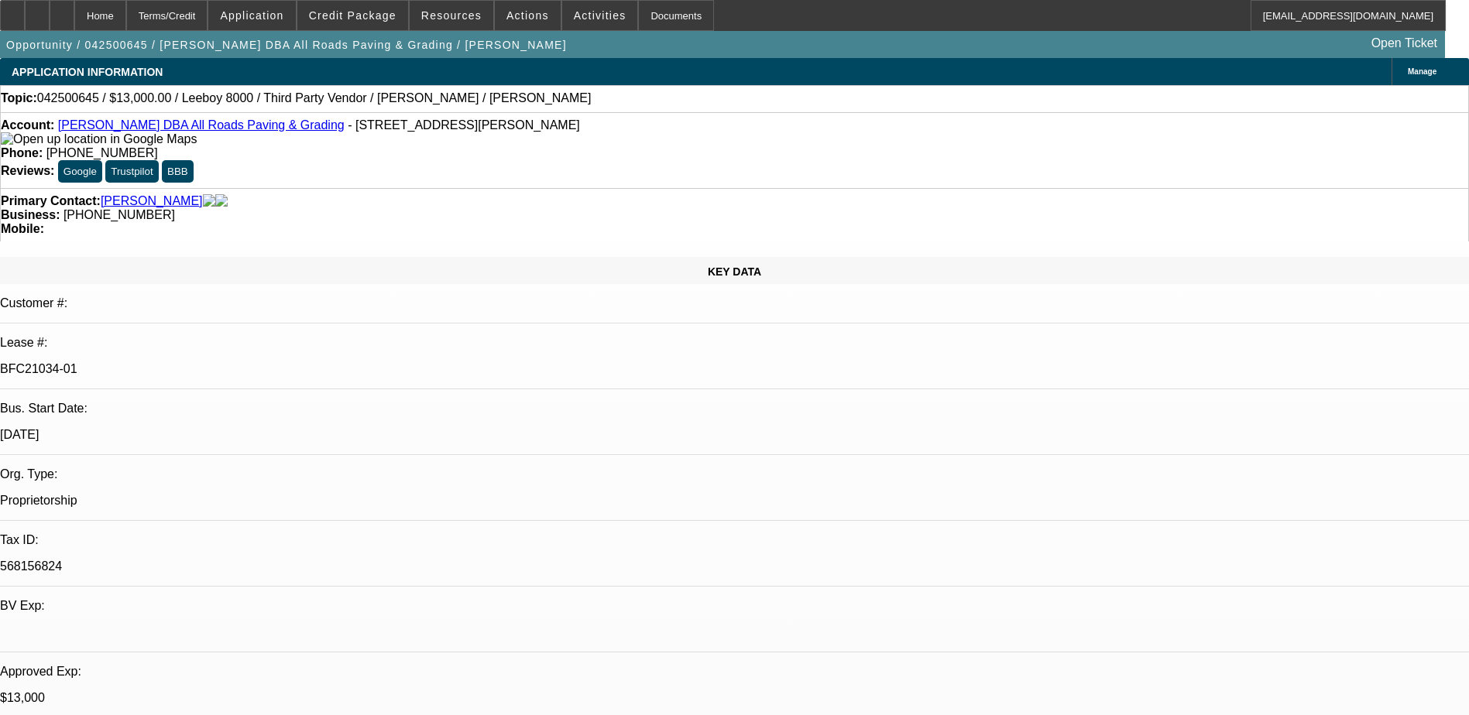
select select "0"
select select "3"
select select "0.1"
select select "5"
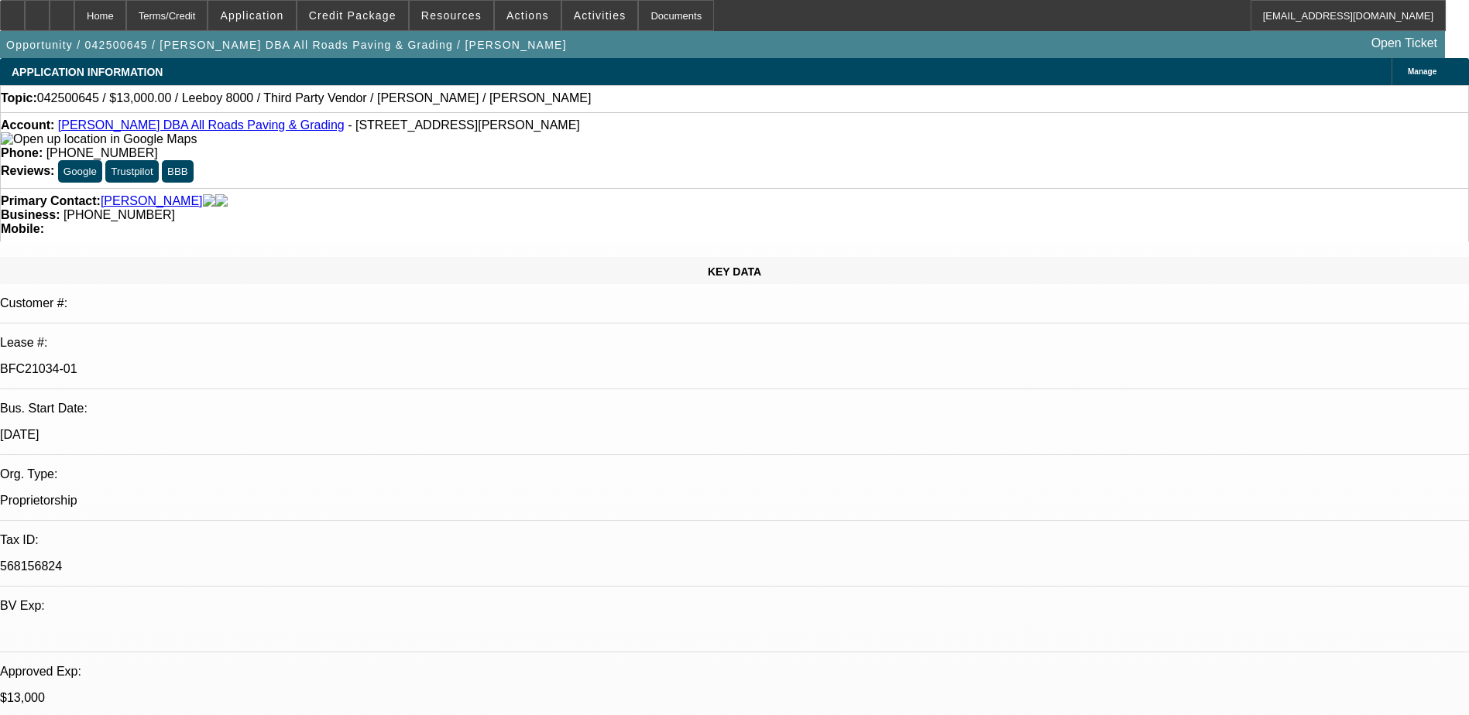
select select "0"
select select "3"
select select "0.1"
select select "5"
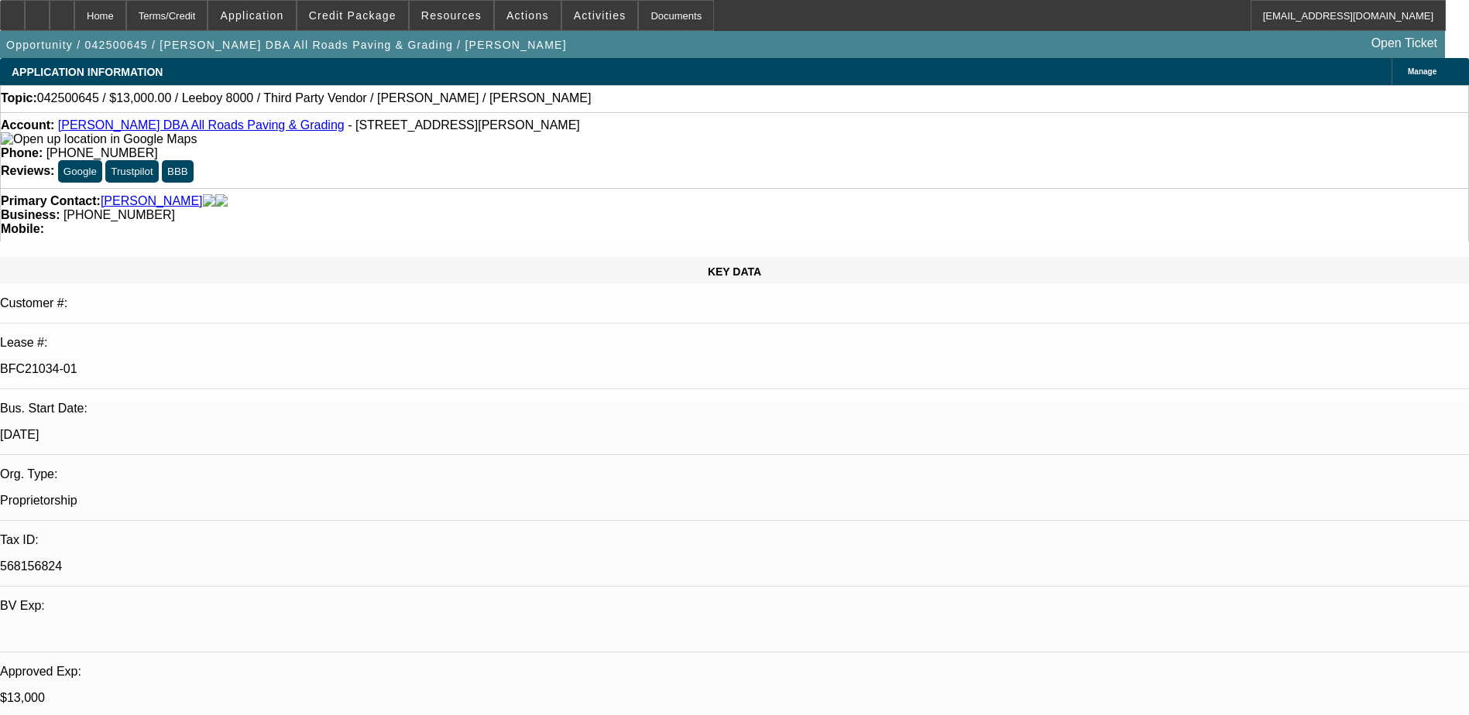
select select "0"
select select "3"
select select "0.1"
select select "5"
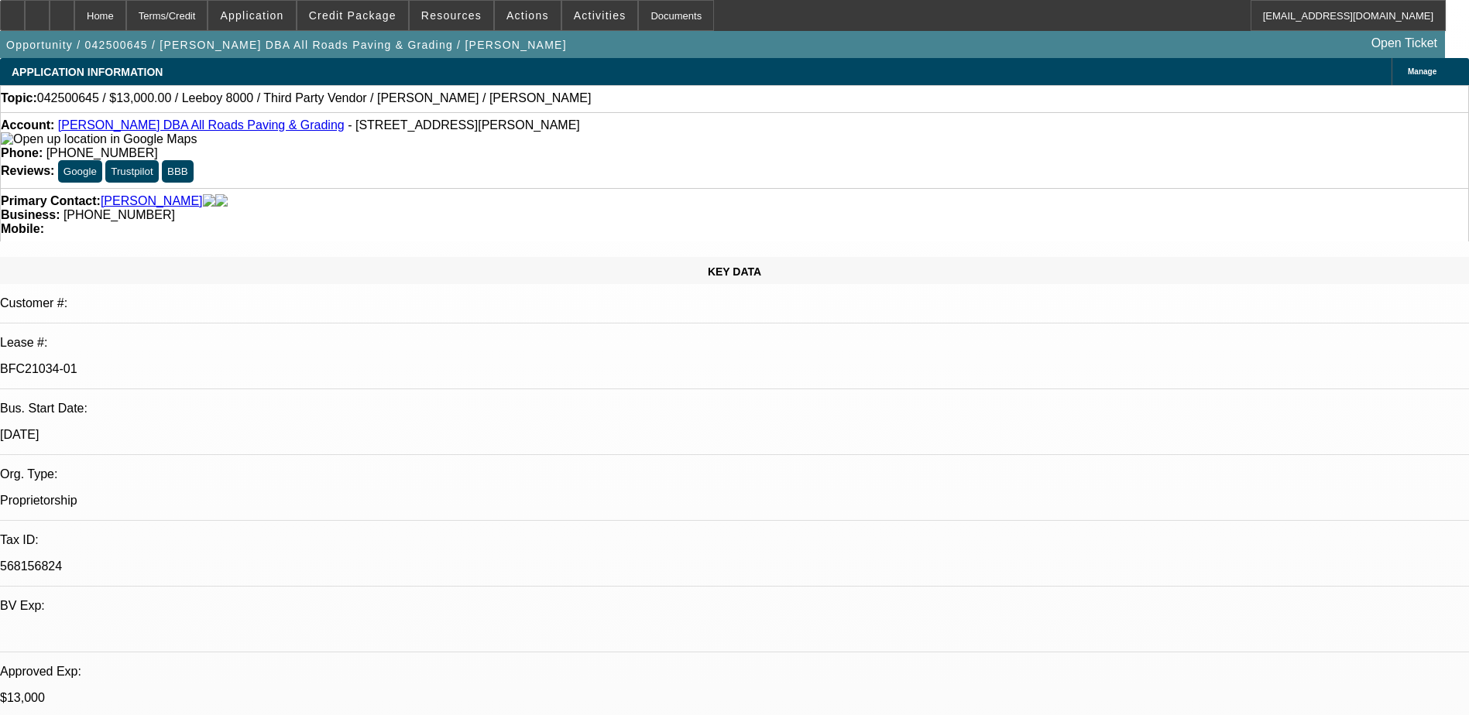
select select "0"
select select "3"
select select "0.1"
select select "5"
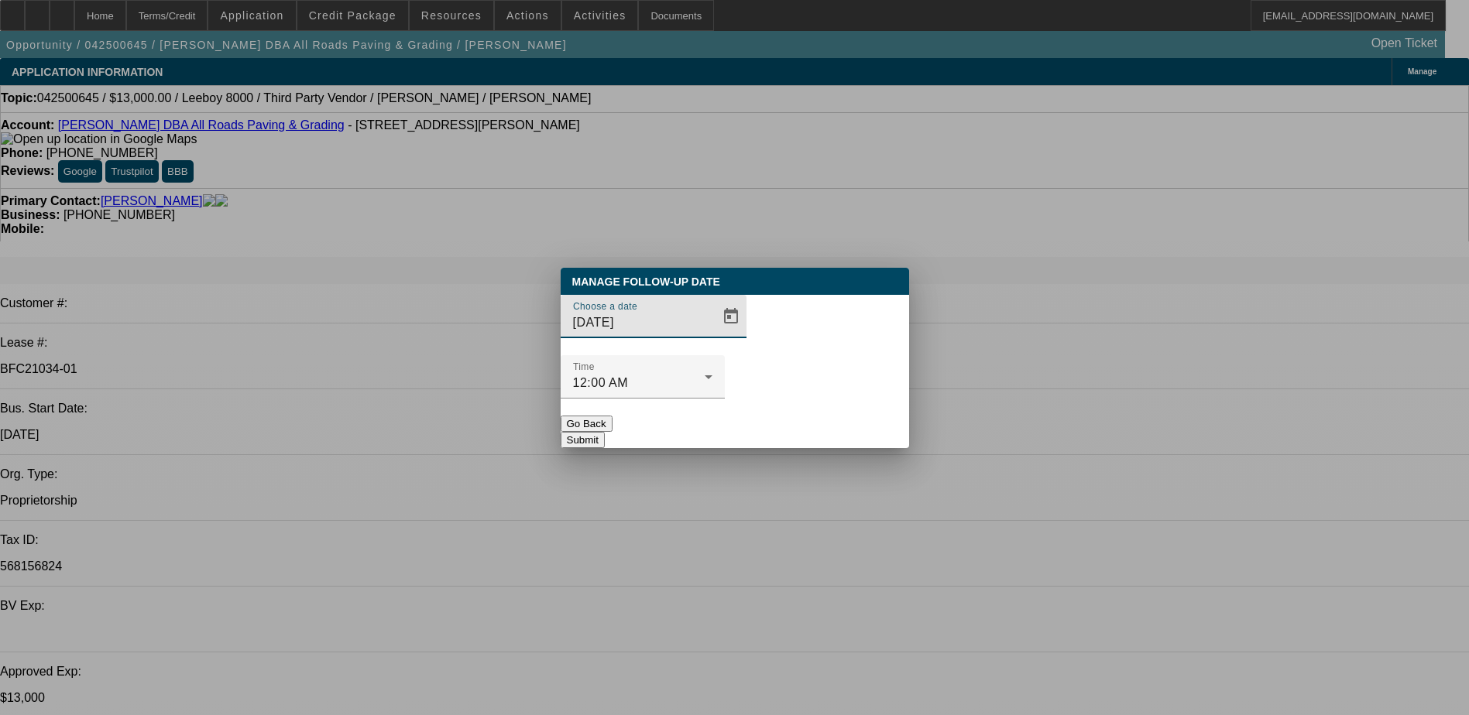
click at [612, 416] on button "Go Back" at bounding box center [587, 424] width 52 height 16
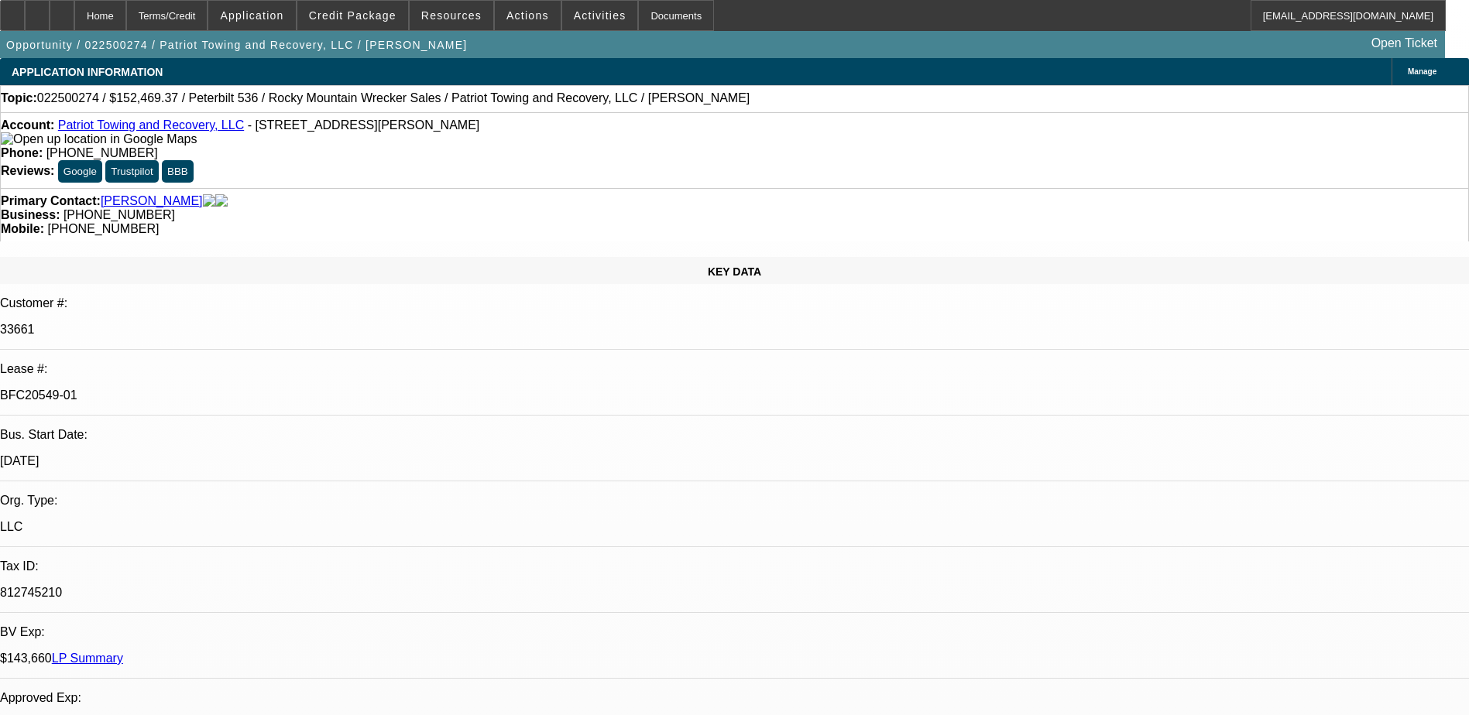
select select "0"
select select "2"
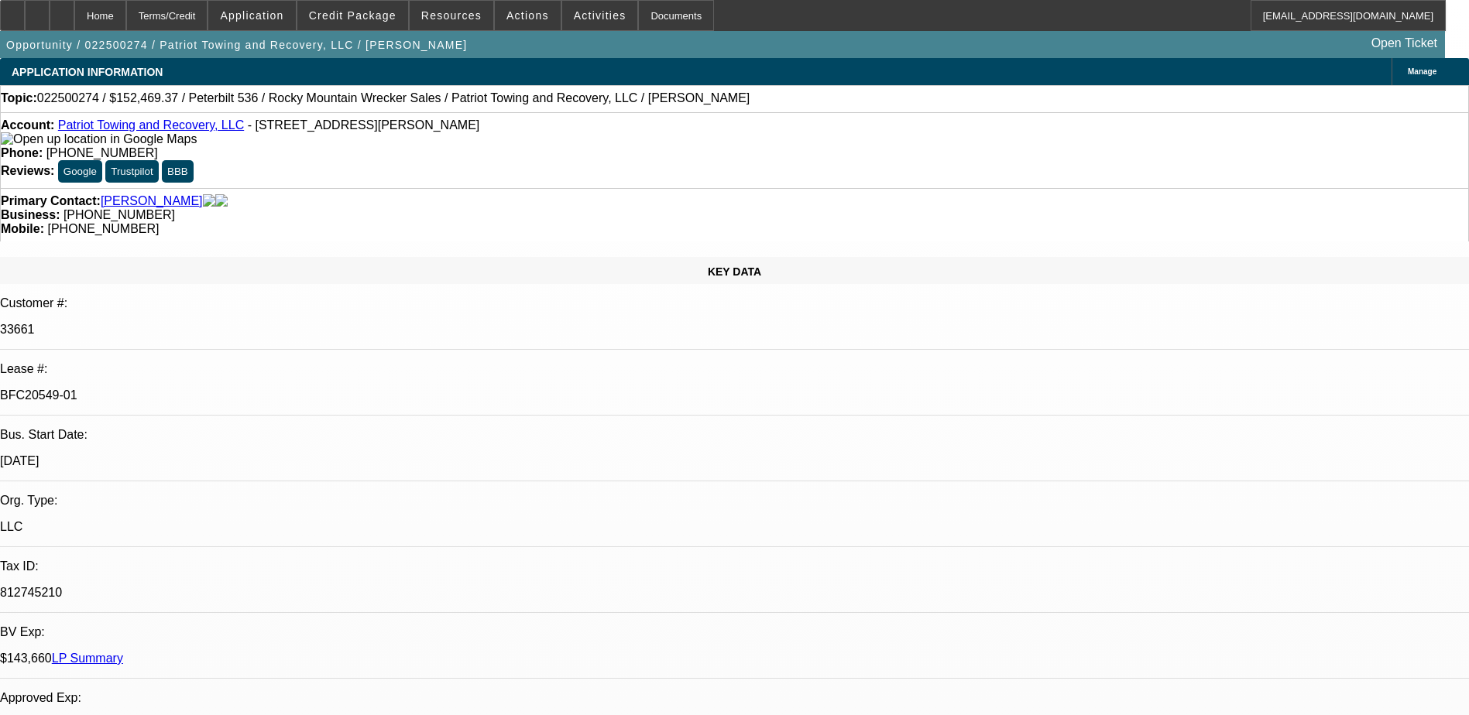
select select "0"
select select "2"
select select "0"
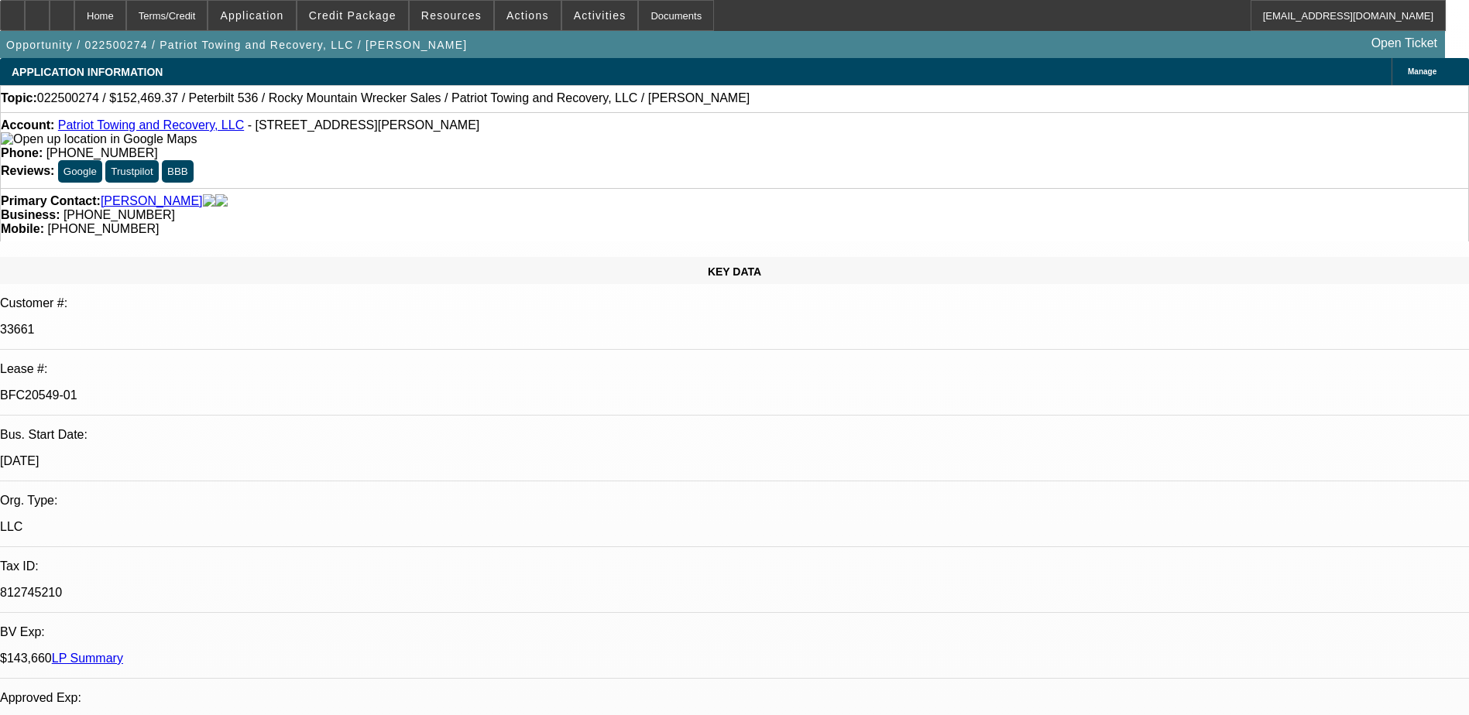
select select "2"
select select "0"
select select "1"
select select "2"
select select "6"
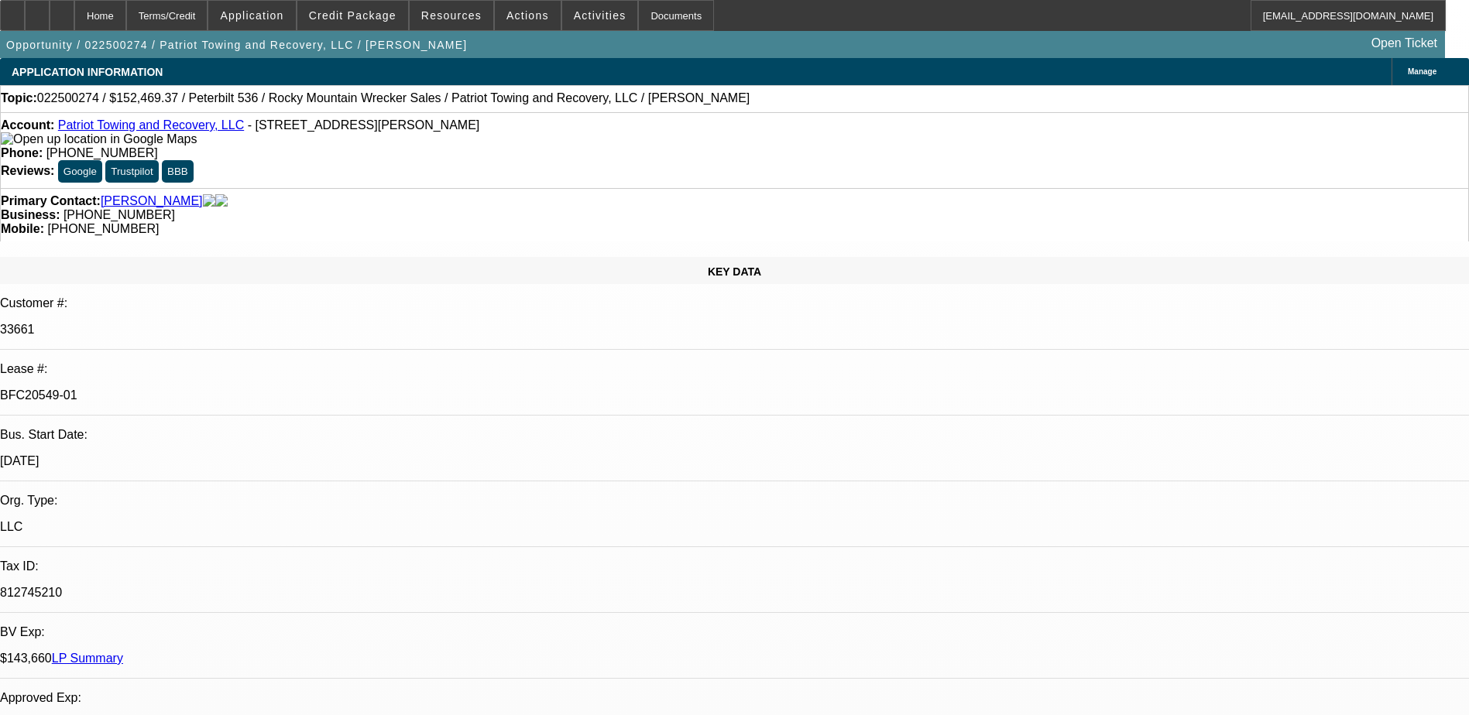
select select "1"
select select "2"
select select "6"
select select "1"
select select "2"
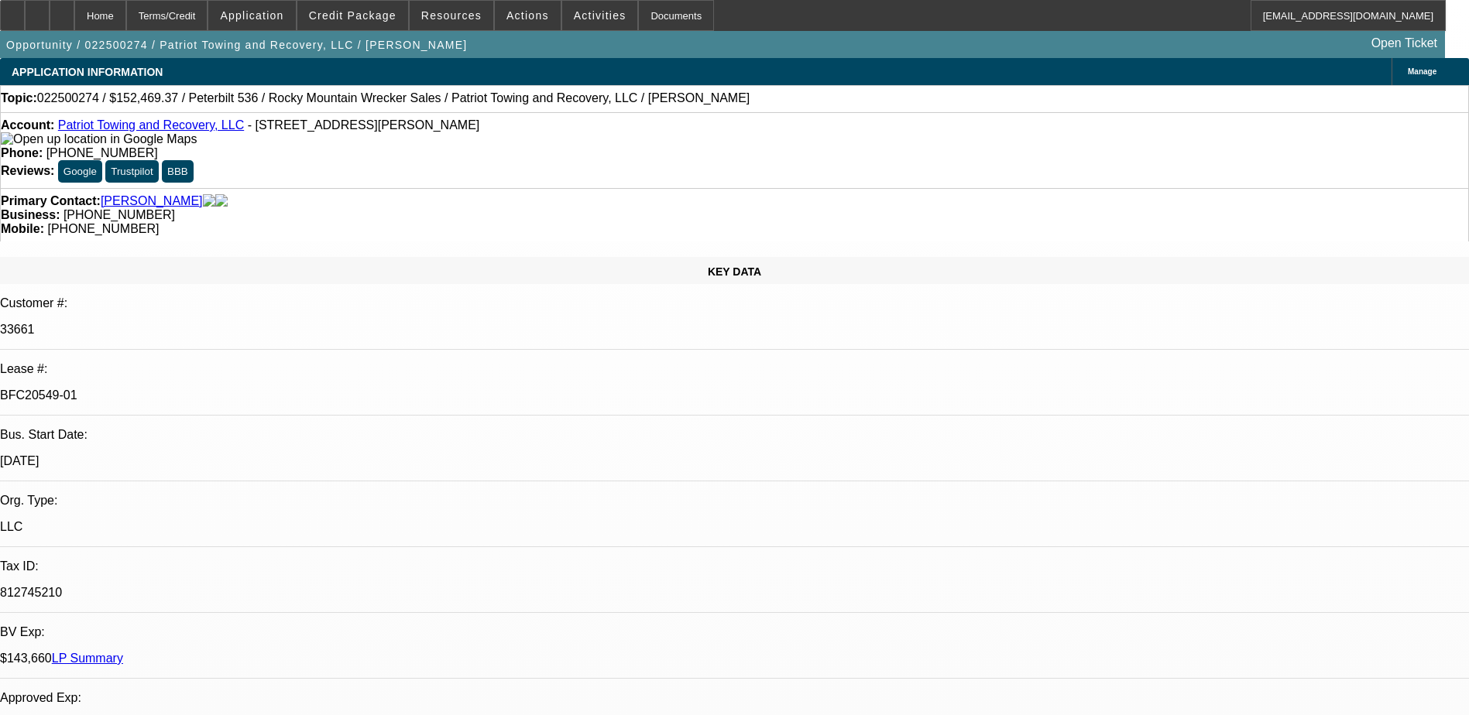
select select "6"
select select "1"
select select "2"
select select "6"
click at [123, 652] on link "LP Summary" at bounding box center [87, 658] width 71 height 13
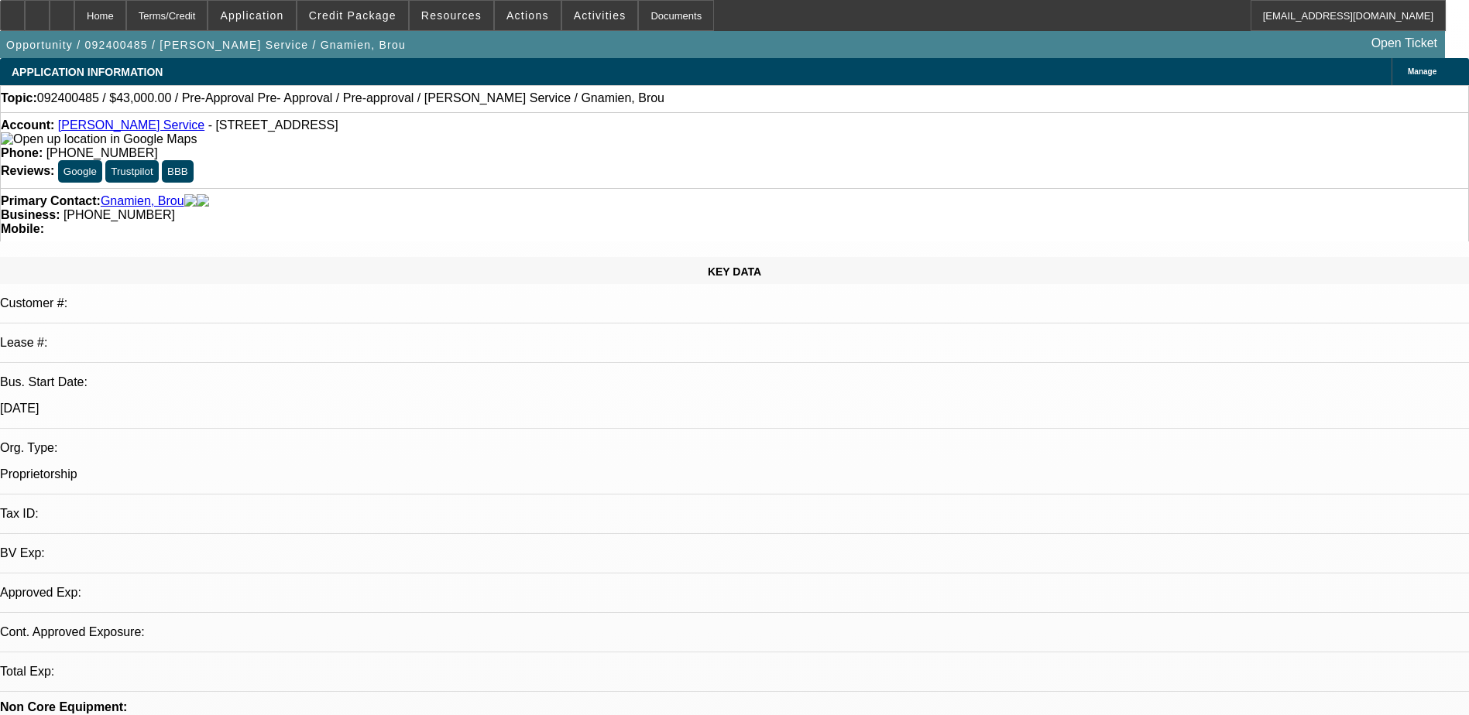
select select "0"
select select "3"
select select "0.1"
select select "4"
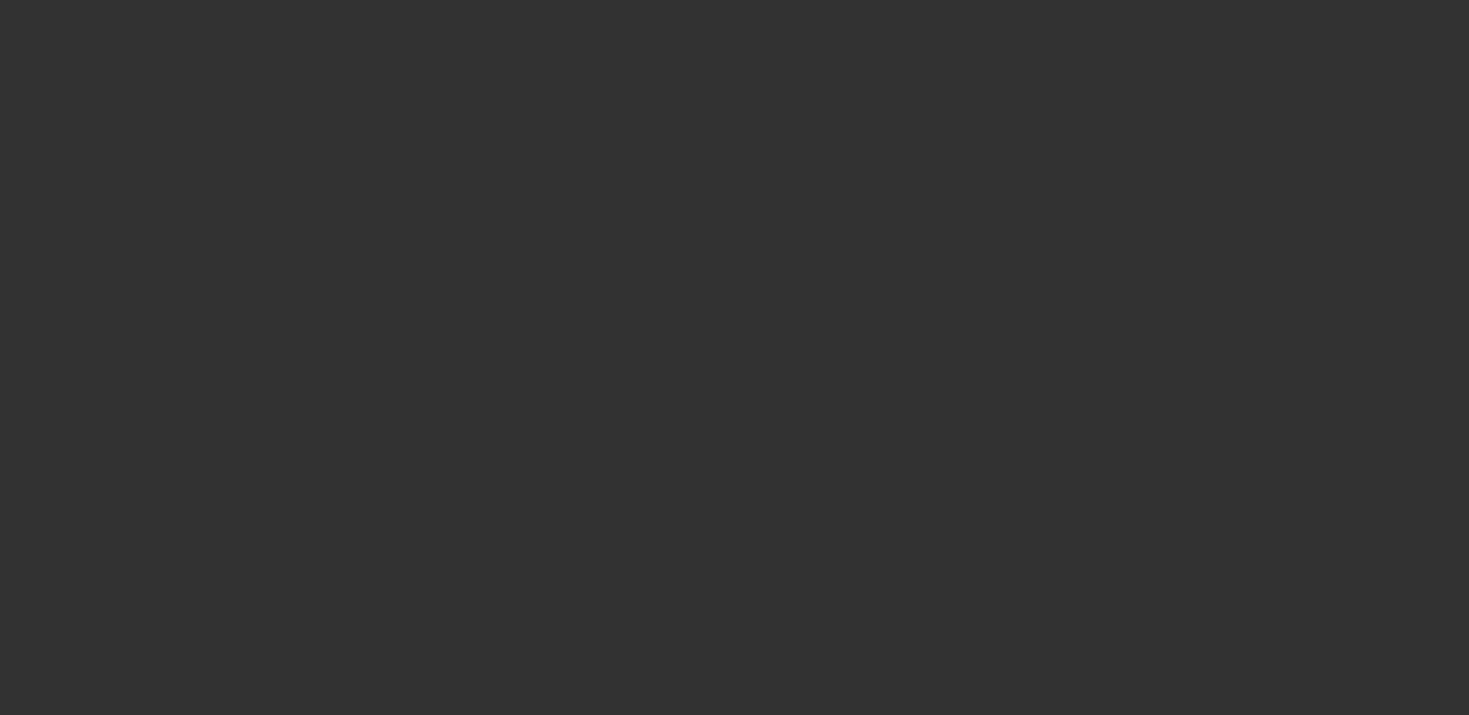
select select "0"
select select "0.1"
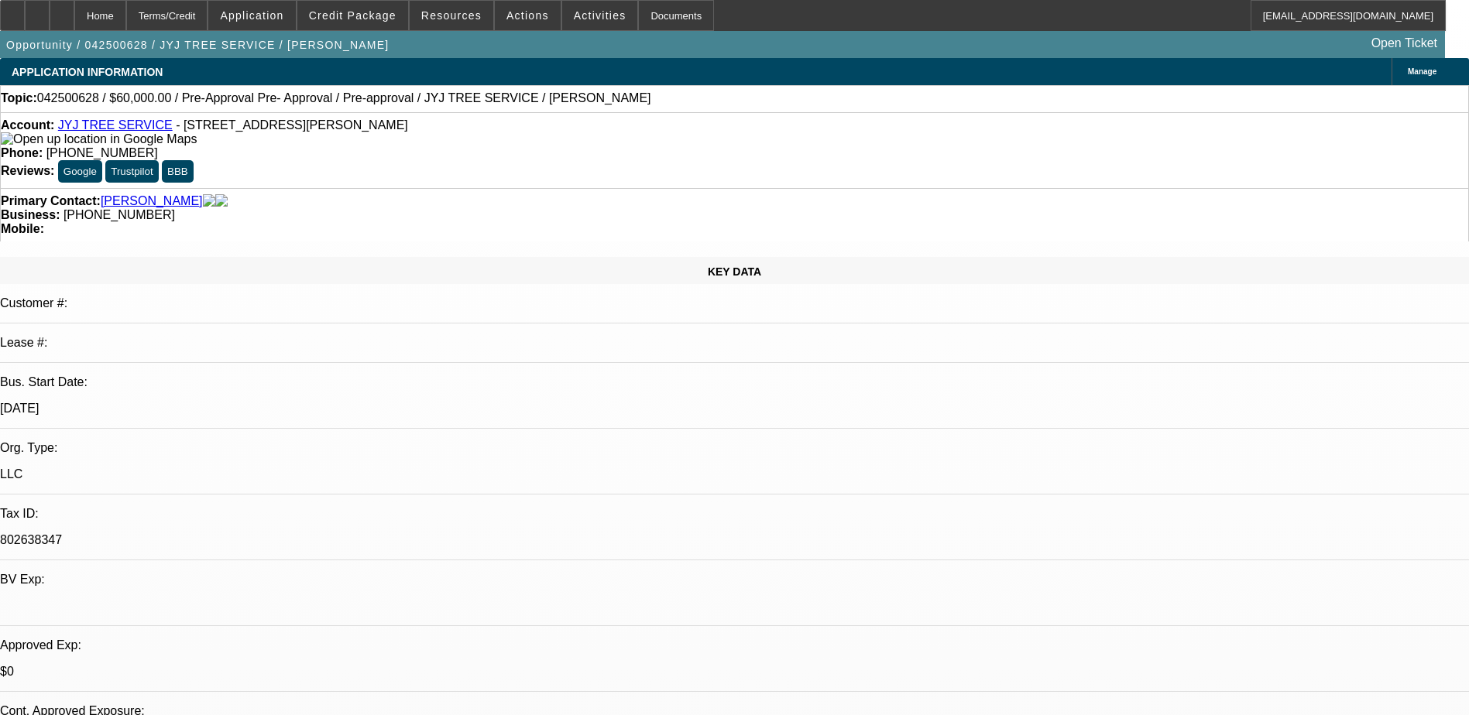
select select "1"
select select "3"
select select "4"
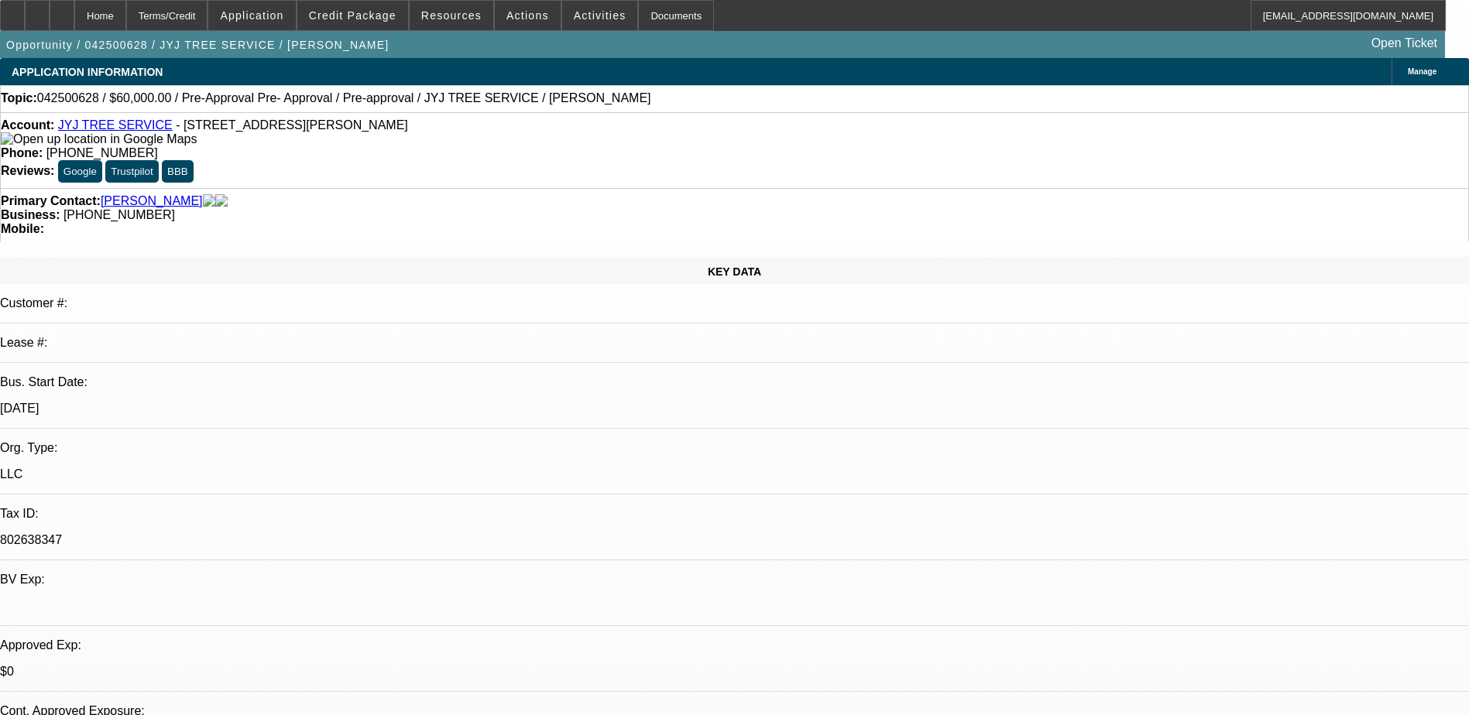
scroll to position [232, 0]
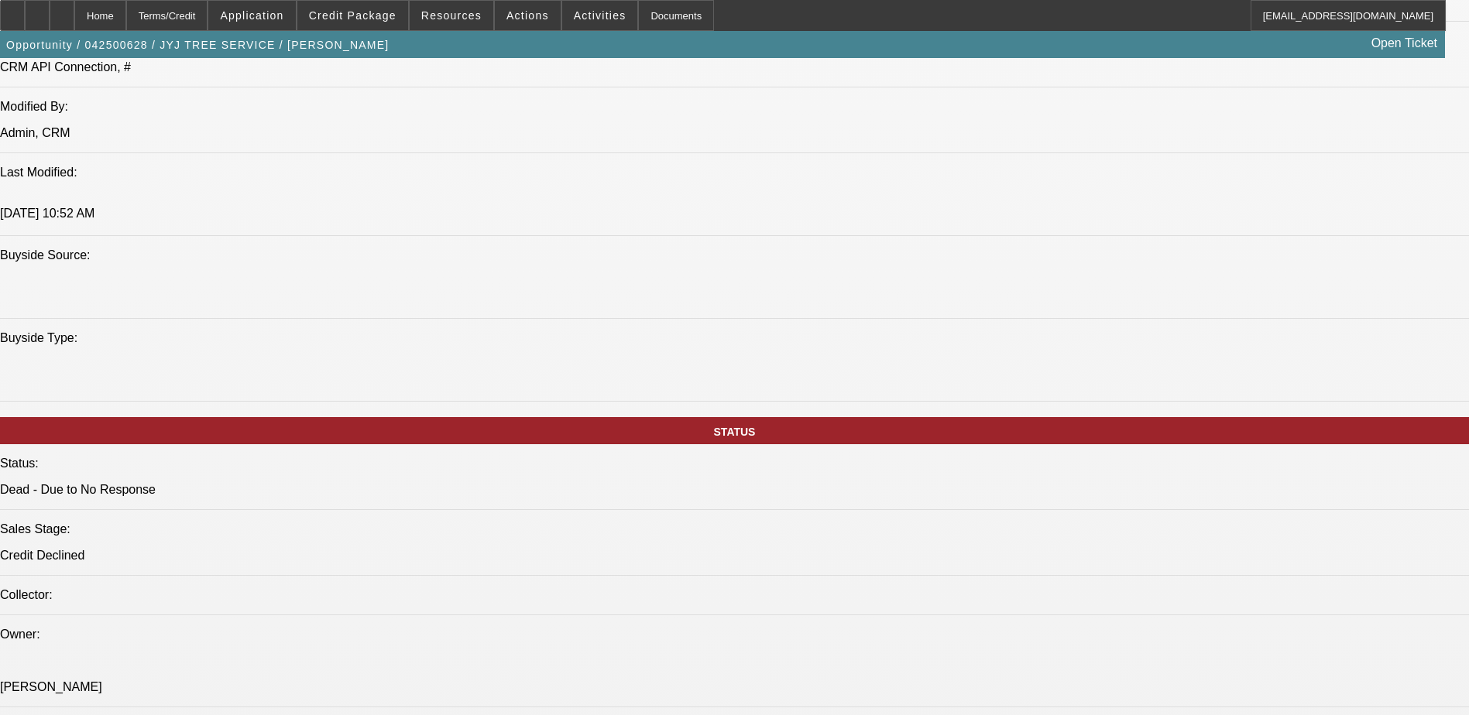
scroll to position [0, 0]
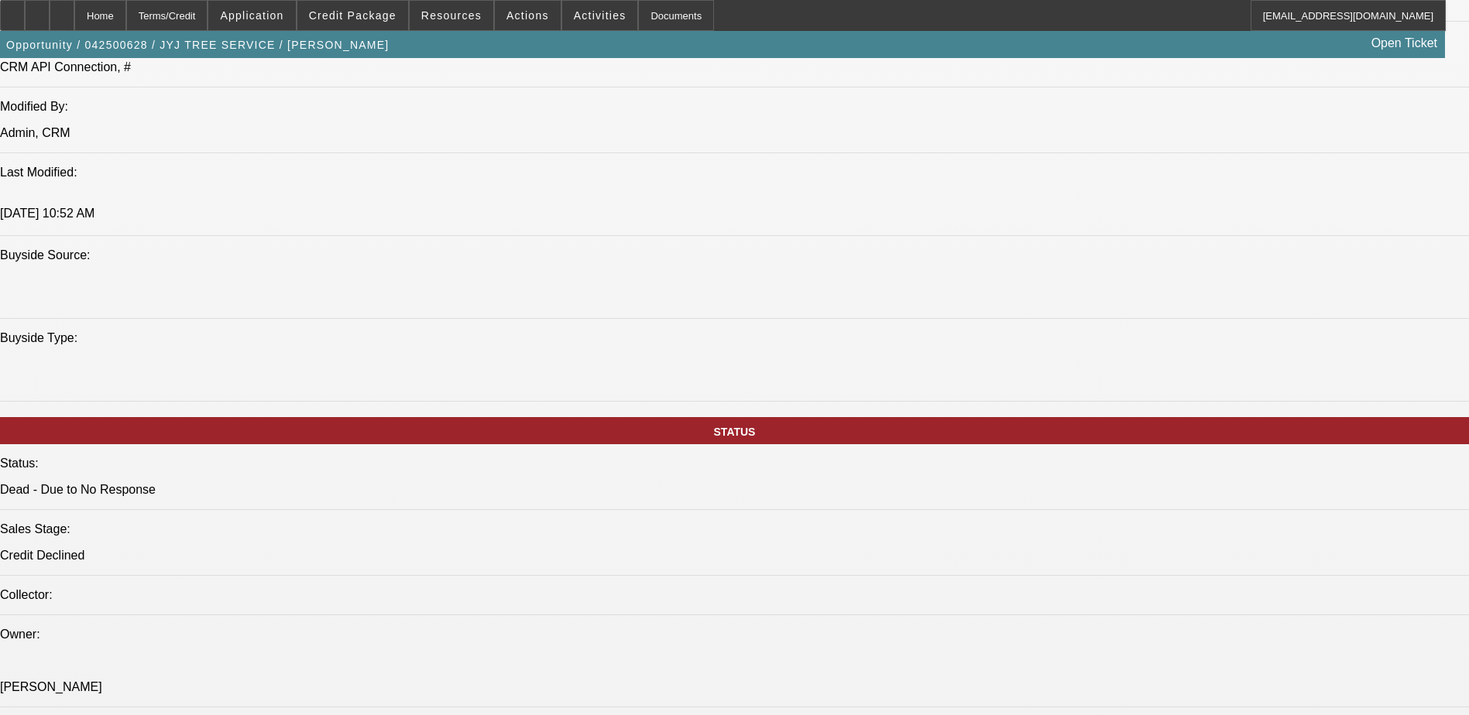
drag, startPoint x: 1304, startPoint y: 640, endPoint x: 1442, endPoint y: 644, distance: 137.9
drag, startPoint x: 1442, startPoint y: 644, endPoint x: 1423, endPoint y: 677, distance: 37.5
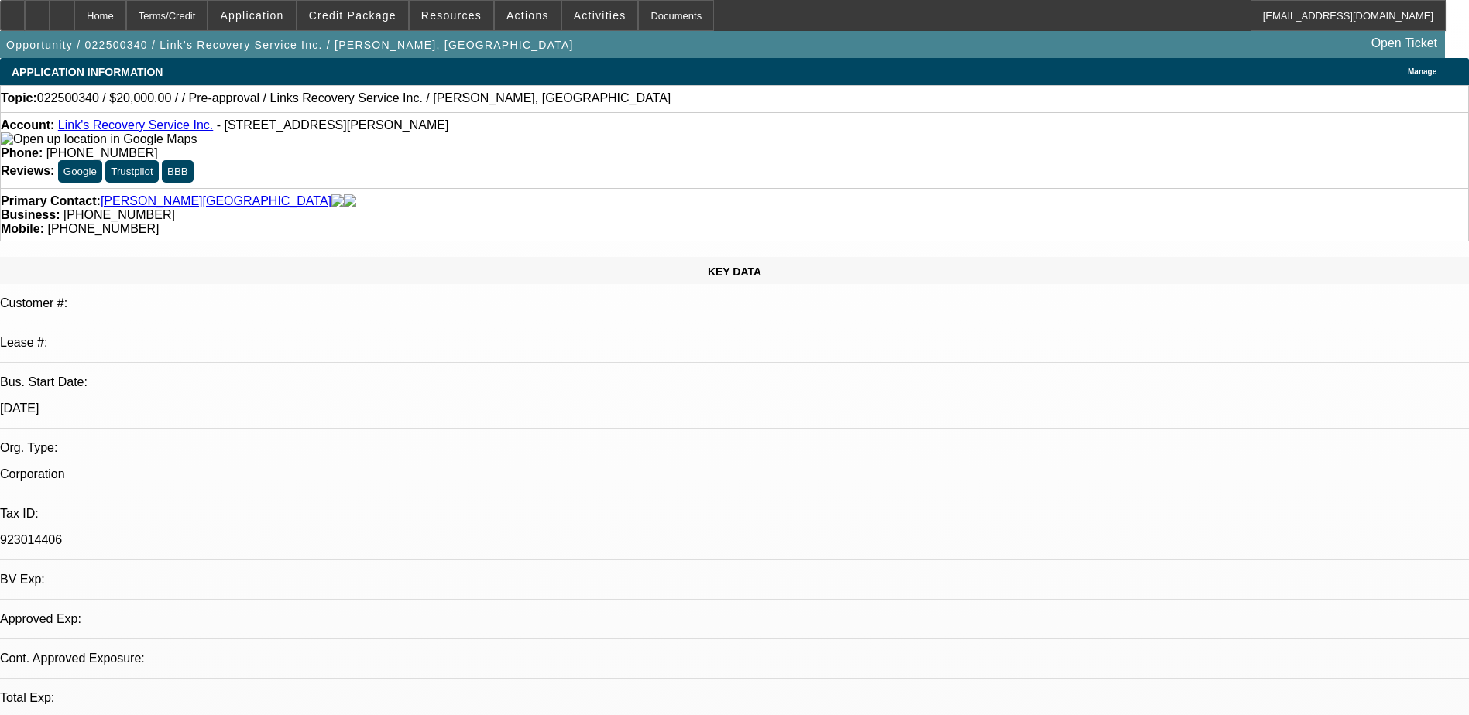
select select "0"
select select "2"
select select "0.1"
select select "4"
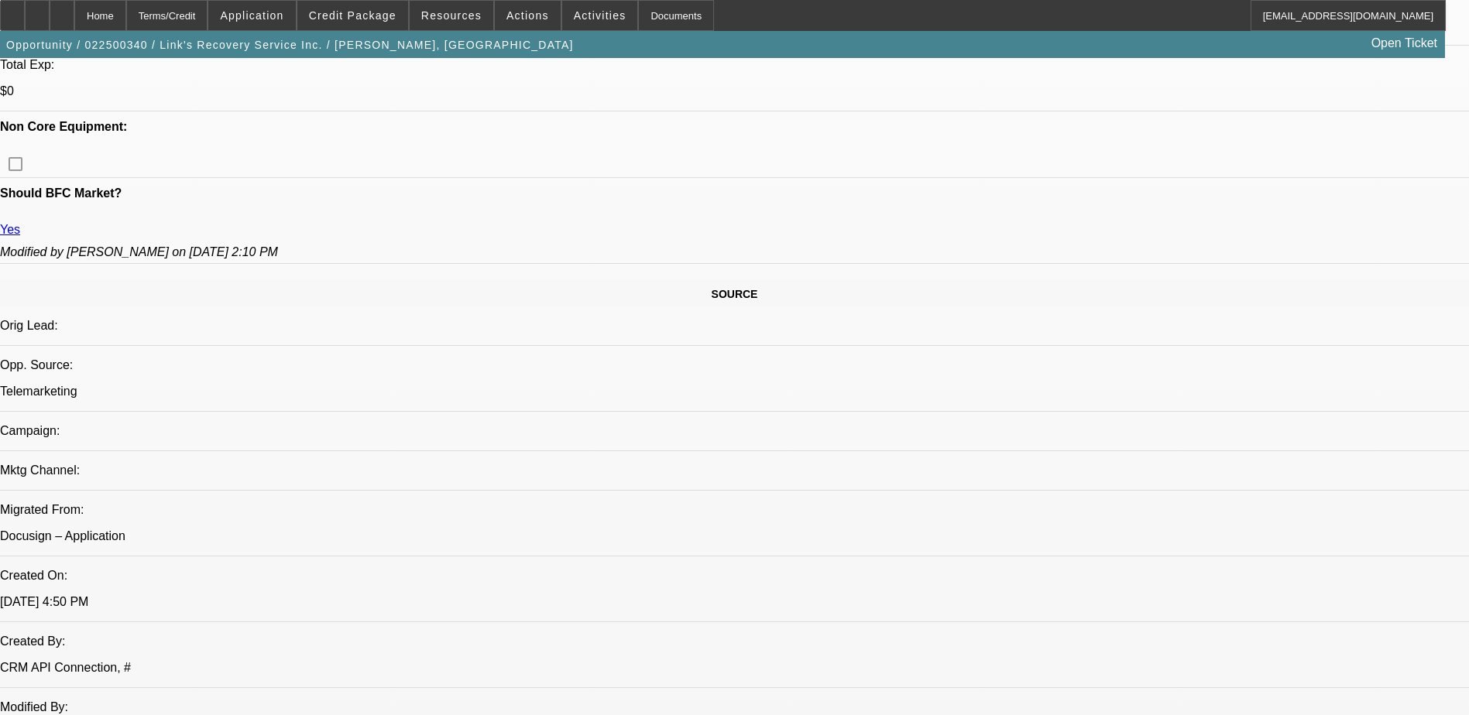
scroll to position [542, 0]
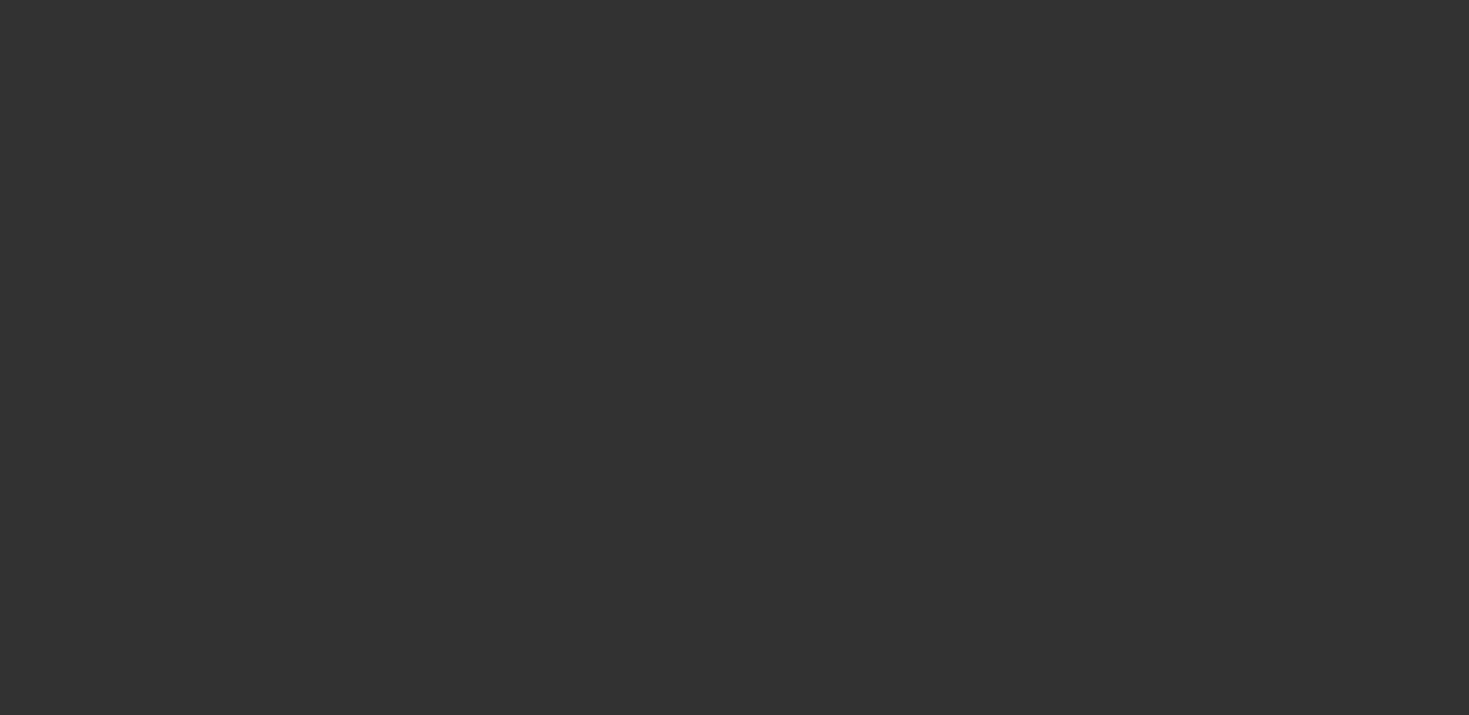
select select "0"
select select "2"
select select "0.1"
select select "4"
